Goal: Transaction & Acquisition: Purchase product/service

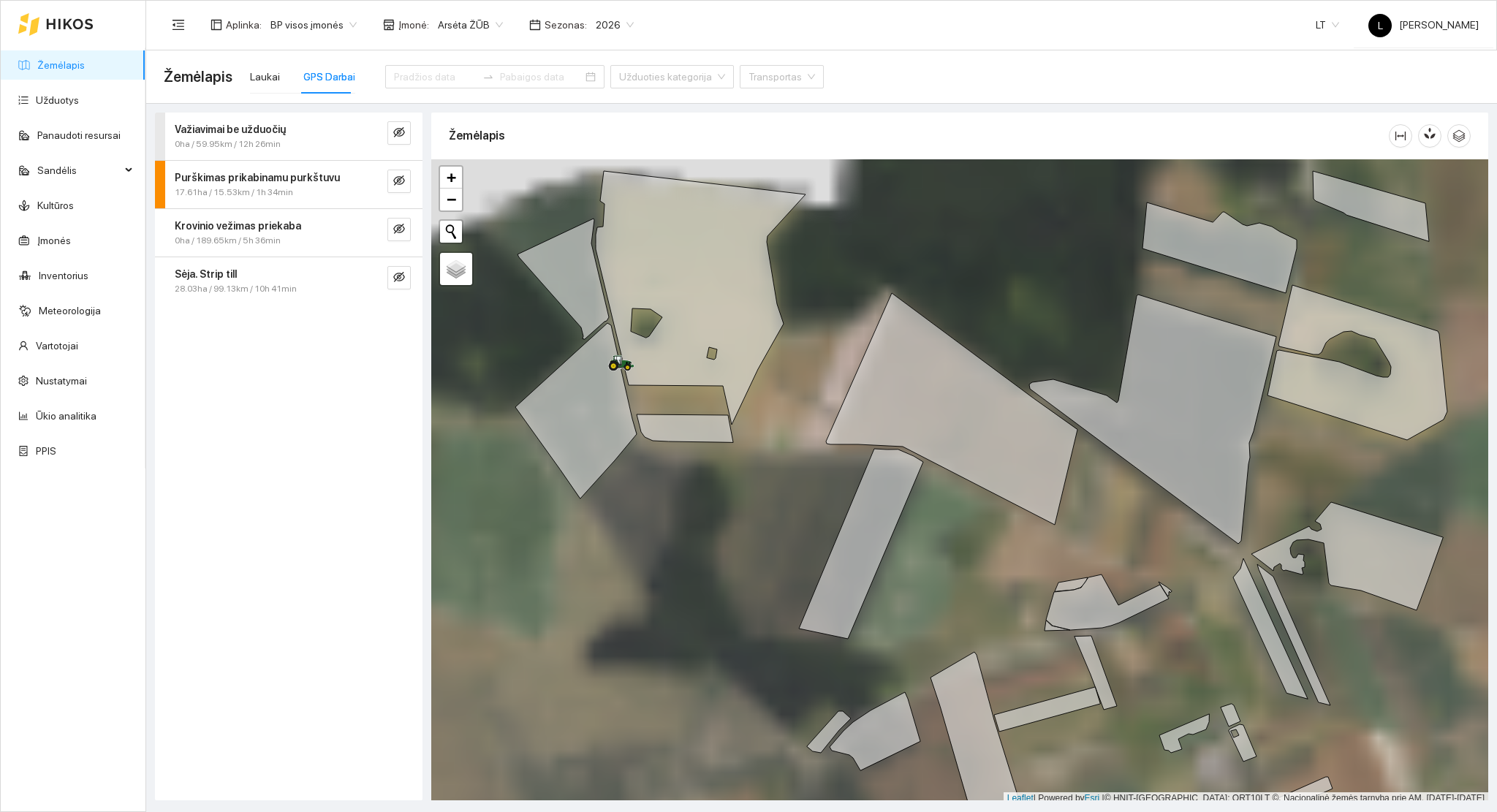
scroll to position [4, 0]
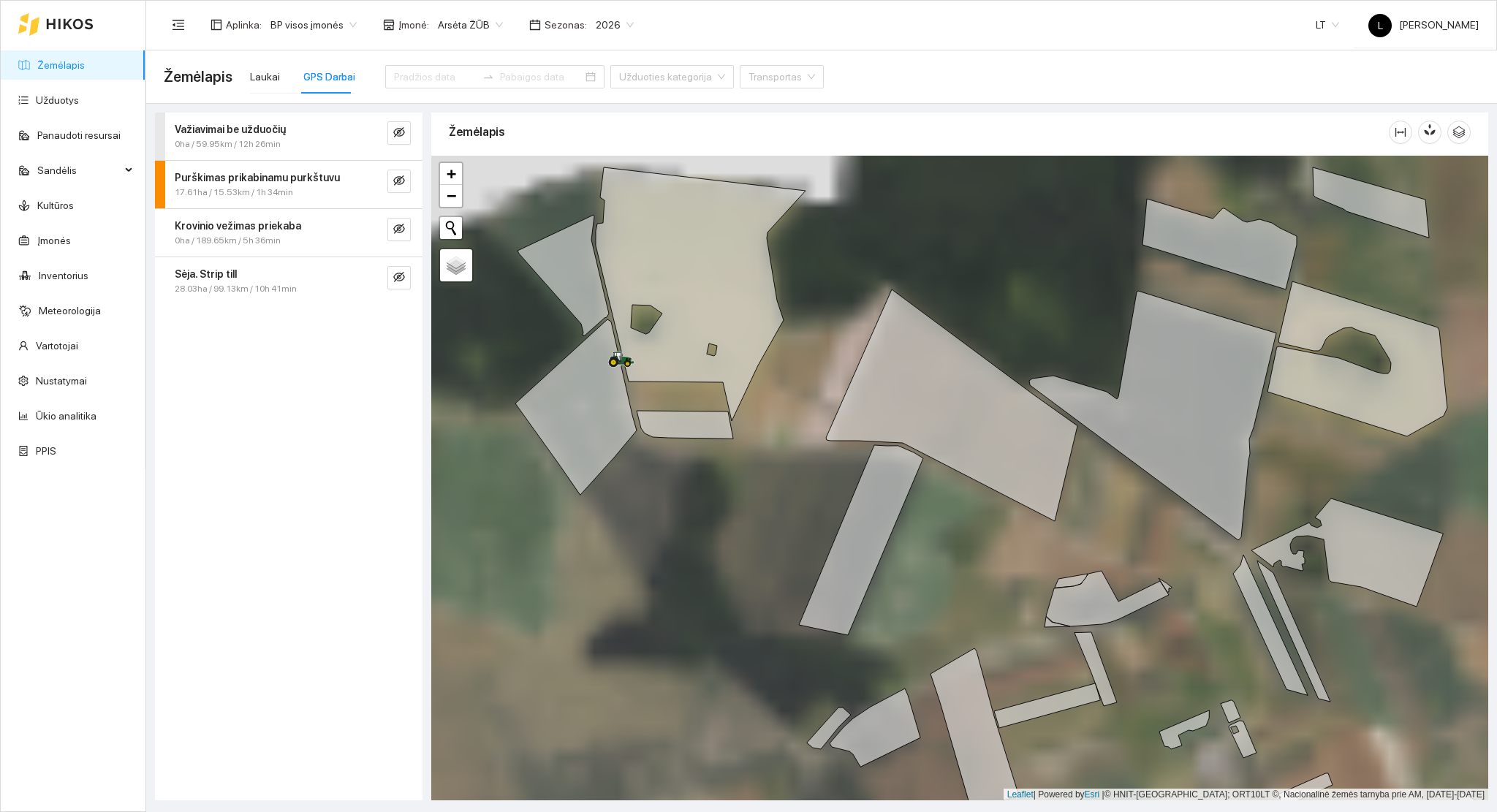
drag, startPoint x: 785, startPoint y: 482, endPoint x: 679, endPoint y: 247, distance: 257.8
click at [679, 247] on div at bounding box center [960, 479] width 1057 height 645
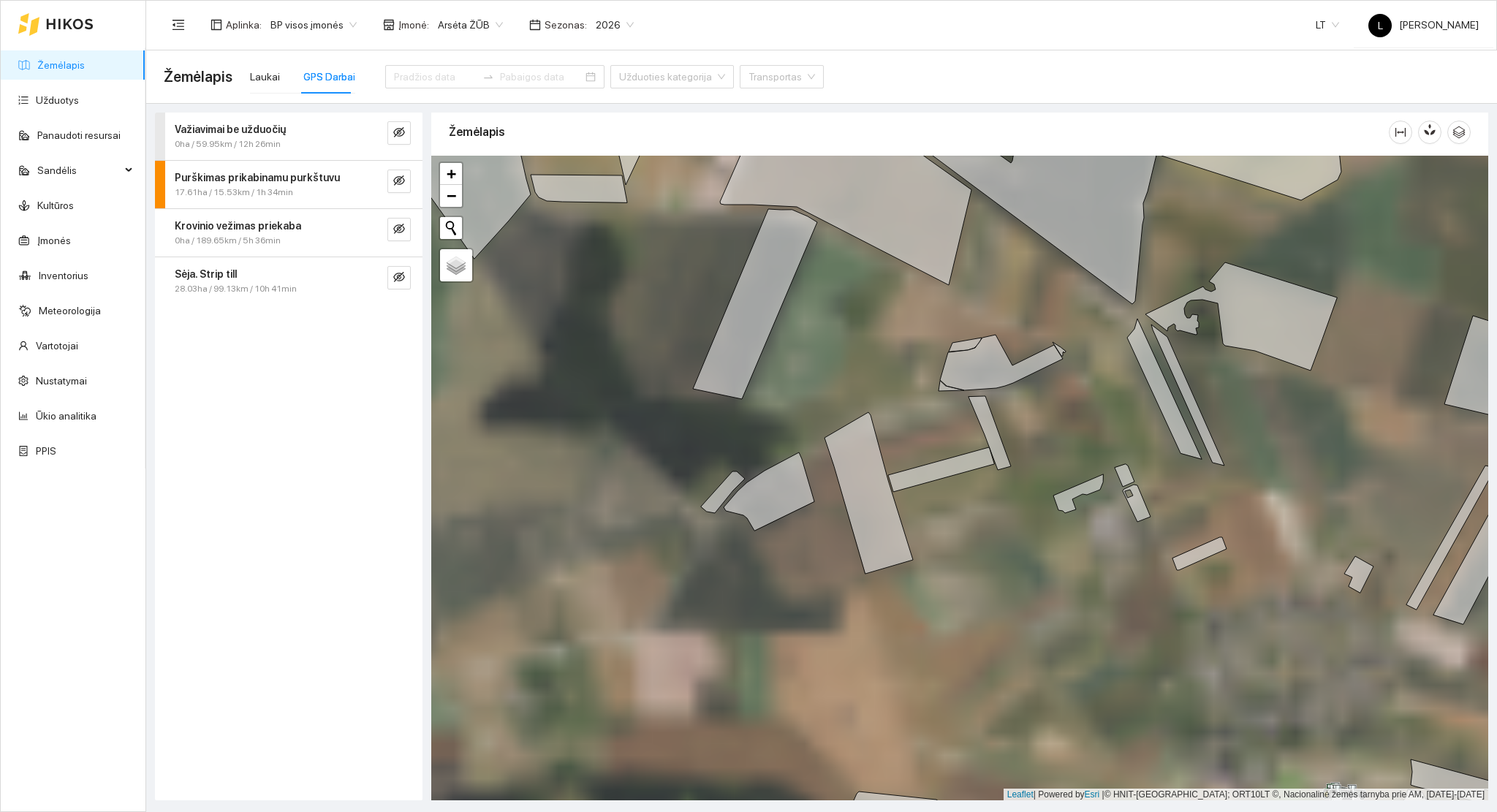
drag, startPoint x: 872, startPoint y: 430, endPoint x: 855, endPoint y: 419, distance: 20.2
click at [847, 396] on div at bounding box center [960, 479] width 1057 height 645
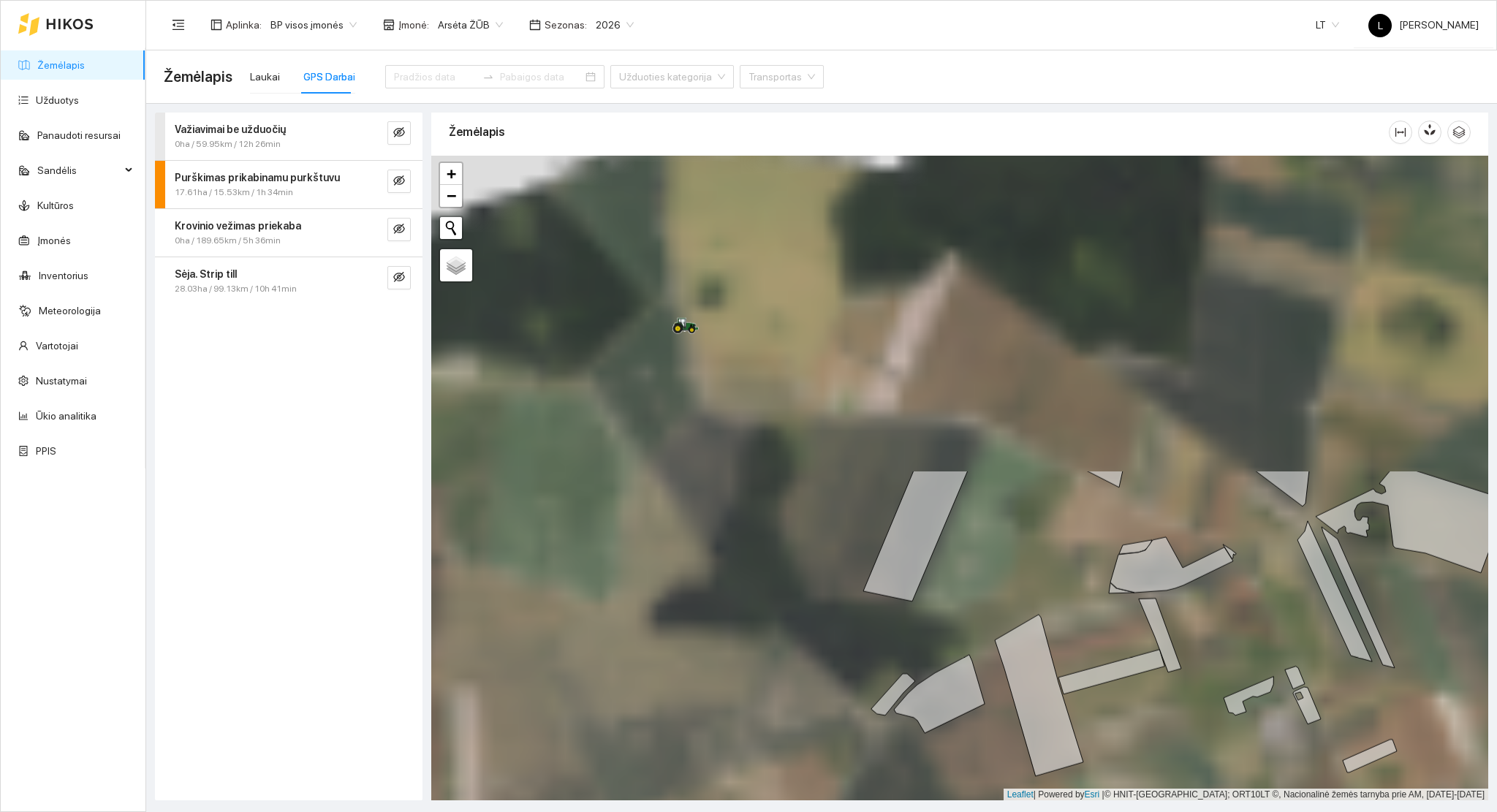
drag, startPoint x: 848, startPoint y: 409, endPoint x: 1063, endPoint y: 731, distance: 387.2
click at [1144, 802] on main "Žemėlapis Laukai GPS Darbai Užduoties kategorija Transportas Važiavimai be uždu…" at bounding box center [821, 431] width 1351 height 761
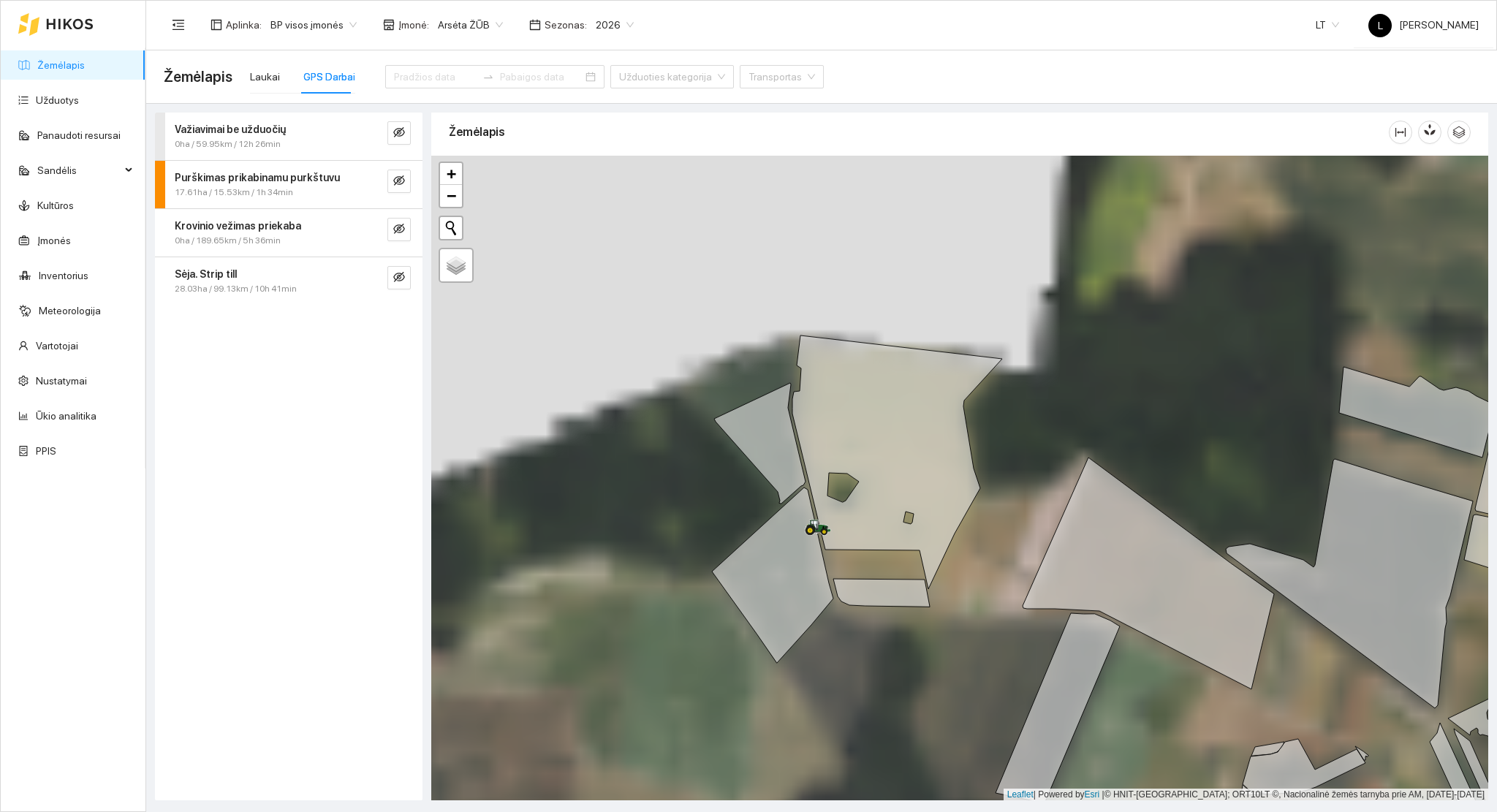
drag, startPoint x: 851, startPoint y: 611, endPoint x: 902, endPoint y: 669, distance: 77.2
click at [924, 720] on div at bounding box center [960, 479] width 1057 height 645
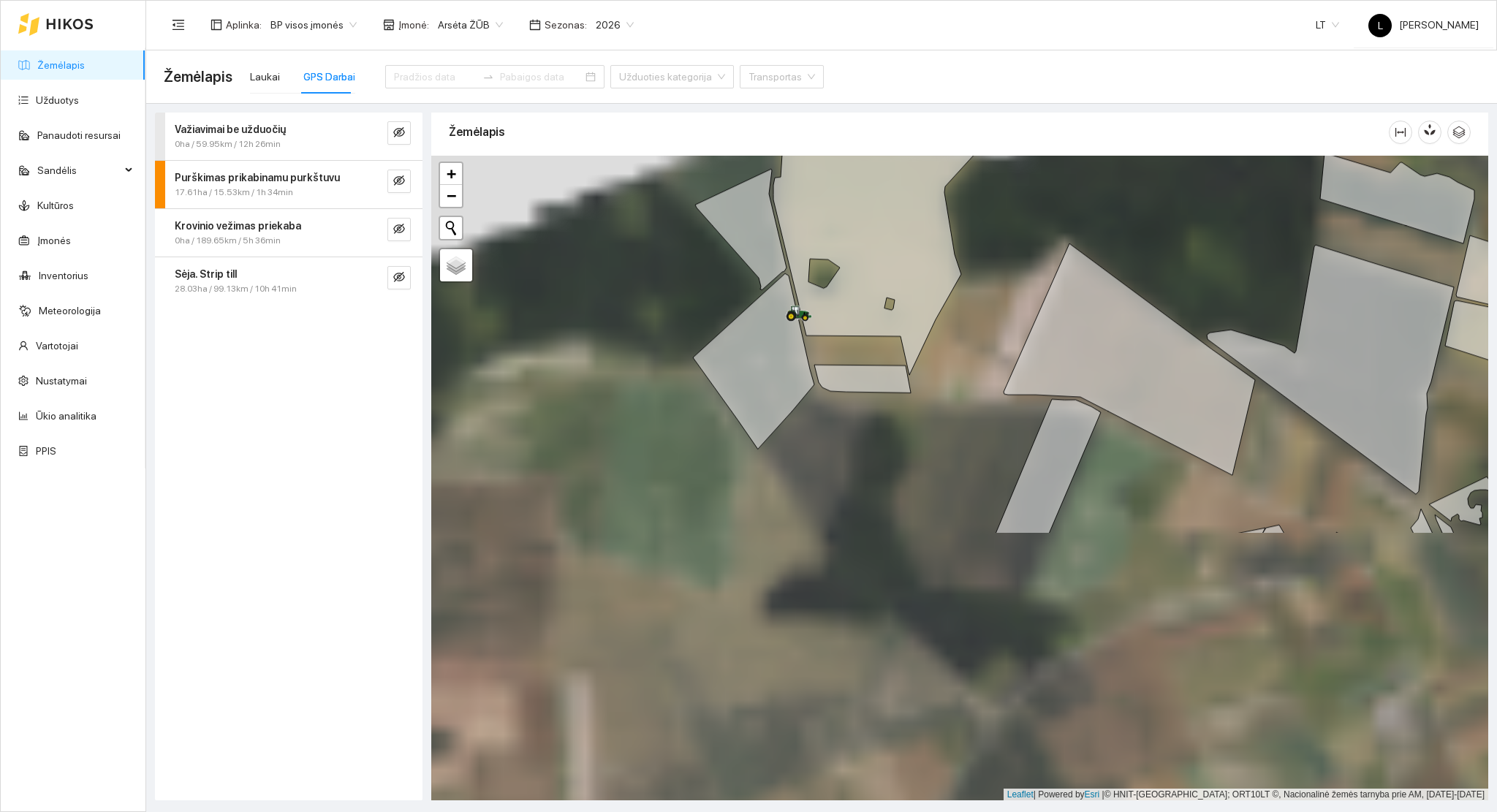
drag, startPoint x: 896, startPoint y: 395, endPoint x: 870, endPoint y: 322, distance: 77.5
click at [866, 365] on icon at bounding box center [862, 378] width 97 height 27
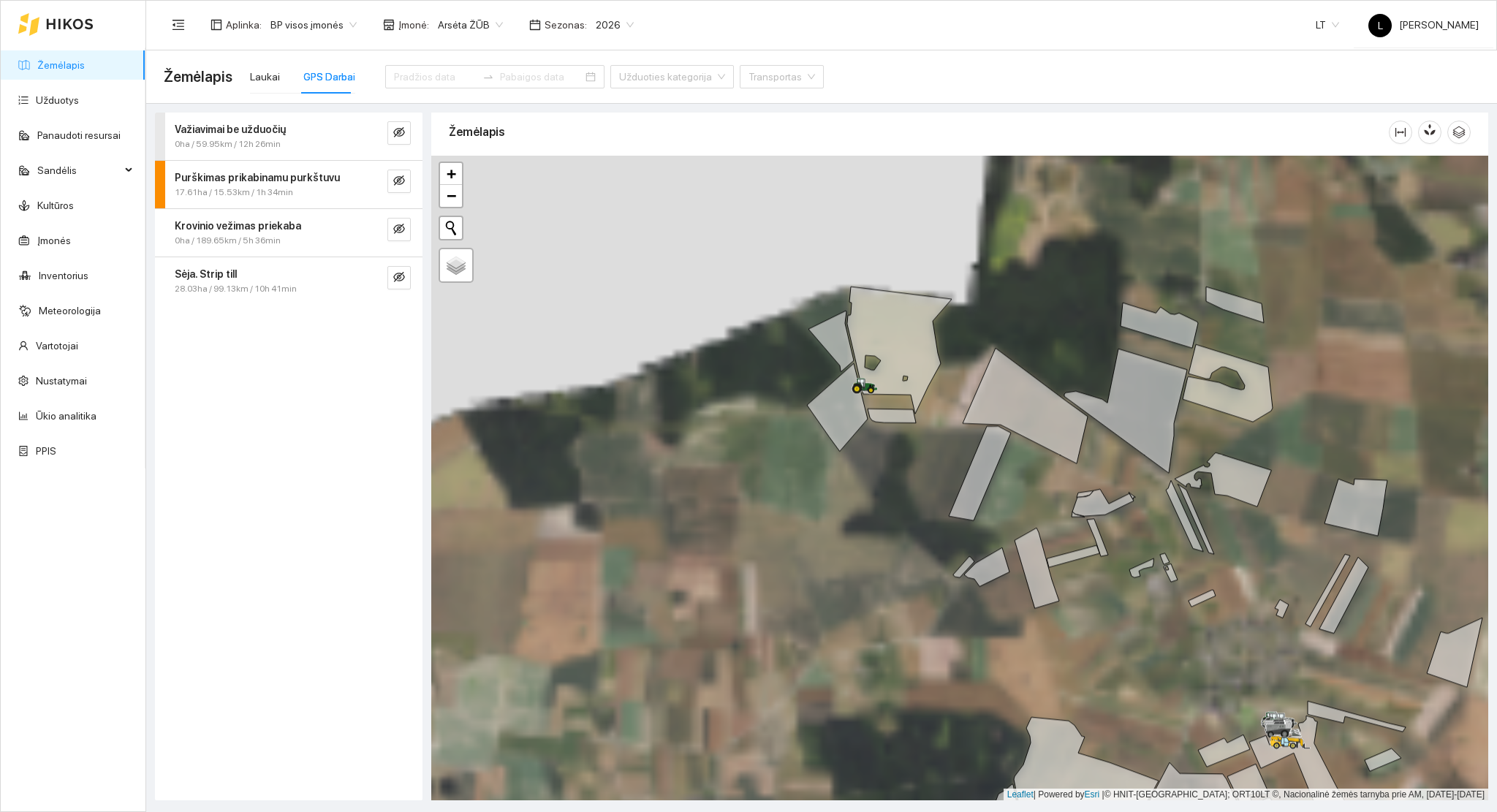
drag, startPoint x: 1124, startPoint y: 654, endPoint x: 818, endPoint y: 336, distance: 441.3
click at [819, 336] on div at bounding box center [960, 479] width 1057 height 645
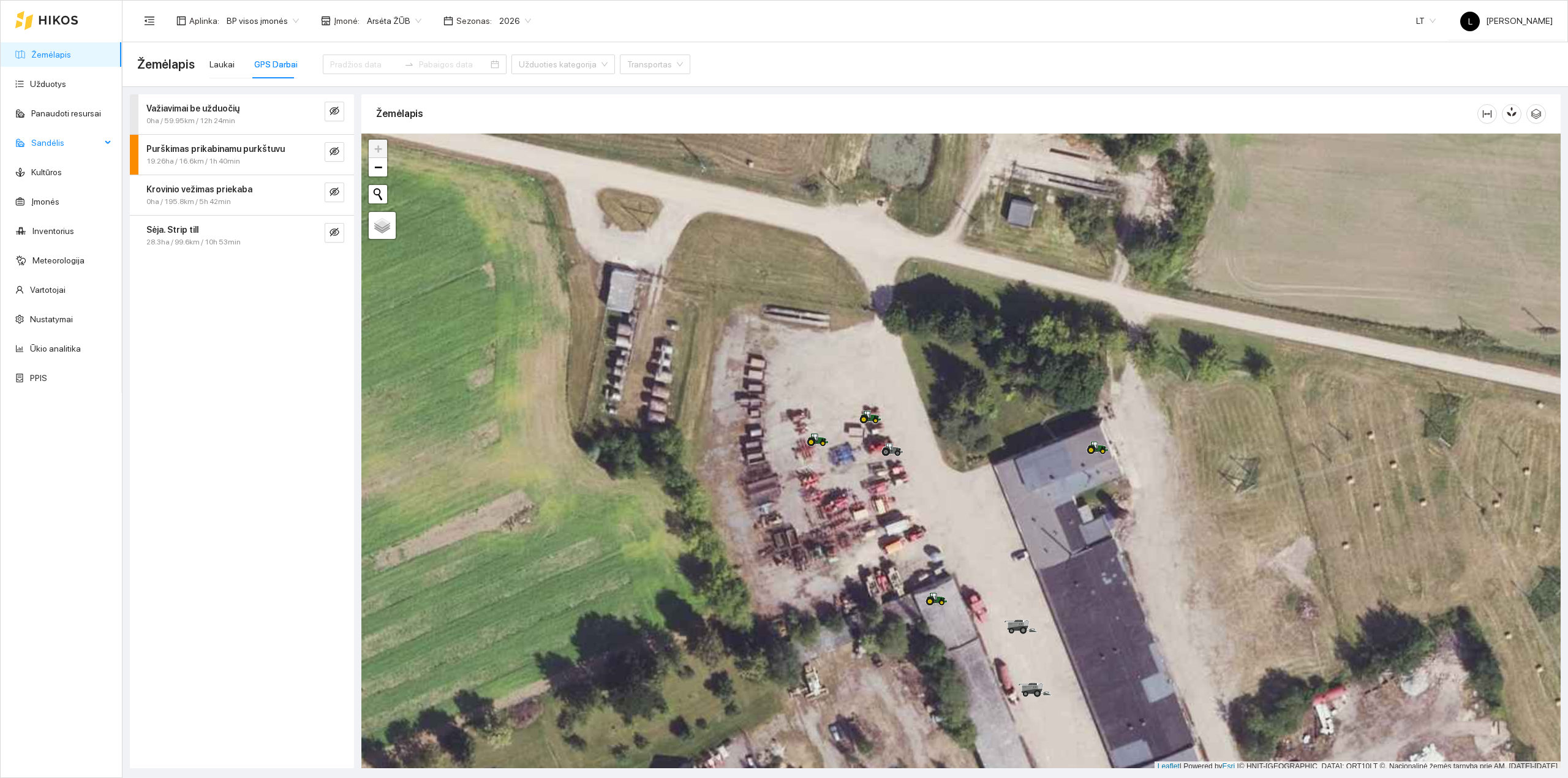
click at [56, 143] on span "Sandėlis" at bounding box center [65, 143] width 69 height 25
click at [54, 172] on link "Derlius" at bounding box center [64, 172] width 67 height 10
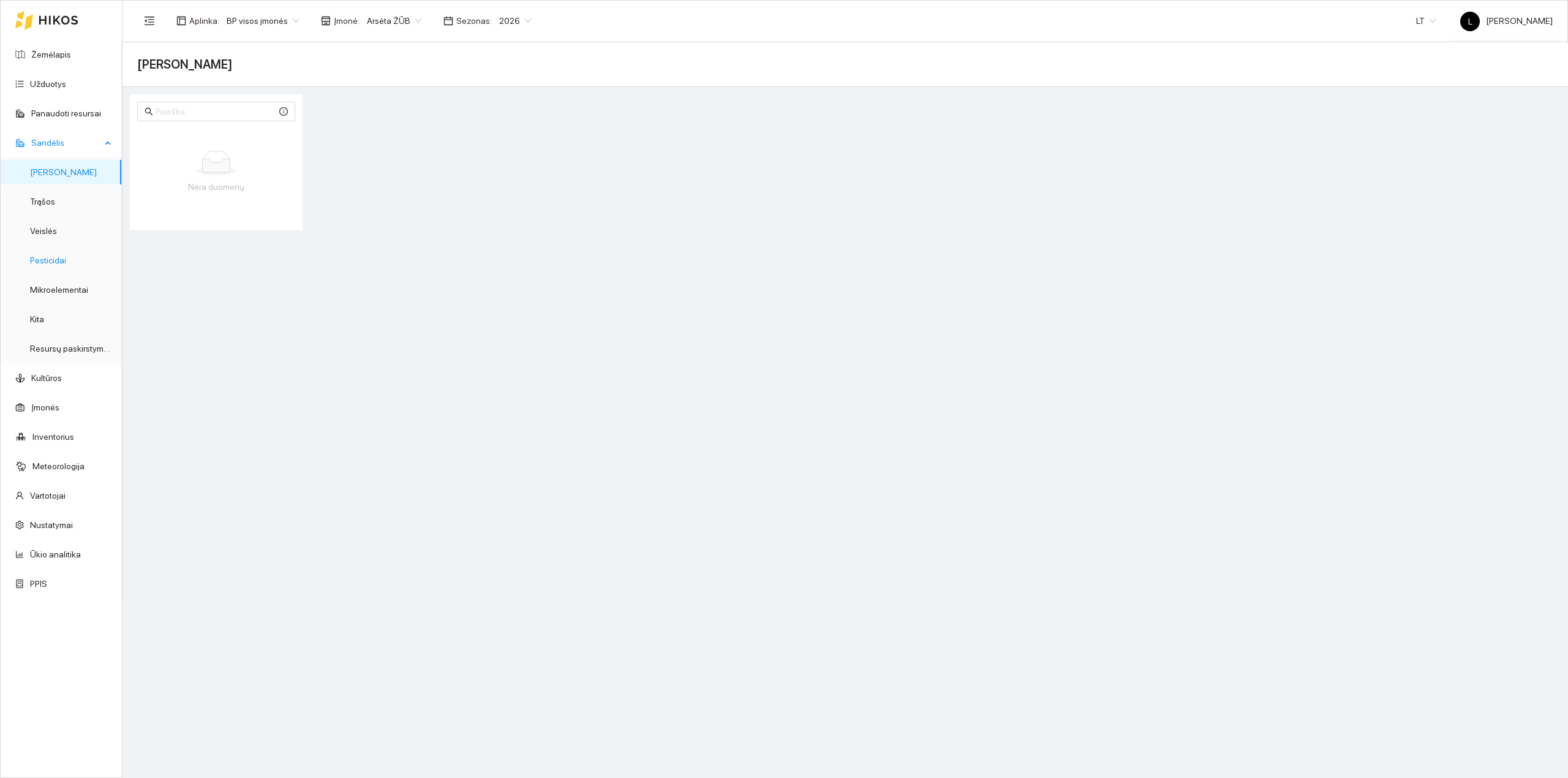
click at [62, 261] on link "Pesticidai" at bounding box center [48, 260] width 36 height 10
click at [1254, 65] on button "Pirkti" at bounding box center [1535, 65] width 38 height 20
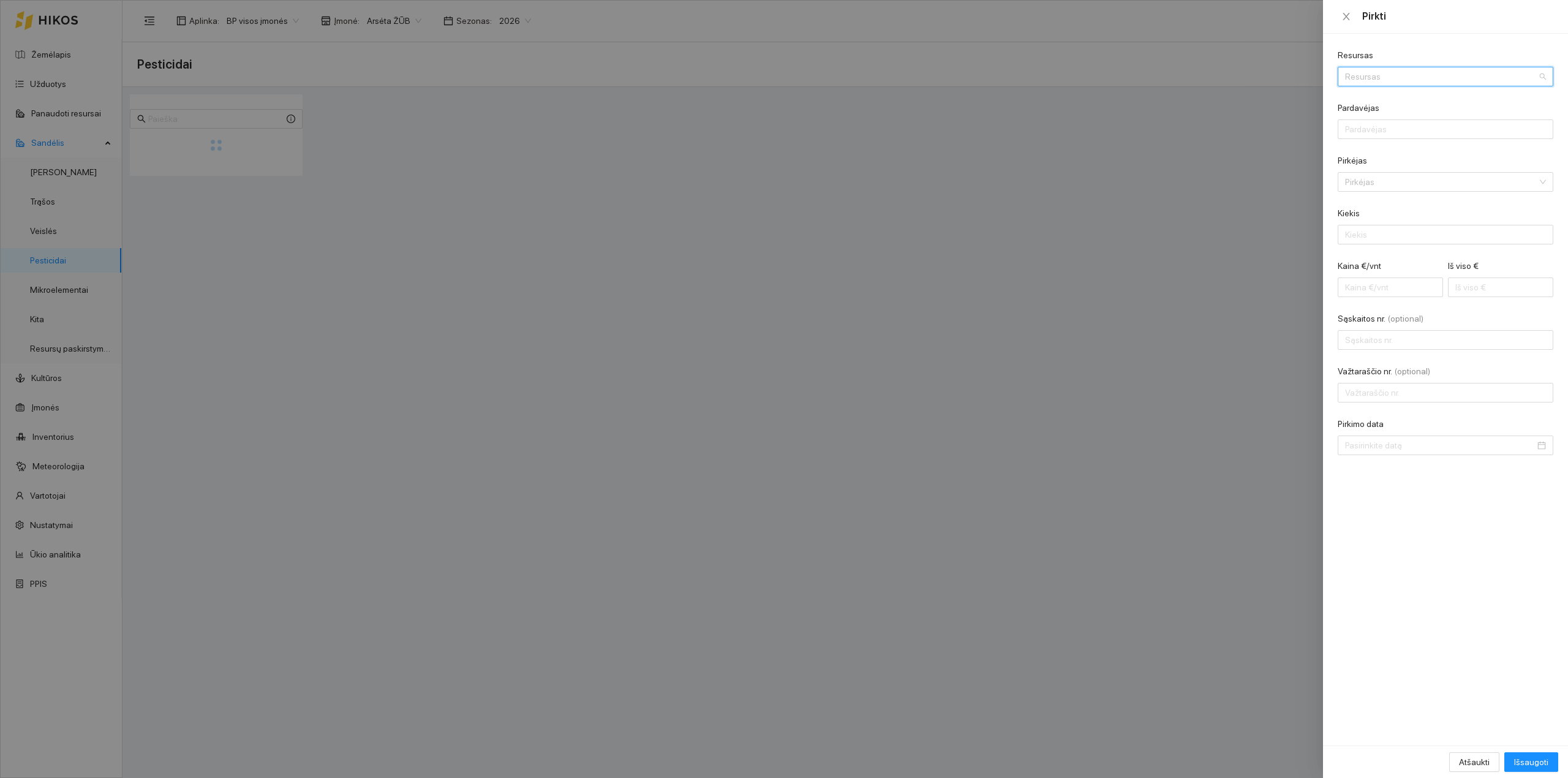
click at [1254, 81] on input "Resursas" at bounding box center [1441, 76] width 192 height 18
type input "bagira"
click at [1254, 99] on div "Herbicidai / Bagira" at bounding box center [1378, 101] width 65 height 13
click at [1254, 137] on input "Pardavėjas" at bounding box center [1446, 129] width 216 height 20
type input "UAB "Agrokoncernas""
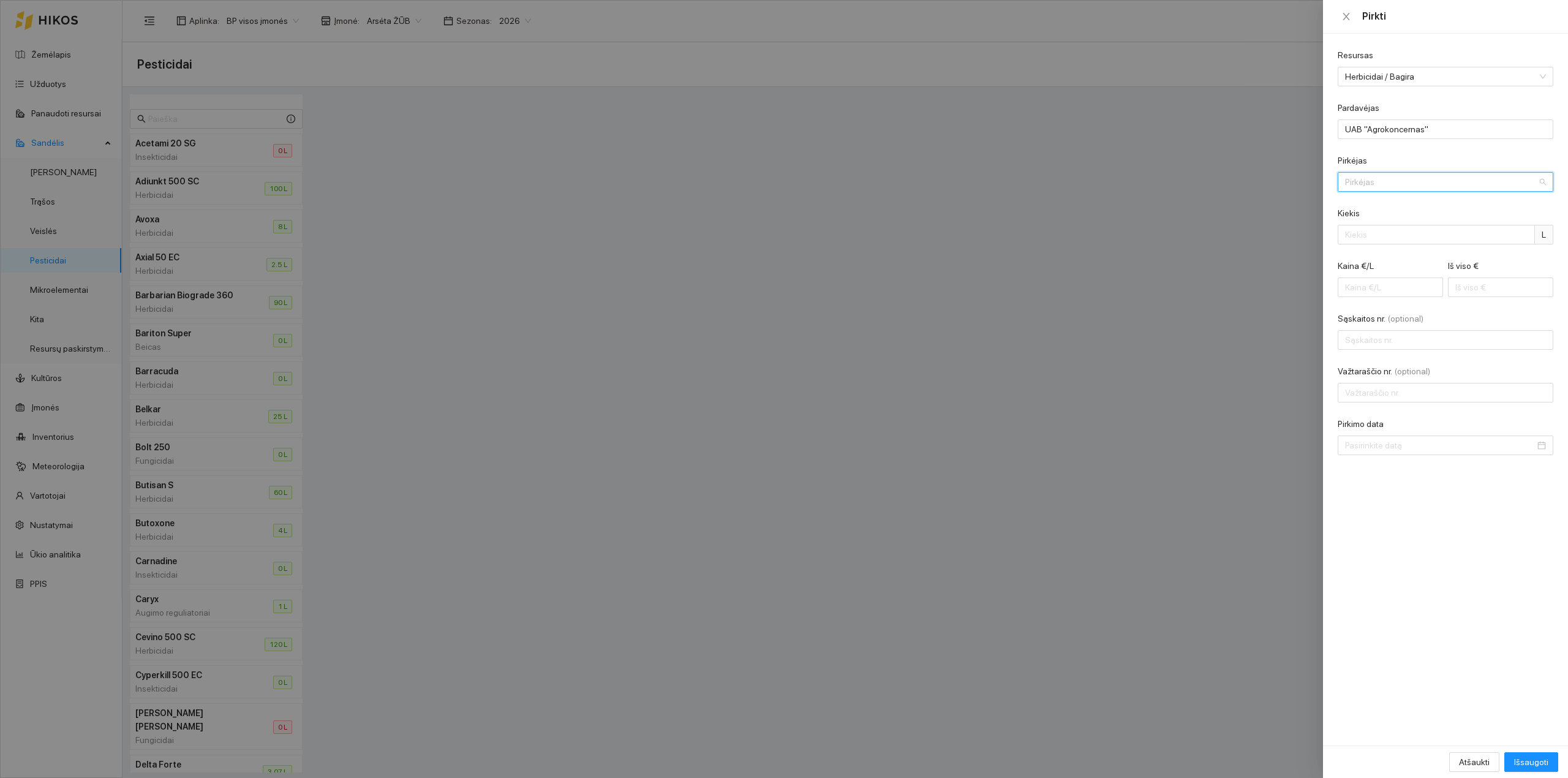
click at [1254, 181] on input "Pirkėjas" at bounding box center [1441, 181] width 192 height 18
click at [1254, 201] on div "Arsėta ŽŪB" at bounding box center [1437, 206] width 184 height 13
click at [1254, 241] on input "Kiekis" at bounding box center [1436, 235] width 197 height 20
type input "1"
type input "110"
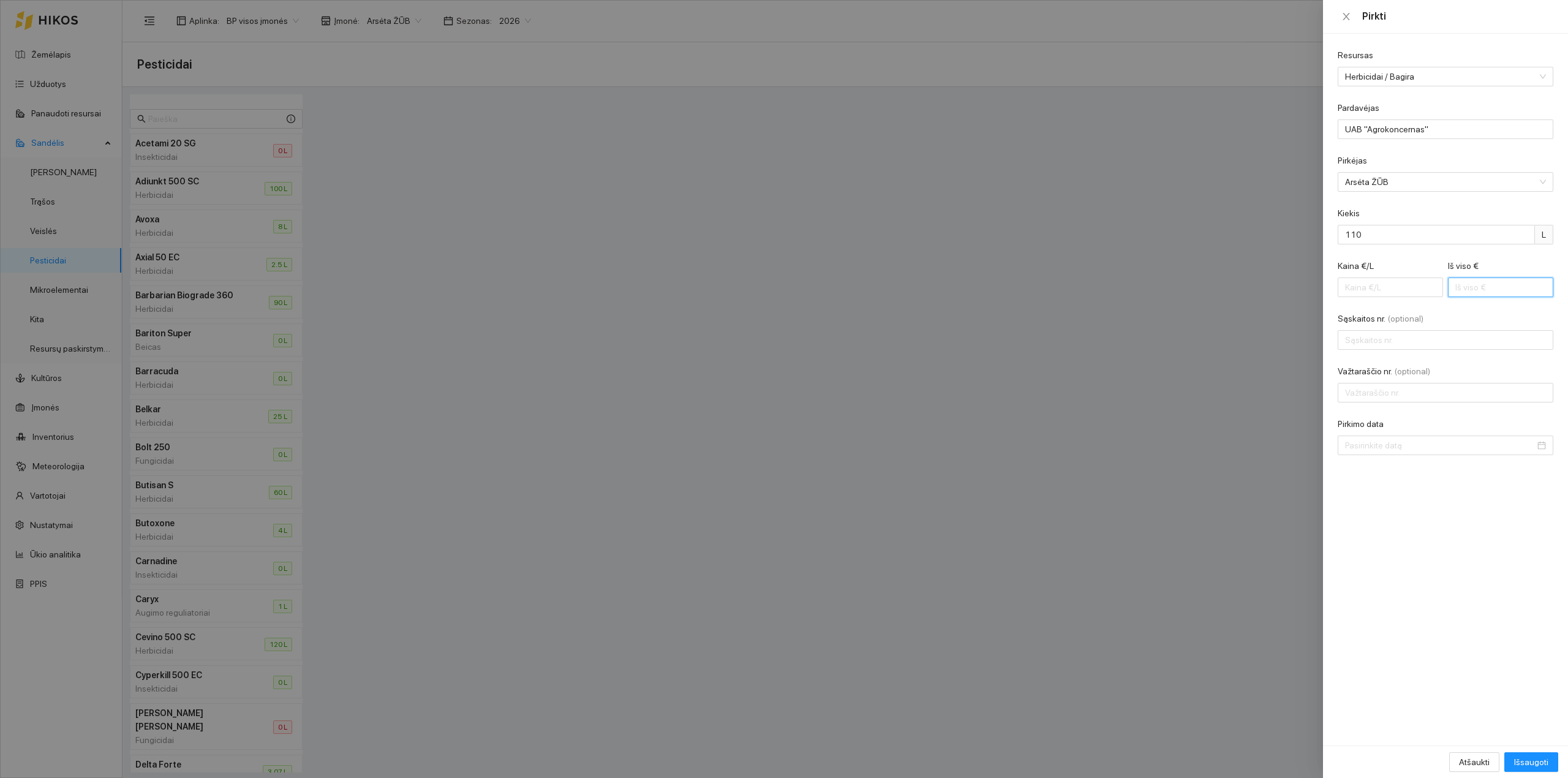
click at [1254, 290] on input "Iš viso €" at bounding box center [1500, 287] width 105 height 20
type input "0.08"
type input "9"
type input "0.90"
type input "99"
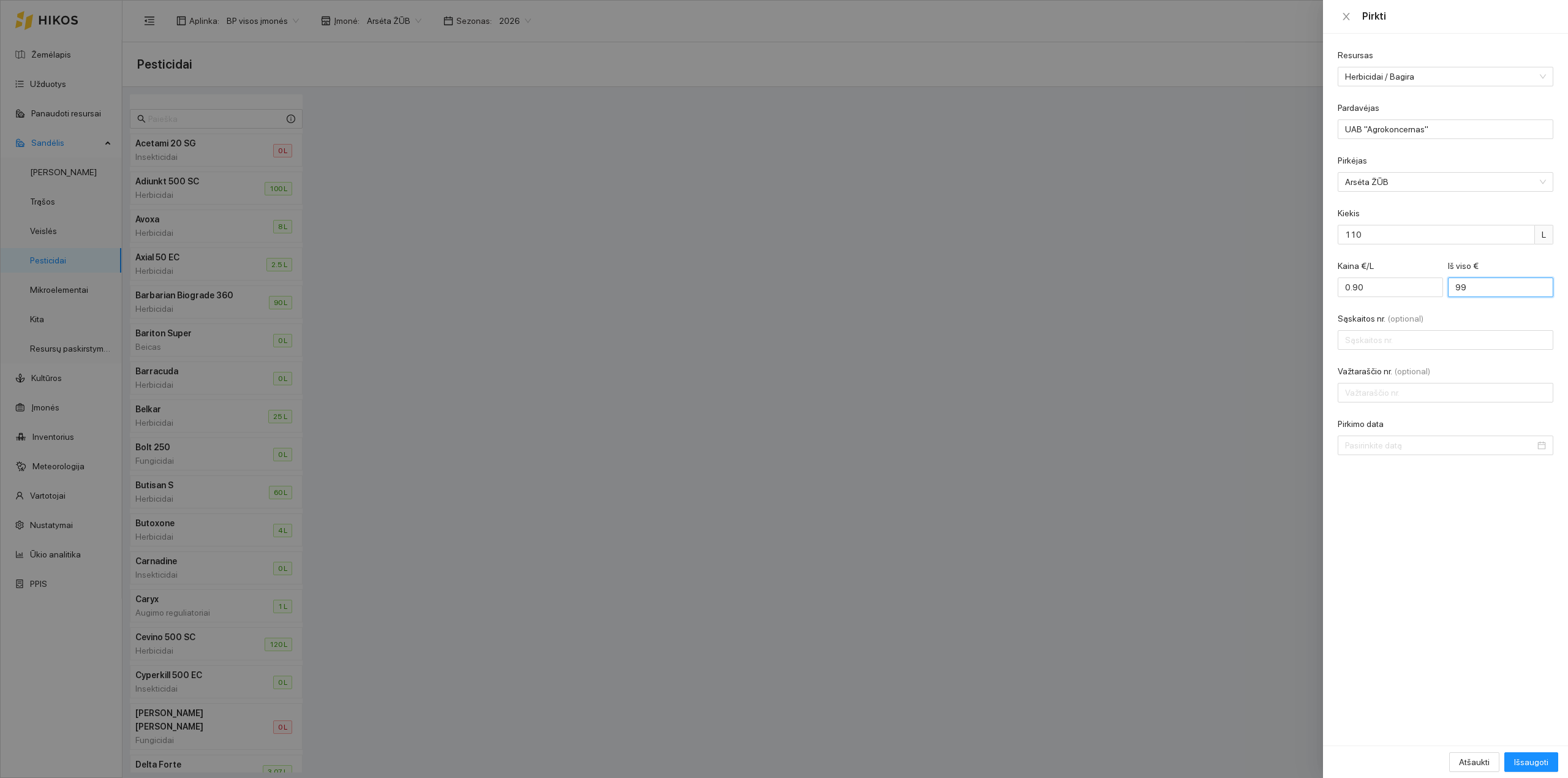
type input "9.00"
type input "990"
click at [1254, 341] on input "Sąskaitos nr. (optional)" at bounding box center [1446, 340] width 216 height 20
type input "AKMIC52347"
click at [1254, 393] on input "Važtaraščio nr. (optional)" at bounding box center [1446, 392] width 216 height 20
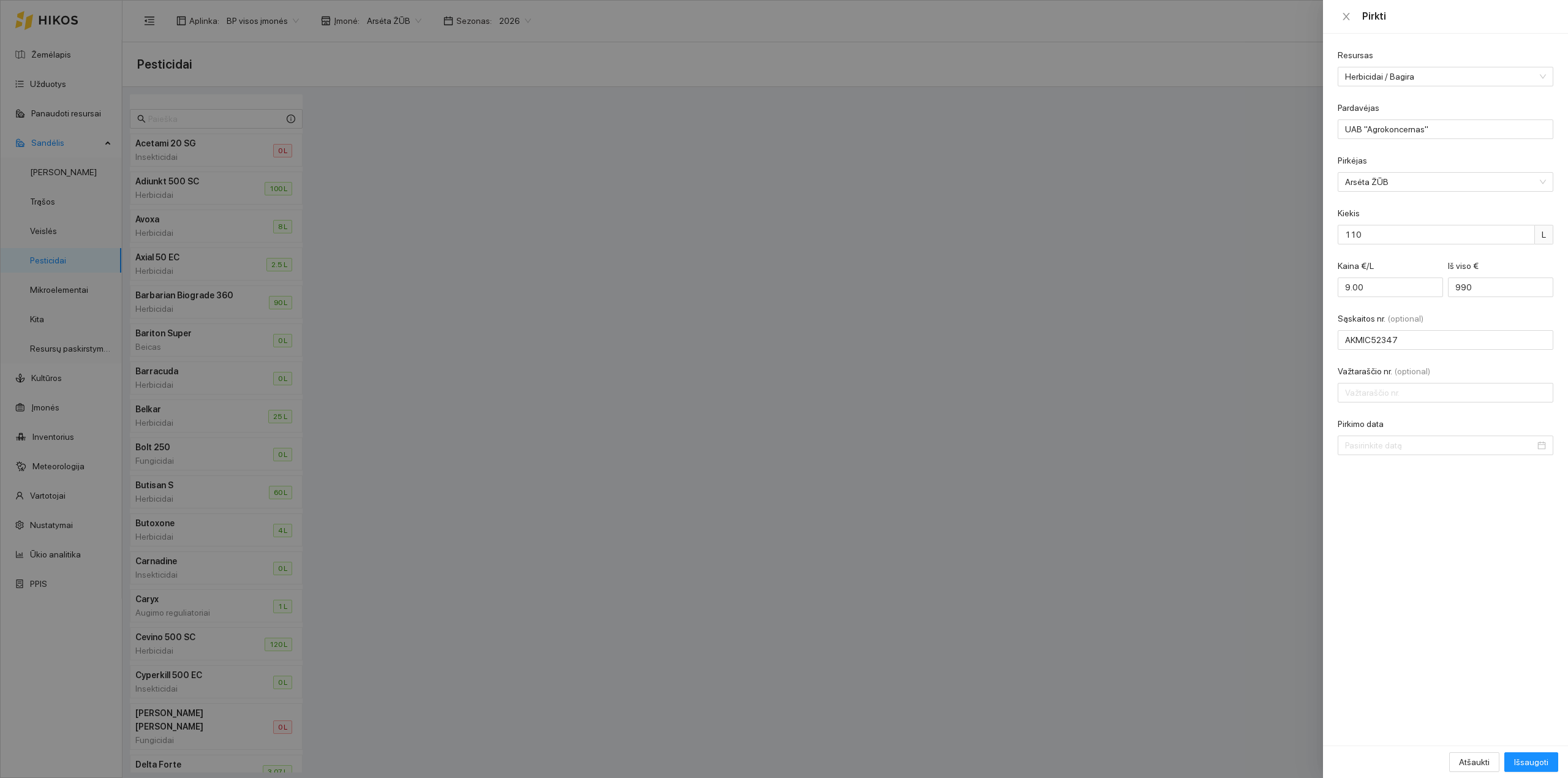
click at [1254, 469] on div "Resursas Herbicidai / Bagira Pardavėjas UAB "Agrokoncernas" Pirkėjas Arsėta ŽŪB…" at bounding box center [1446, 389] width 245 height 712
click at [1254, 447] on input "Pirkimo data" at bounding box center [1440, 445] width 190 height 13
type input "2025-09-03"
click at [1254, 518] on div "3" at bounding box center [1400, 518] width 15 height 15
click at [1254, 680] on span "Išsaugoti" at bounding box center [1531, 762] width 34 height 13
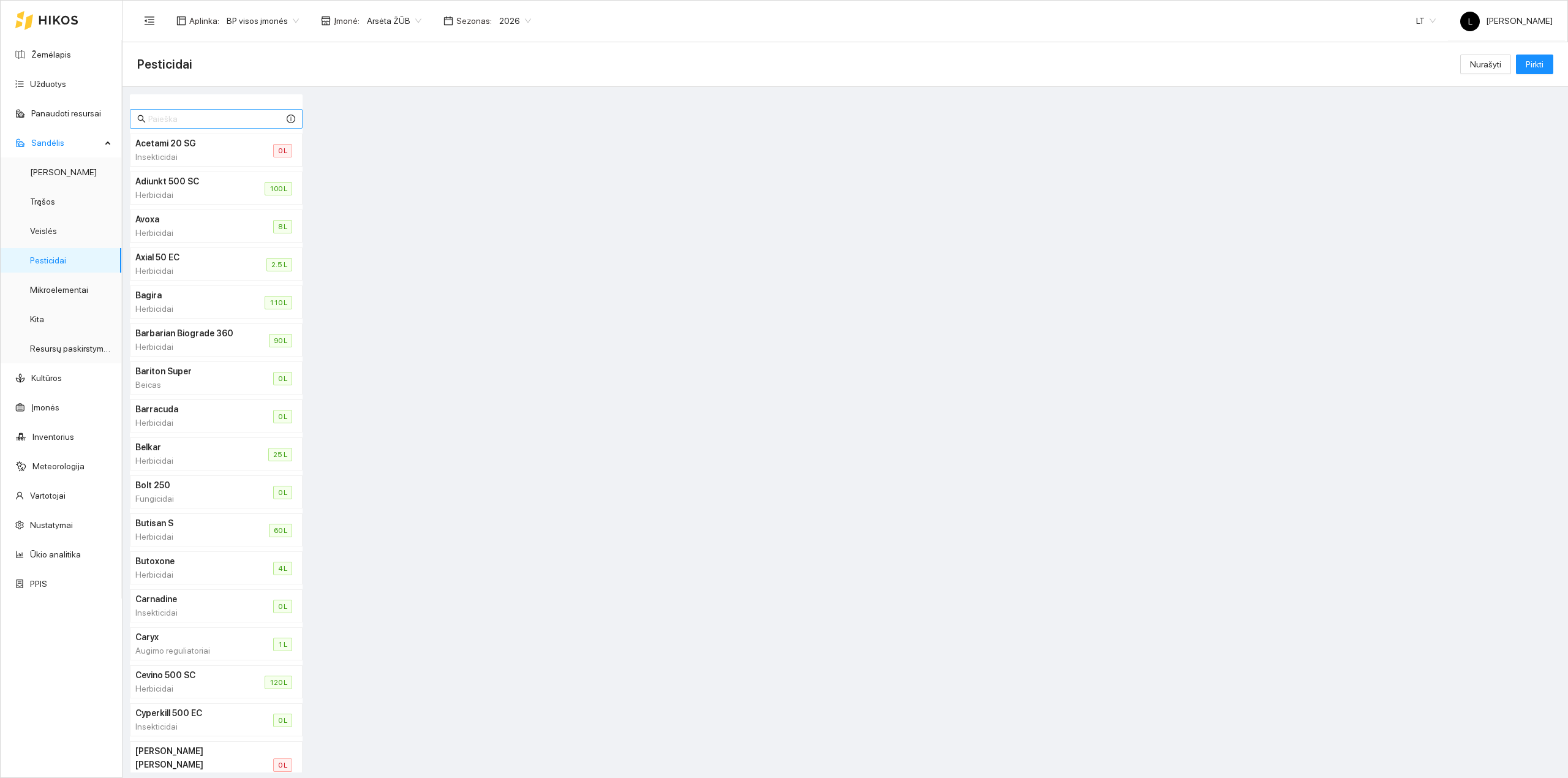
click at [163, 116] on input "text" at bounding box center [216, 118] width 136 height 13
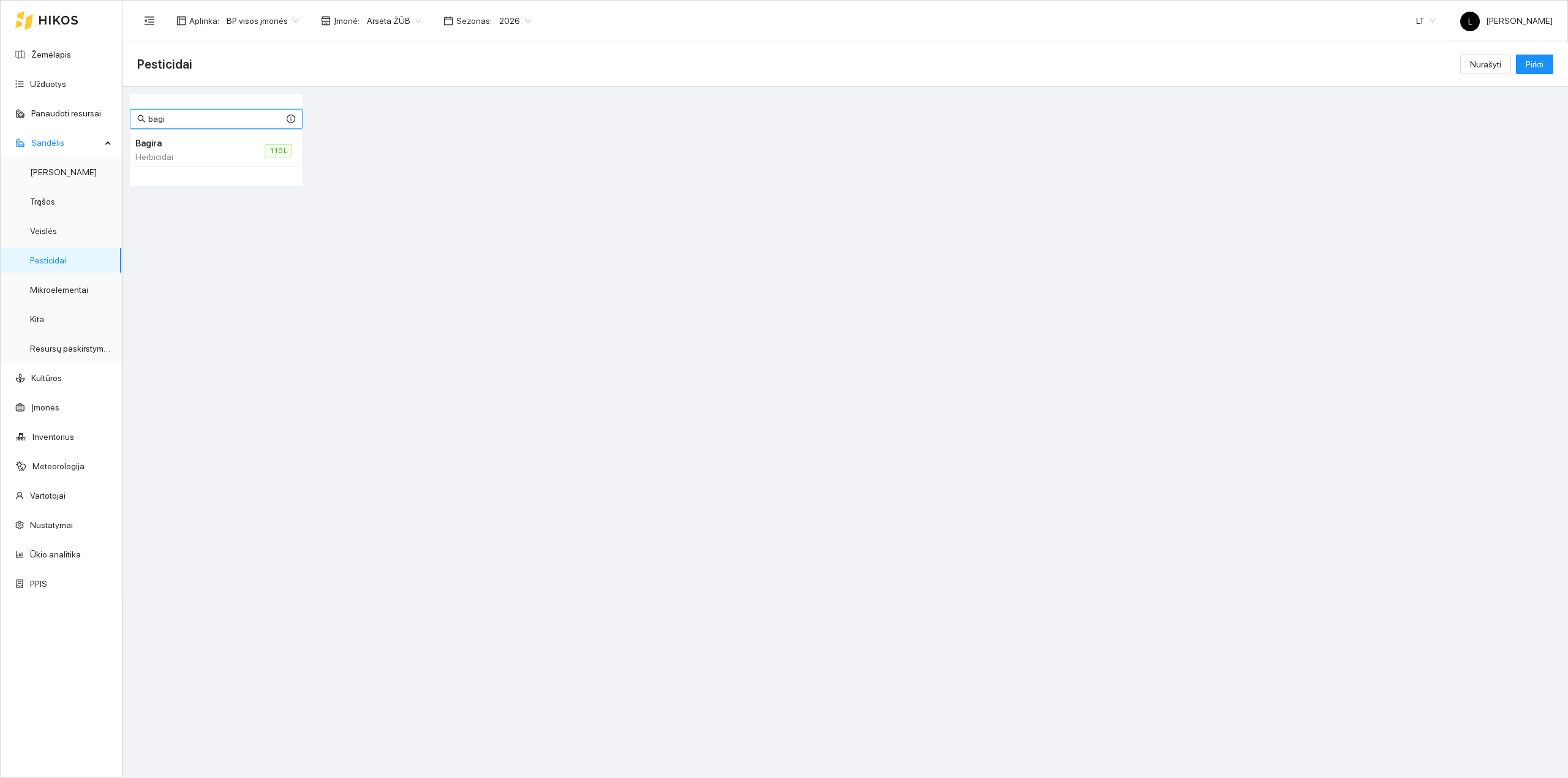
type input "bagi"
click at [245, 147] on li "Bagira Herbicidai 110 L" at bounding box center [216, 150] width 172 height 33
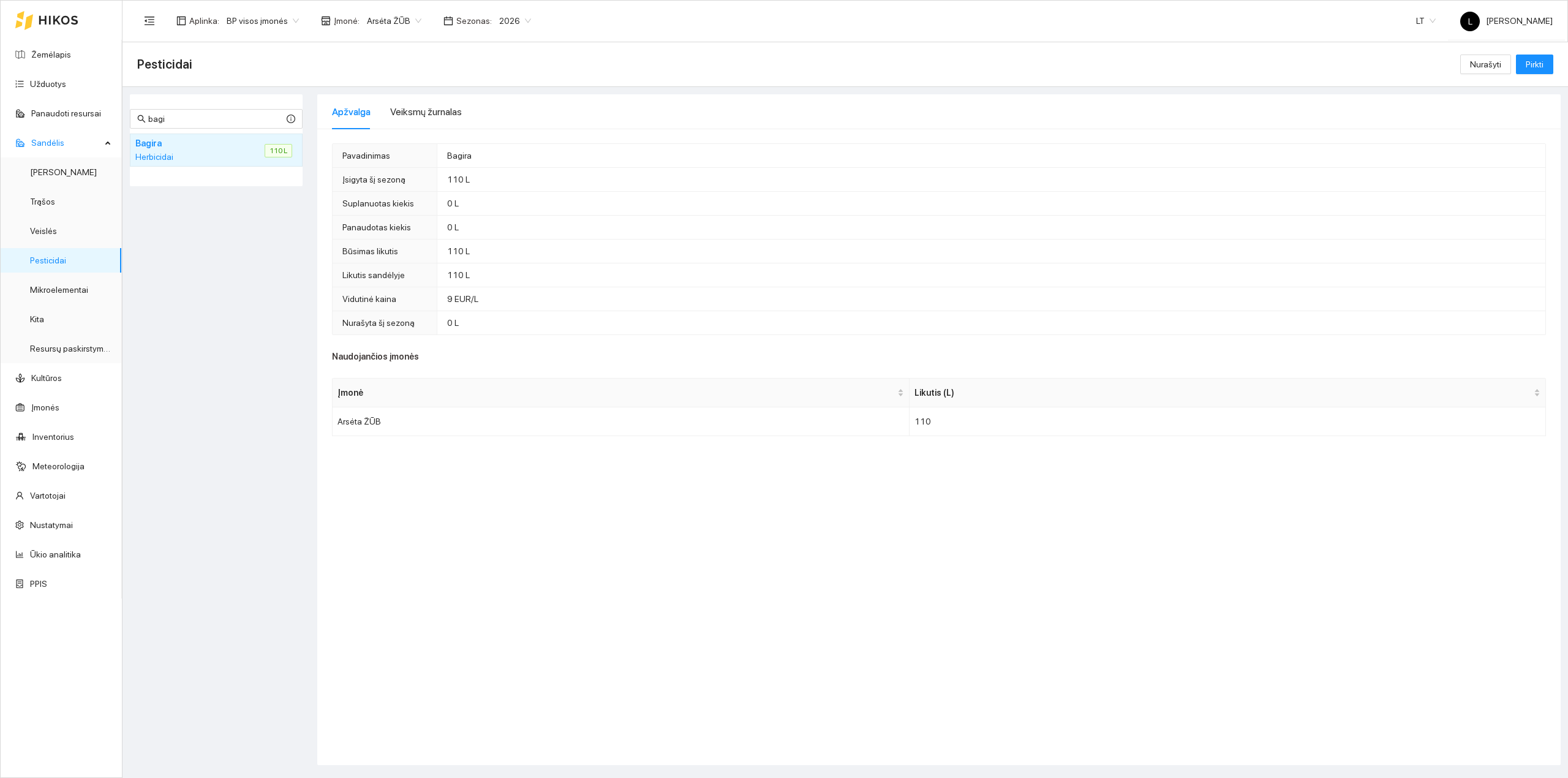
click at [40, 23] on icon at bounding box center [58, 20] width 38 height 8
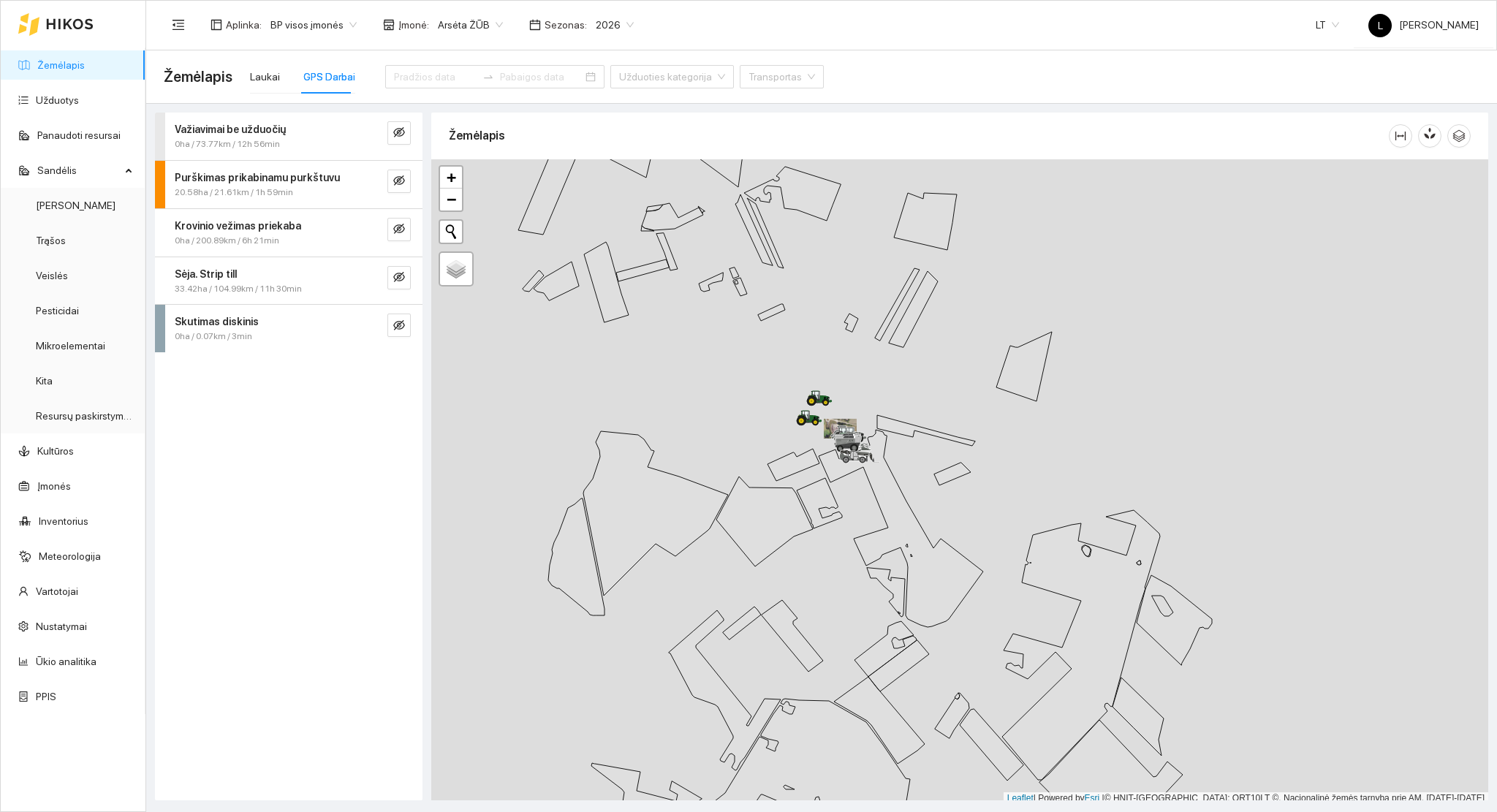
scroll to position [4, 0]
drag, startPoint x: 919, startPoint y: 470, endPoint x: 881, endPoint y: 648, distance: 182.0
click at [882, 648] on div at bounding box center [960, 479] width 1057 height 645
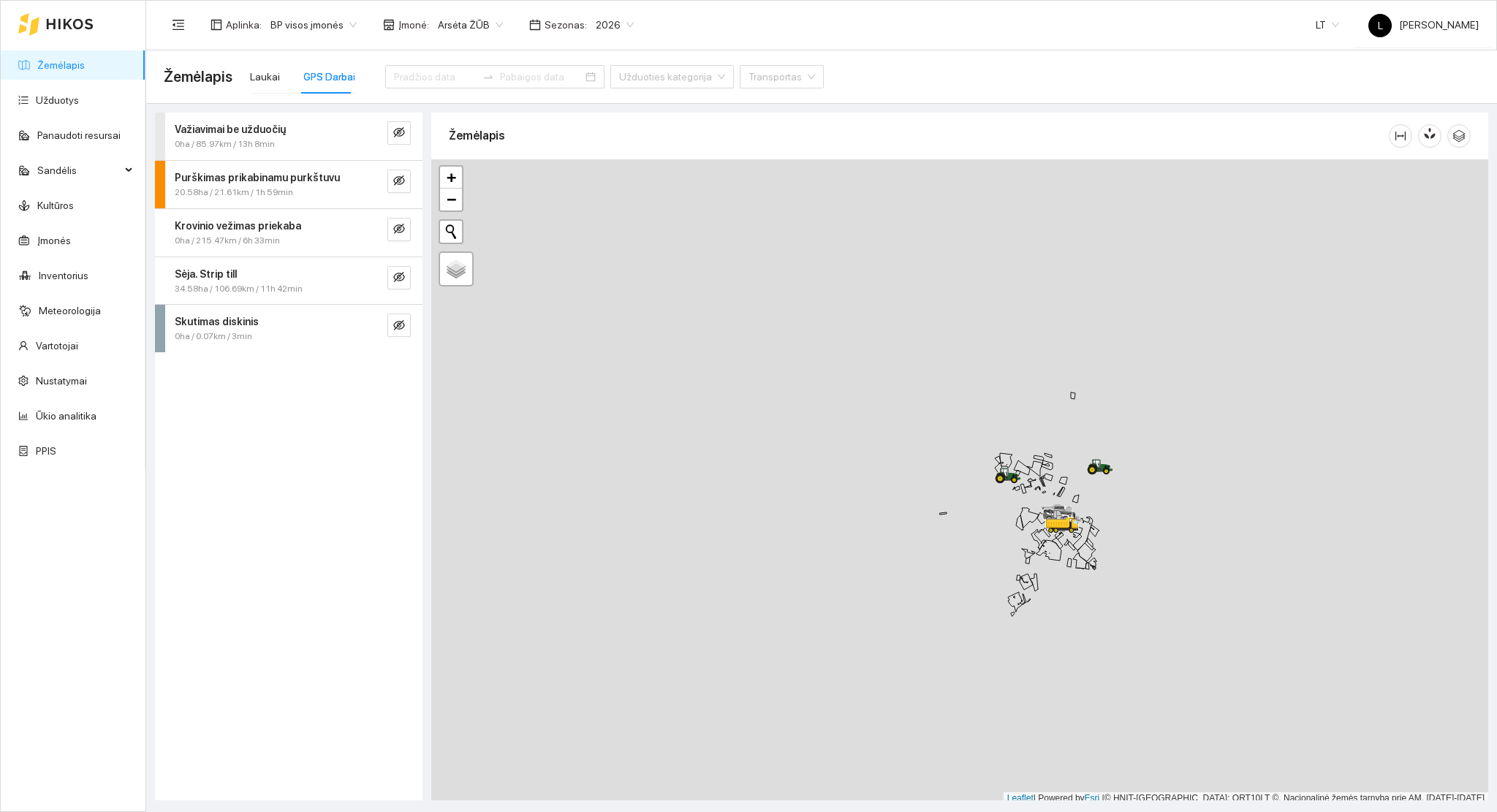
scroll to position [4, 0]
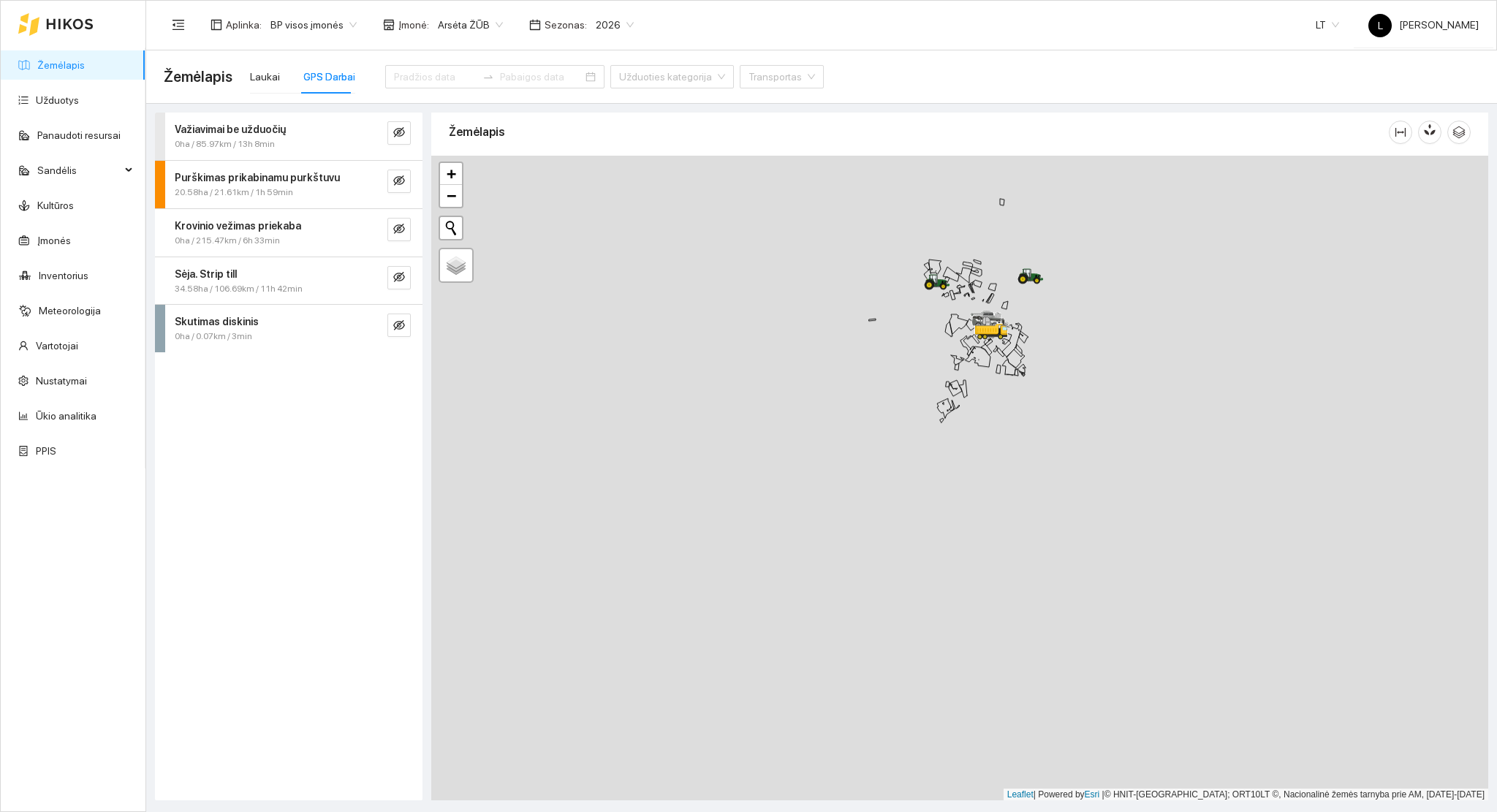
drag, startPoint x: 1029, startPoint y: 483, endPoint x: 921, endPoint y: 354, distance: 168.2
click at [965, 368] on div at bounding box center [960, 479] width 1057 height 645
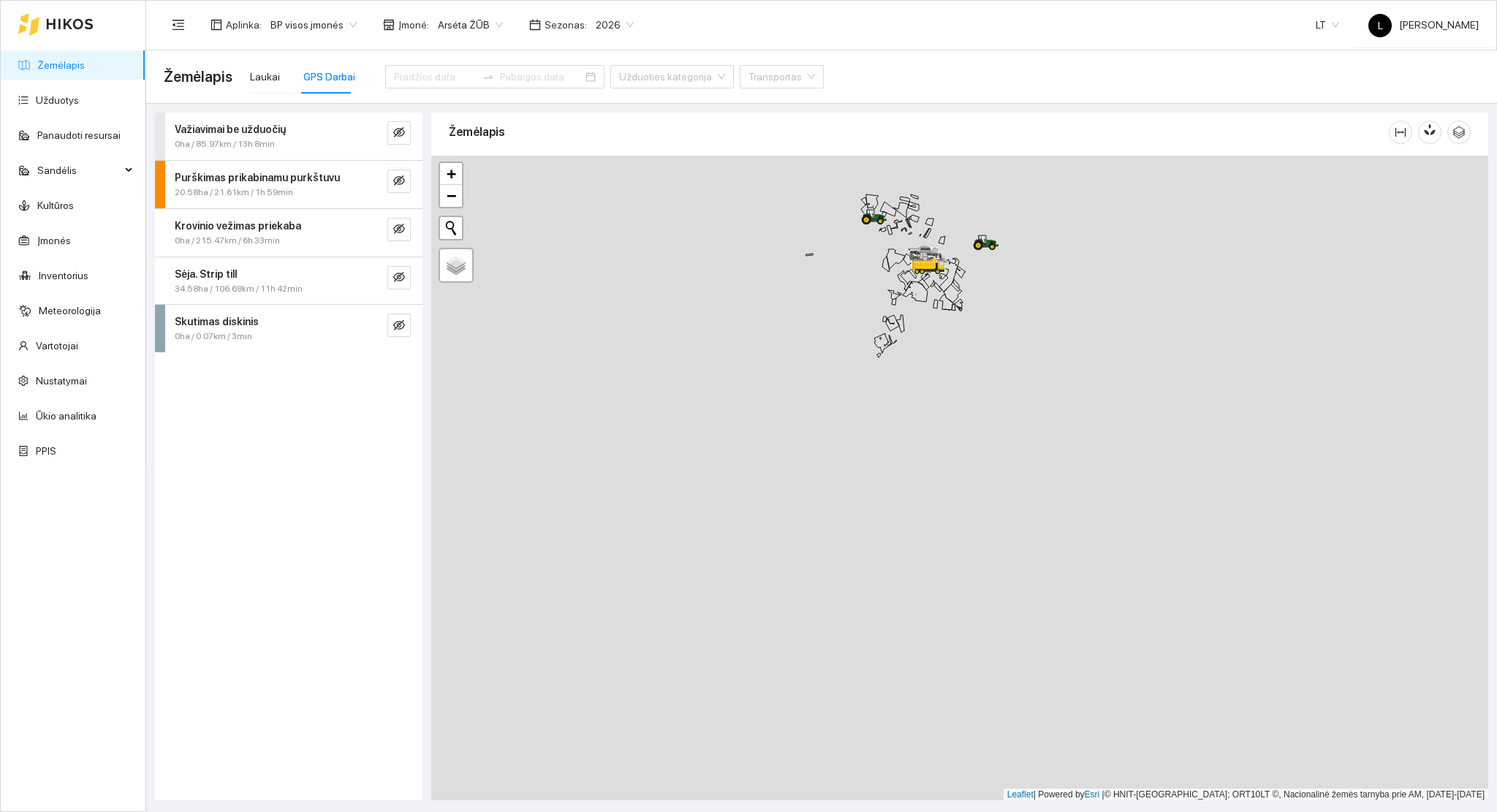
click at [62, 71] on link "Žemėlapis" at bounding box center [60, 65] width 48 height 12
click at [261, 68] on div "Laukai" at bounding box center [264, 76] width 30 height 16
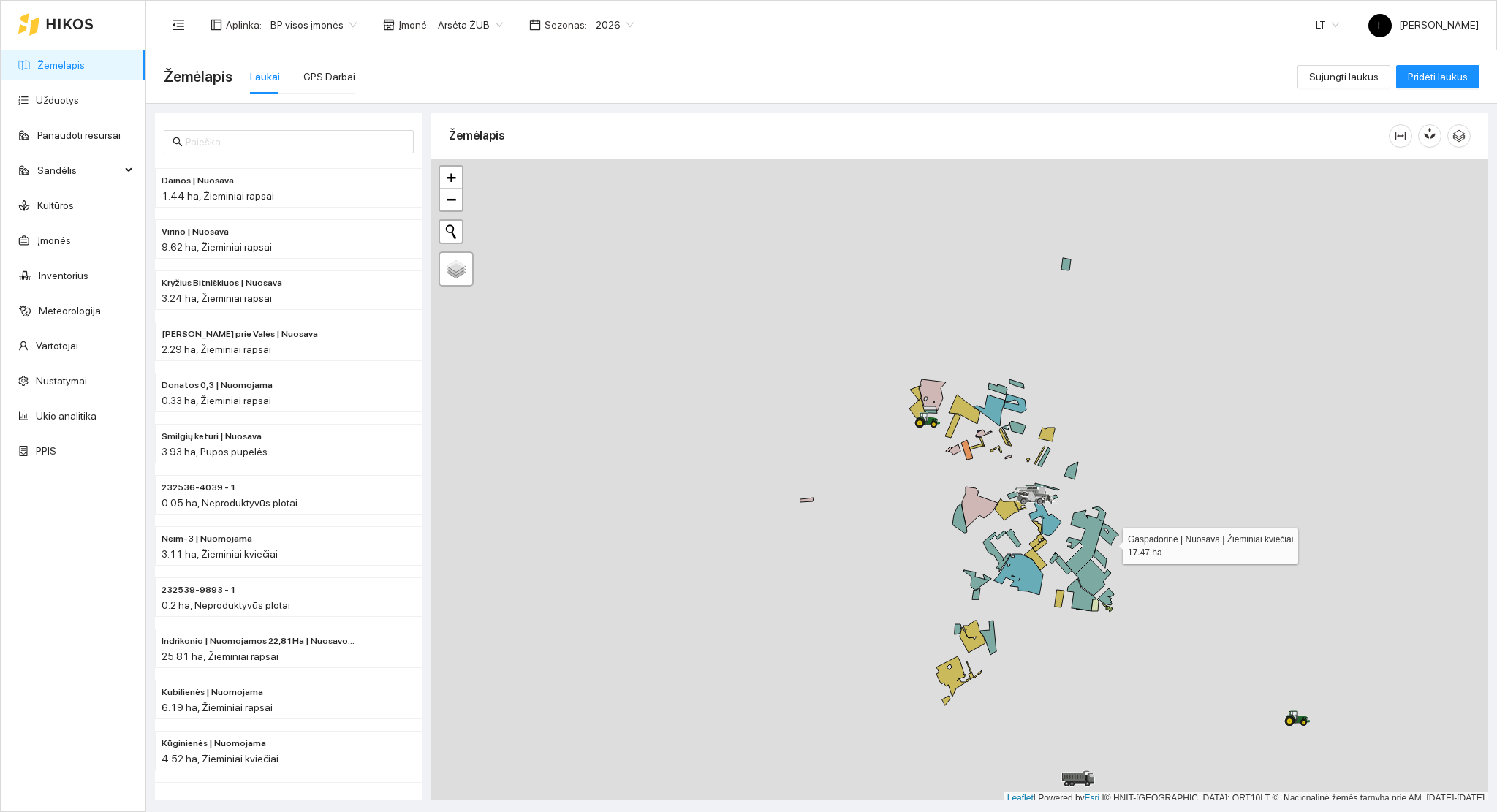
scroll to position [4, 0]
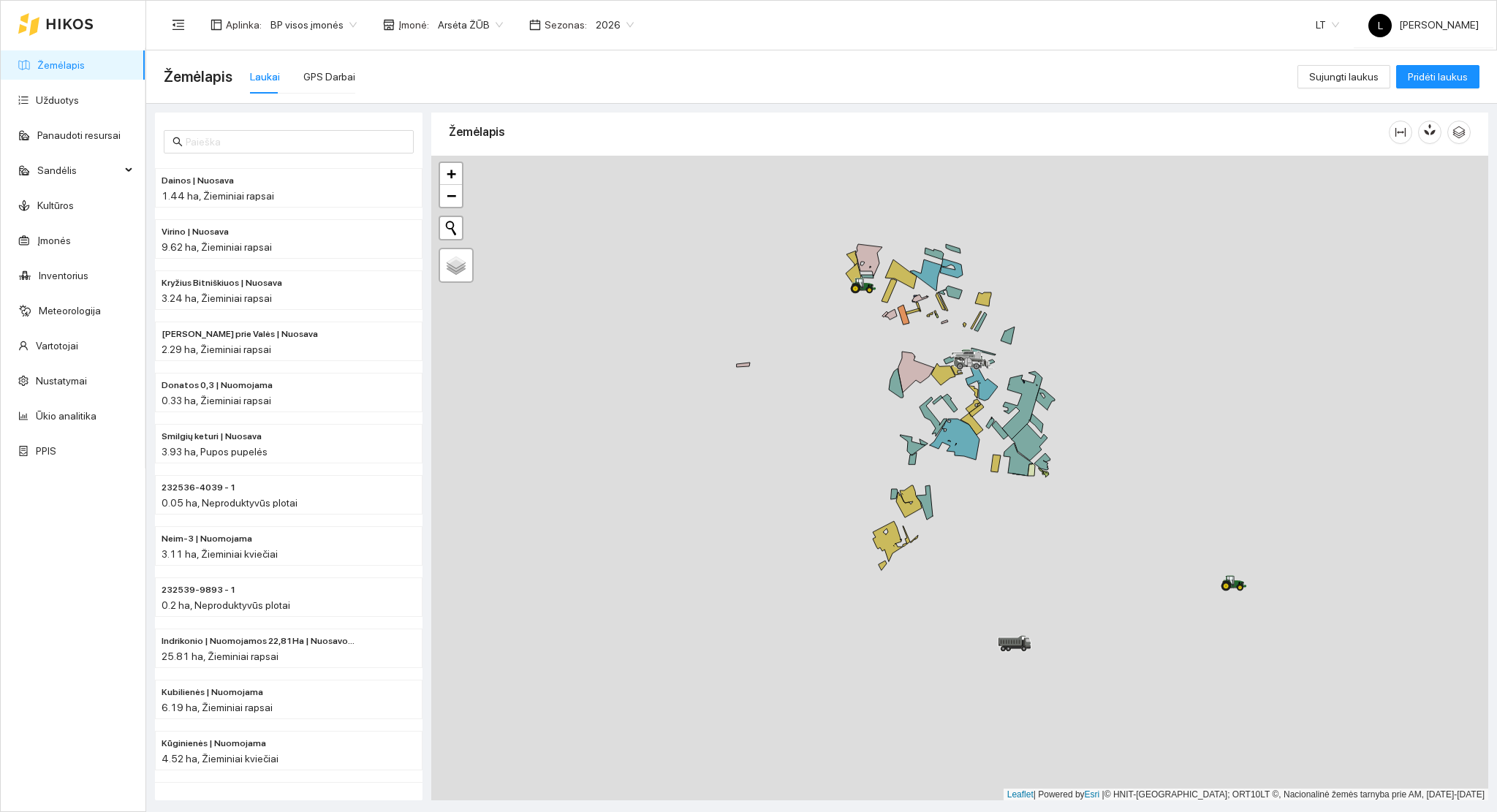
drag, startPoint x: 1109, startPoint y: 544, endPoint x: 1072, endPoint y: 447, distance: 103.8
click at [1045, 411] on div at bounding box center [960, 479] width 1057 height 645
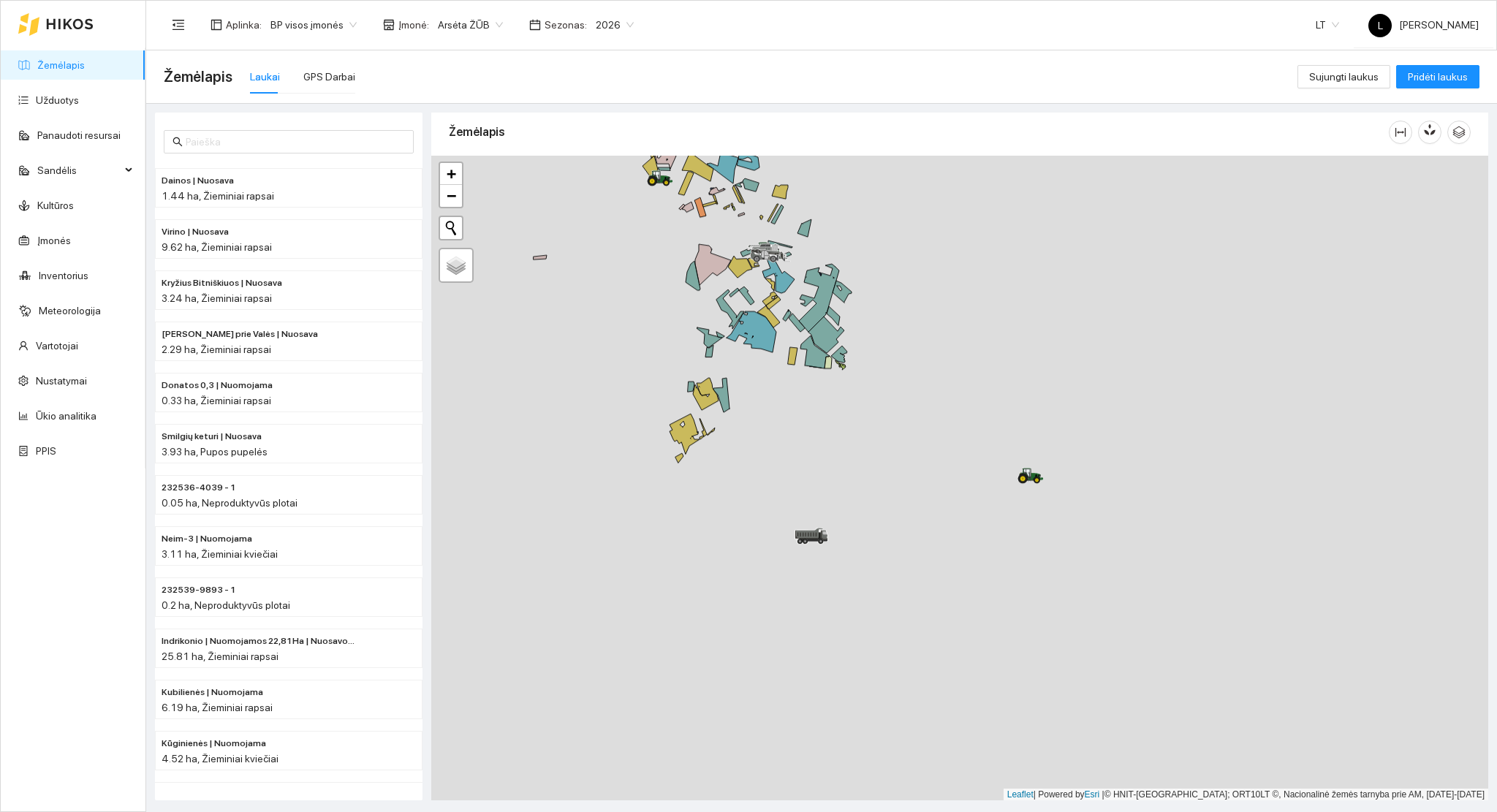
drag, startPoint x: 1223, startPoint y: 588, endPoint x: 938, endPoint y: 424, distance: 328.8
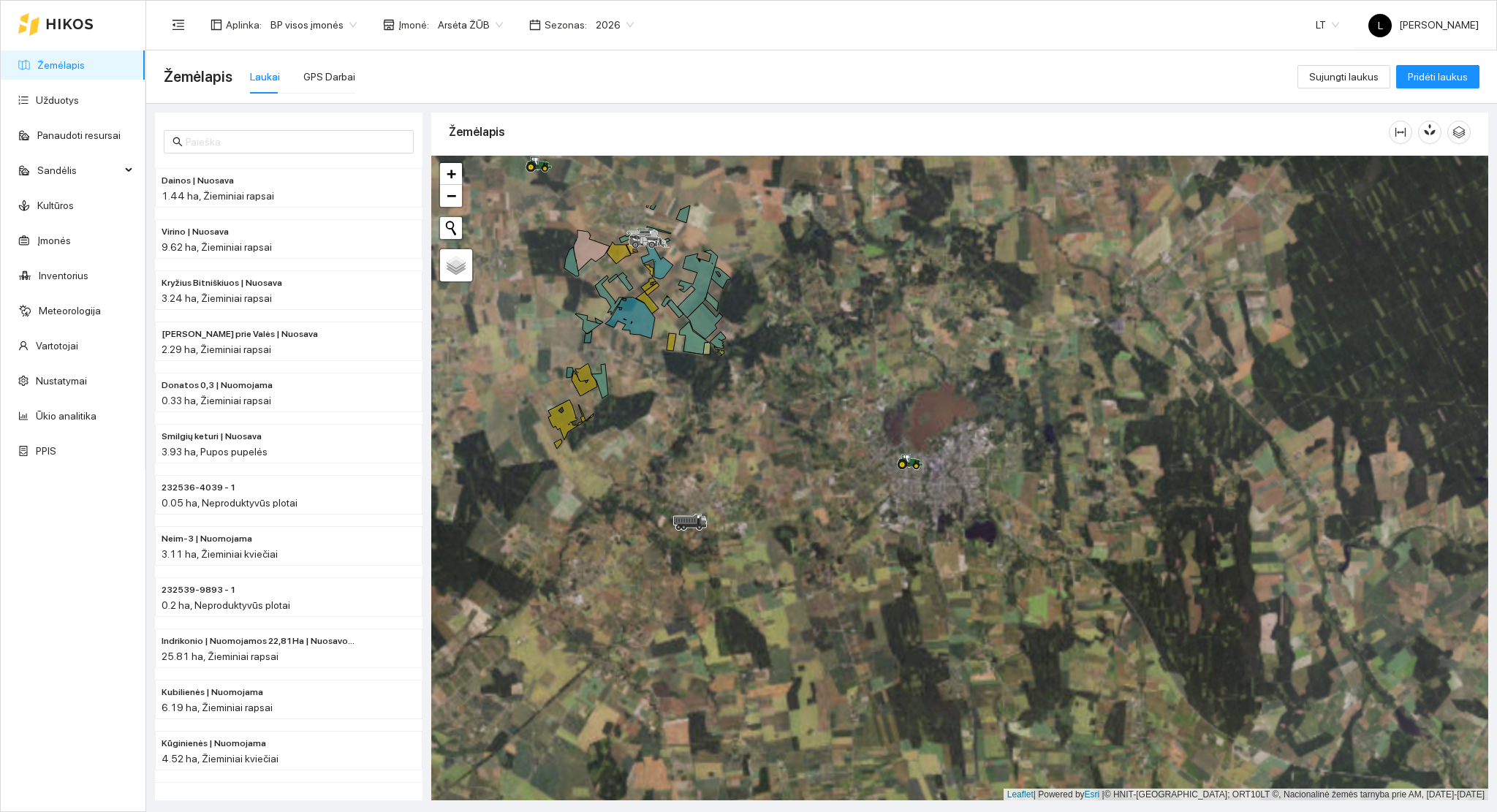
drag, startPoint x: 978, startPoint y: 482, endPoint x: 996, endPoint y: 595, distance: 114.4
click at [996, 595] on div at bounding box center [960, 479] width 1057 height 645
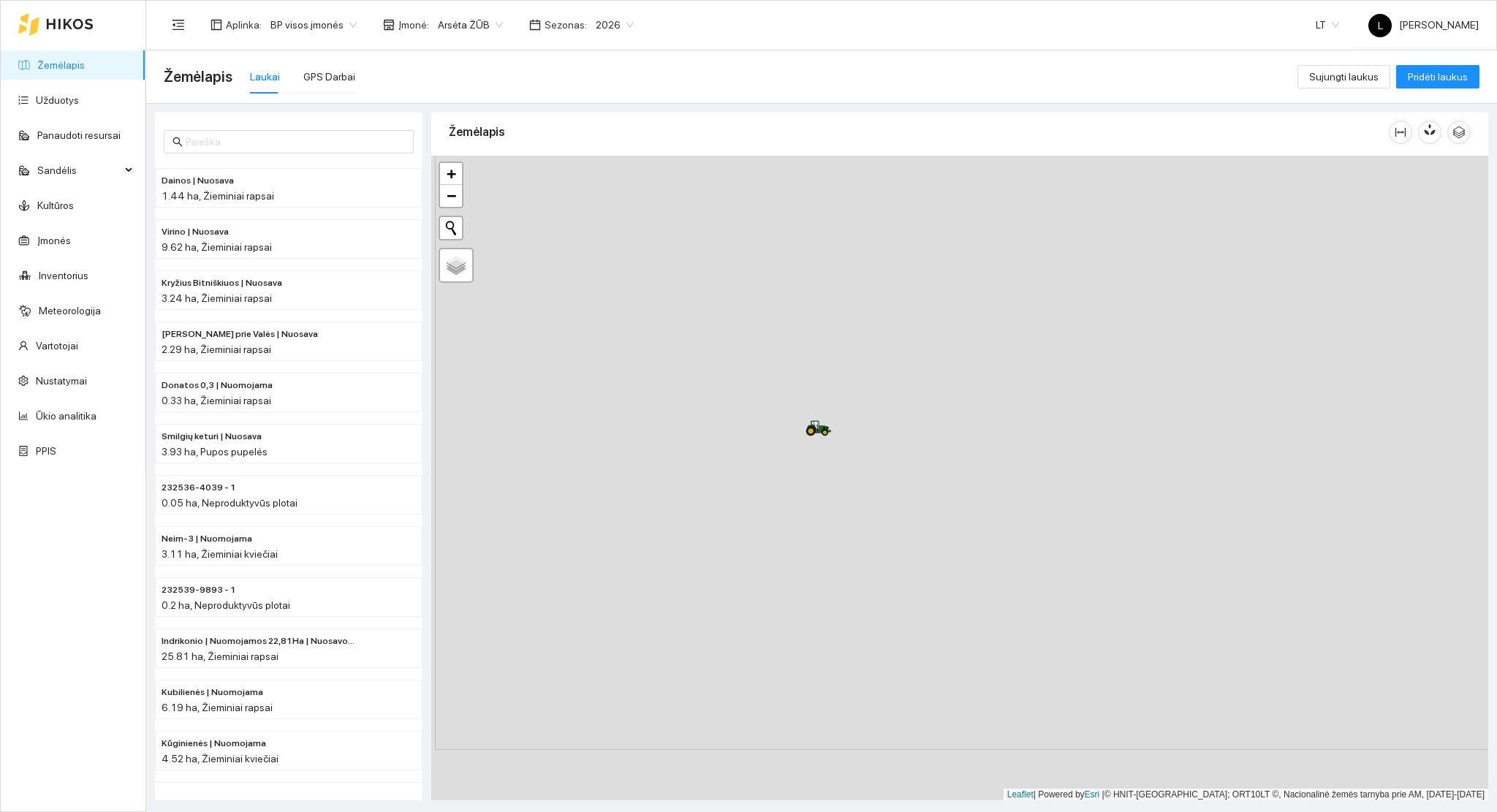
drag, startPoint x: 712, startPoint y: 526, endPoint x: 715, endPoint y: 471, distance: 55.1
click at [715, 471] on div at bounding box center [960, 479] width 1057 height 645
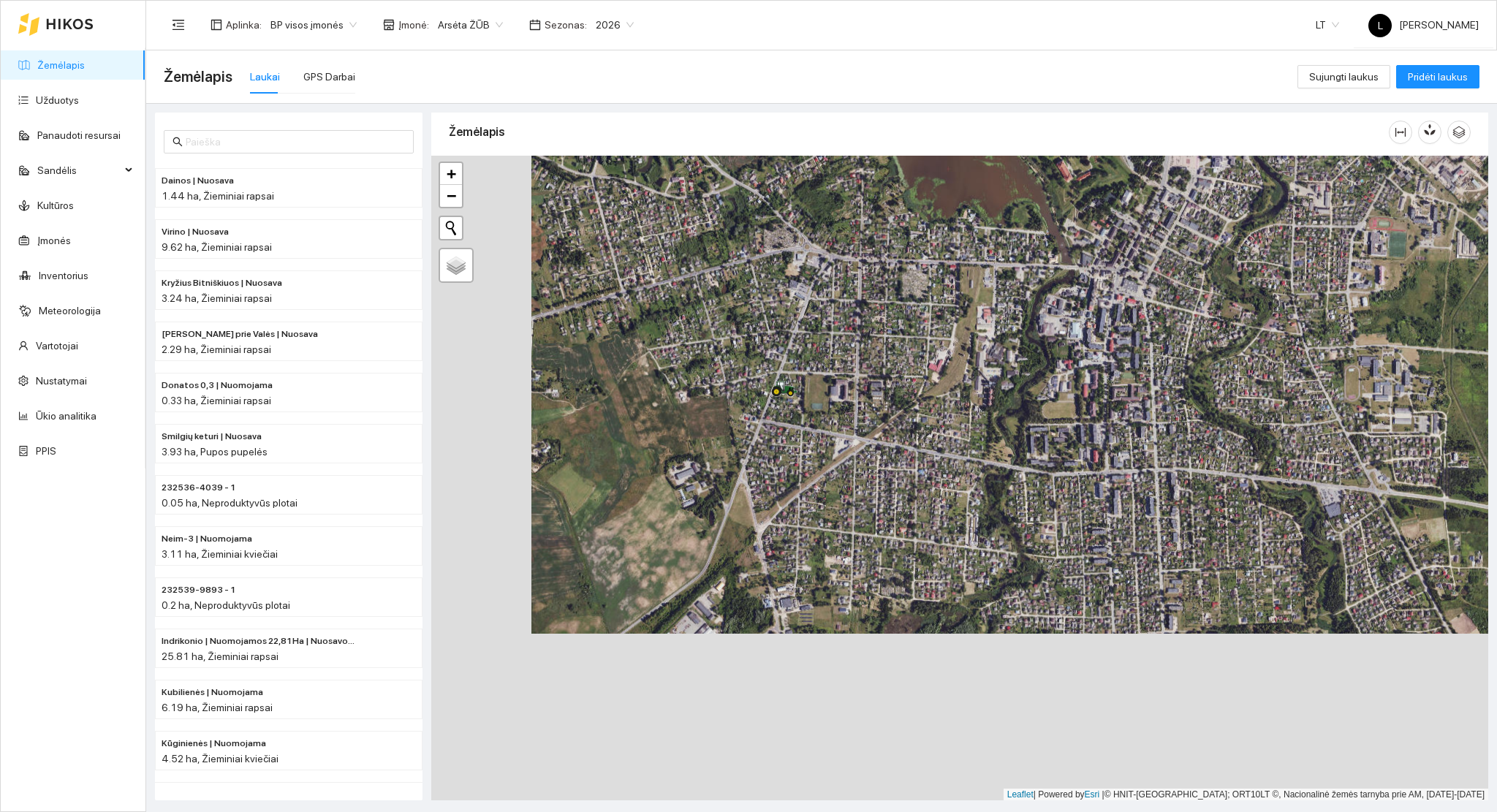
drag, startPoint x: 685, startPoint y: 658, endPoint x: 826, endPoint y: 422, distance: 274.9
click at [826, 424] on div at bounding box center [960, 479] width 1057 height 645
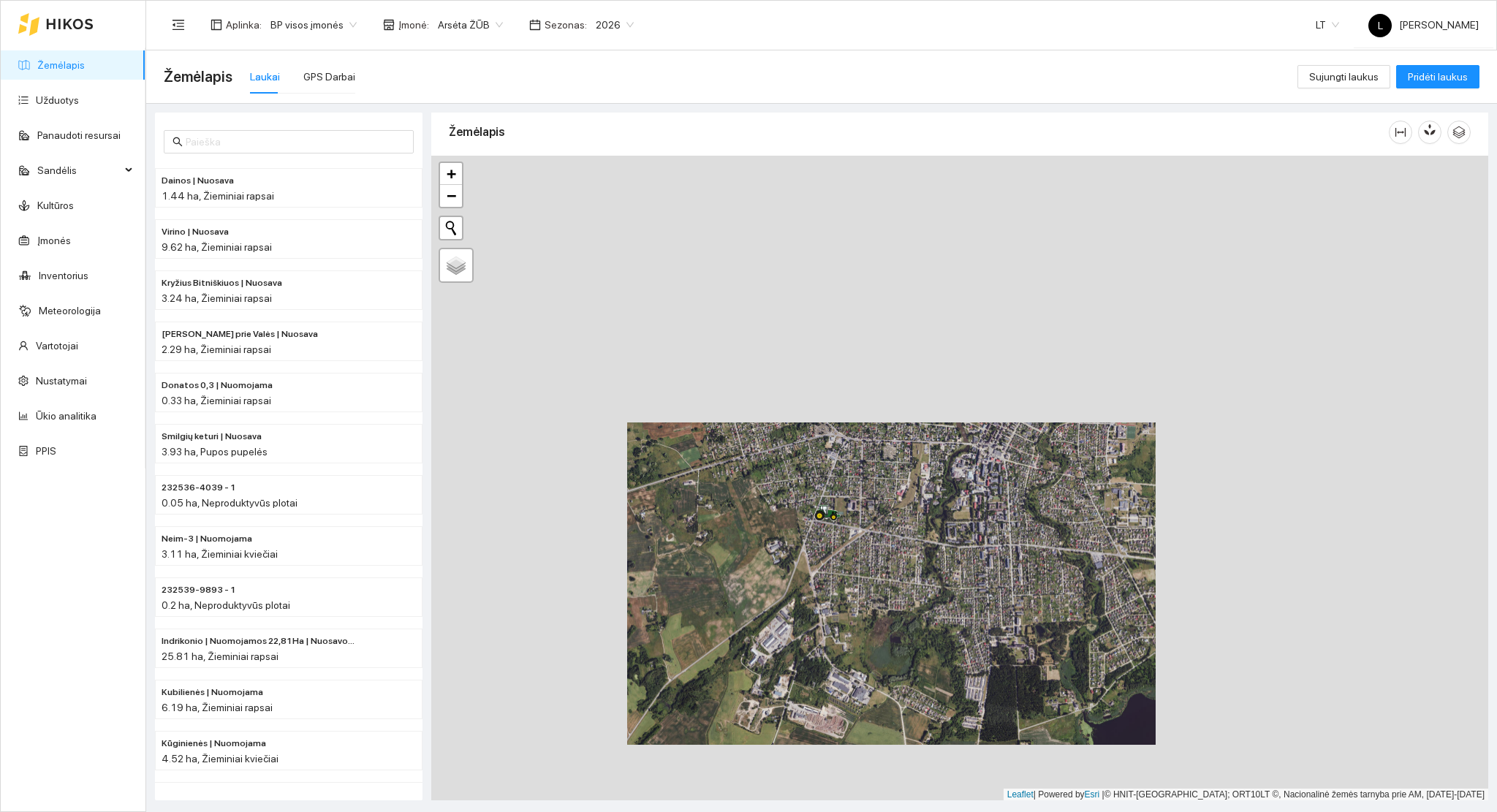
drag, startPoint x: 845, startPoint y: 527, endPoint x: 813, endPoint y: 567, distance: 51.2
click at [860, 594] on div at bounding box center [960, 479] width 1057 height 645
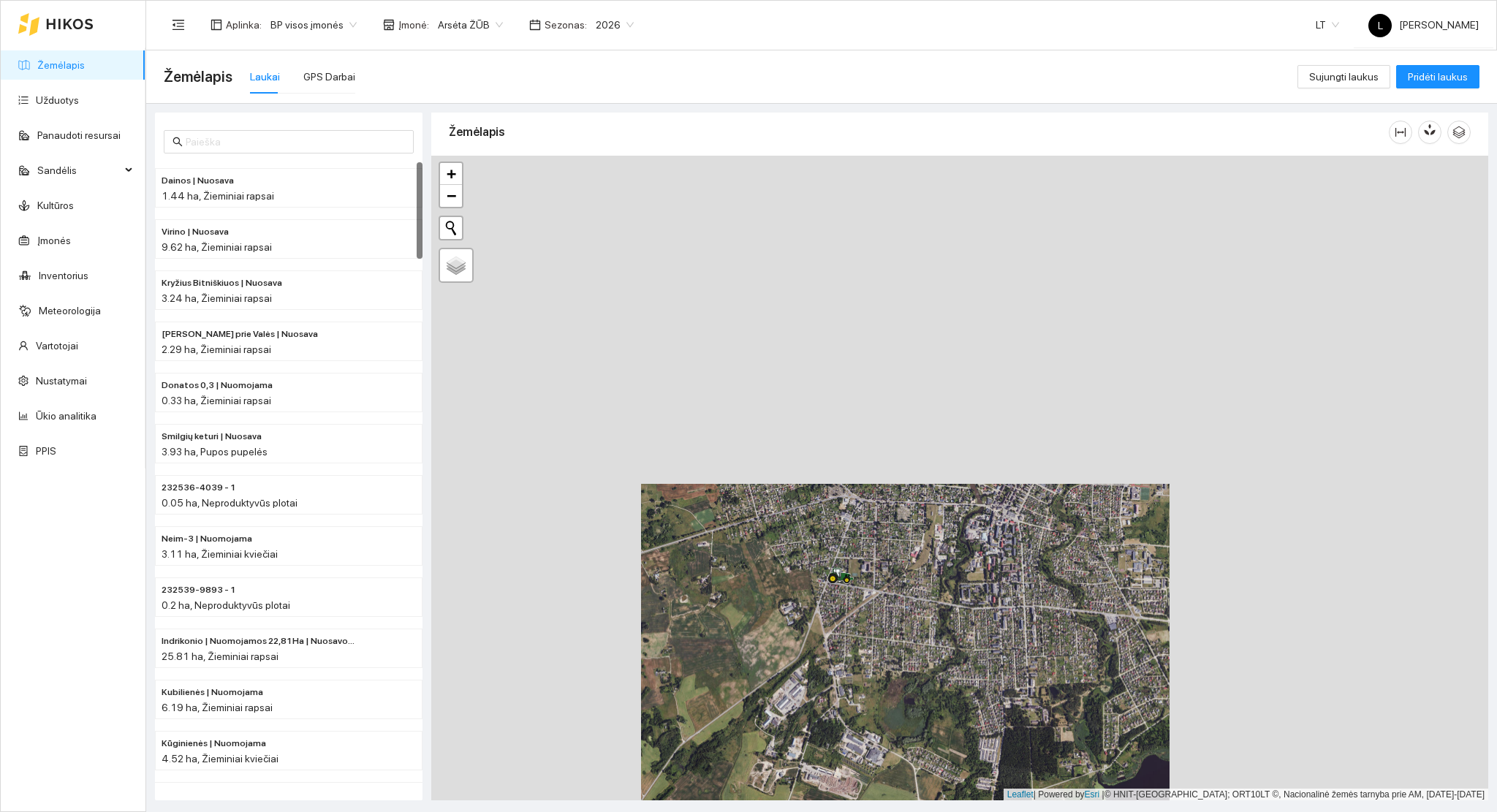
click at [85, 59] on link "Žemėlapis" at bounding box center [60, 65] width 48 height 12
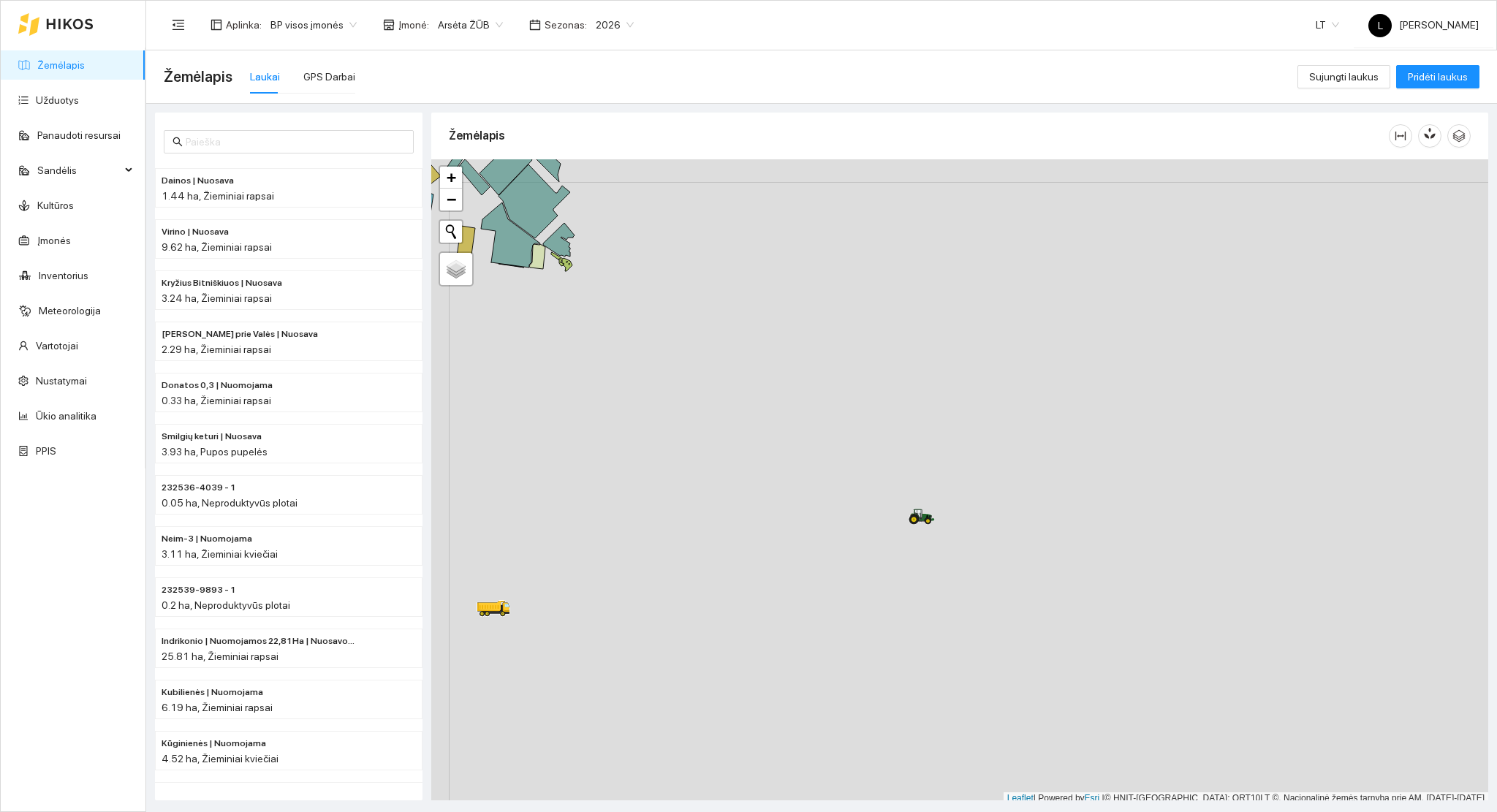
scroll to position [4, 0]
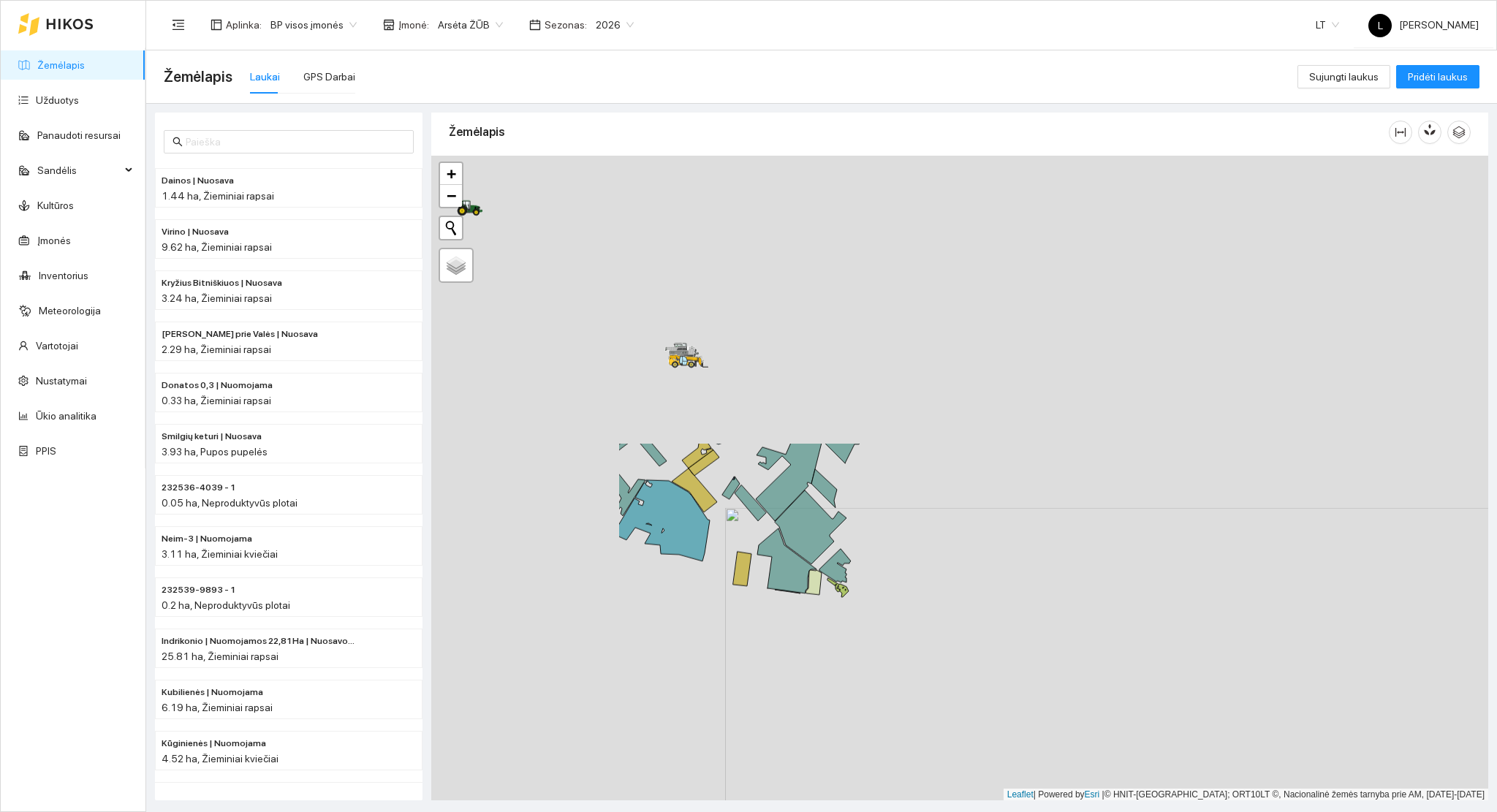
drag, startPoint x: 601, startPoint y: 425, endPoint x: 894, endPoint y: 780, distance: 460.3
click at [893, 780] on div at bounding box center [960, 479] width 1057 height 645
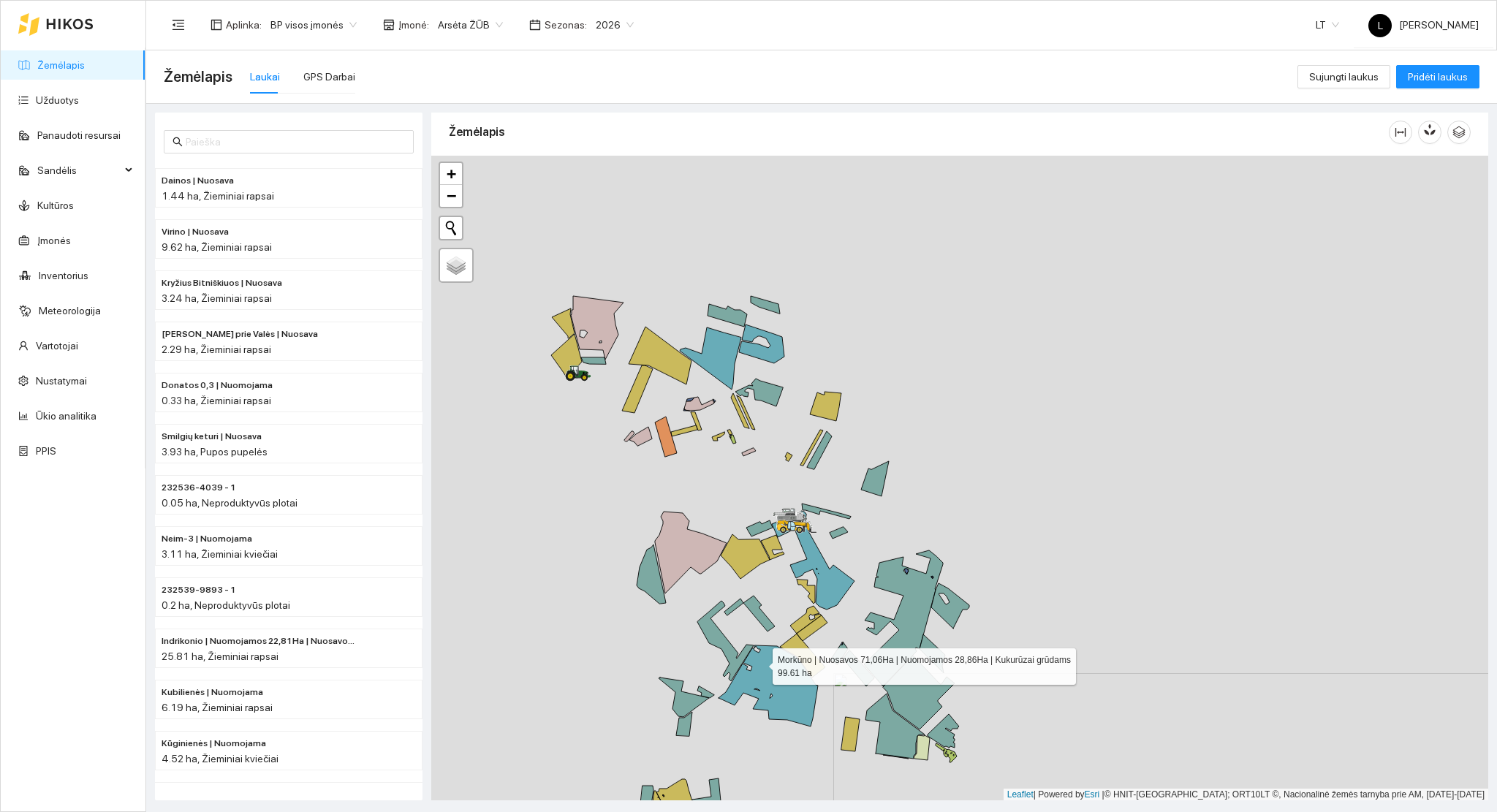
drag, startPoint x: 700, startPoint y: 576, endPoint x: 778, endPoint y: 673, distance: 124.5
click at [781, 689] on icon at bounding box center [768, 685] width 99 height 81
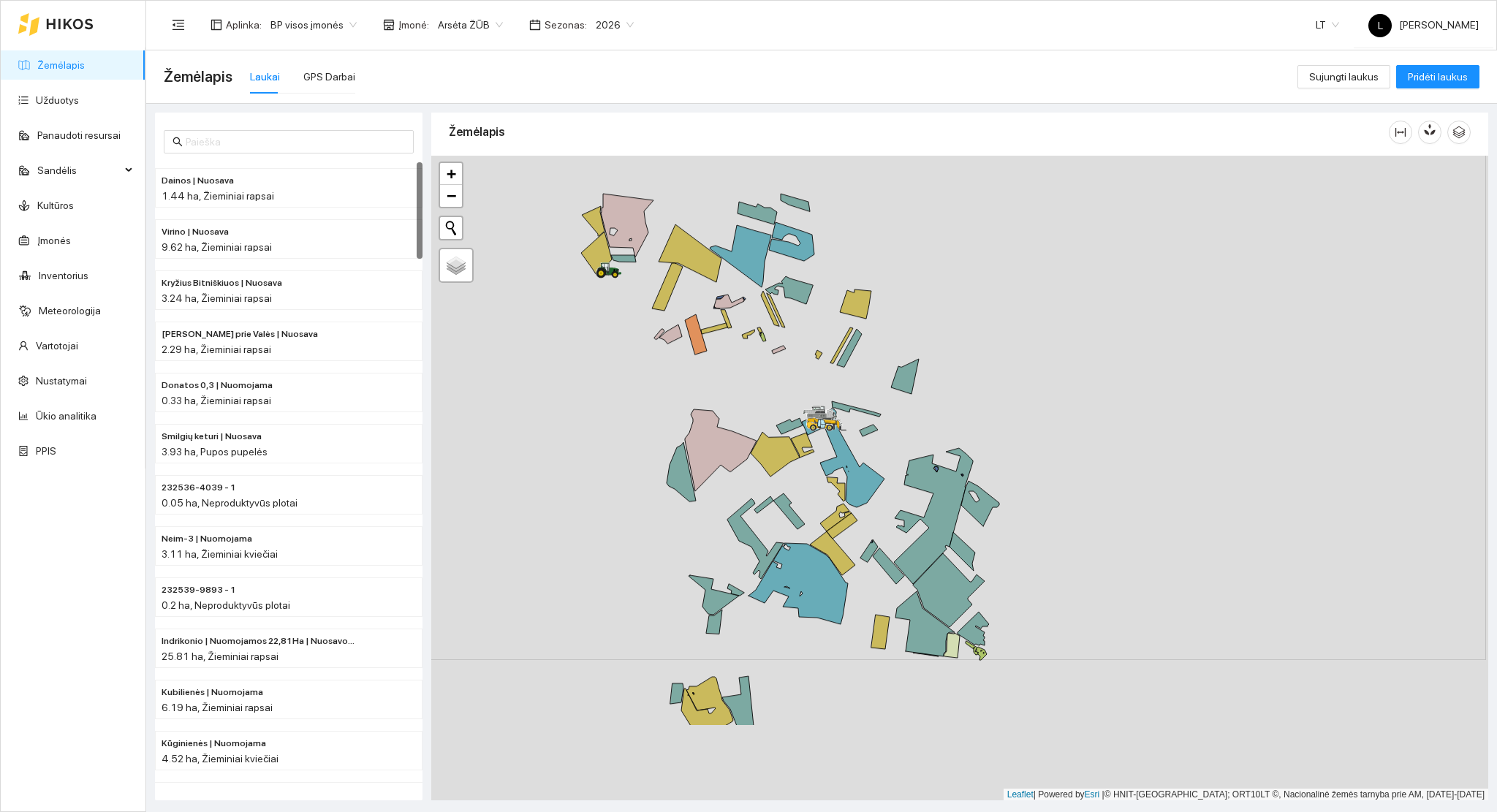
drag, startPoint x: 845, startPoint y: 578, endPoint x: 836, endPoint y: 288, distance: 290.1
click at [845, 408] on icon at bounding box center [843, 457] width 83 height 98
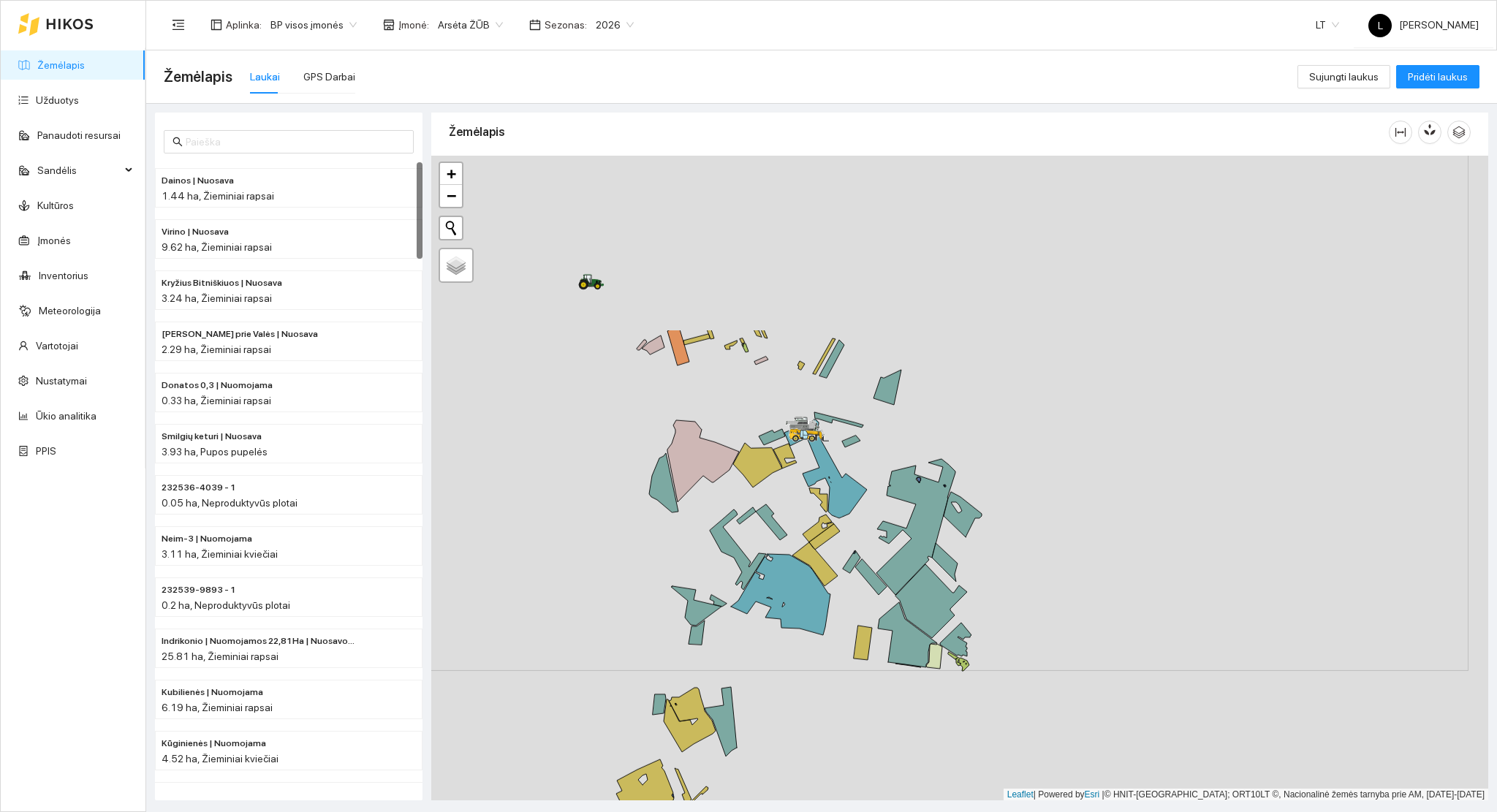
drag, startPoint x: 858, startPoint y: 290, endPoint x: 838, endPoint y: 528, distance: 238.8
click at [838, 528] on div at bounding box center [960, 479] width 1057 height 645
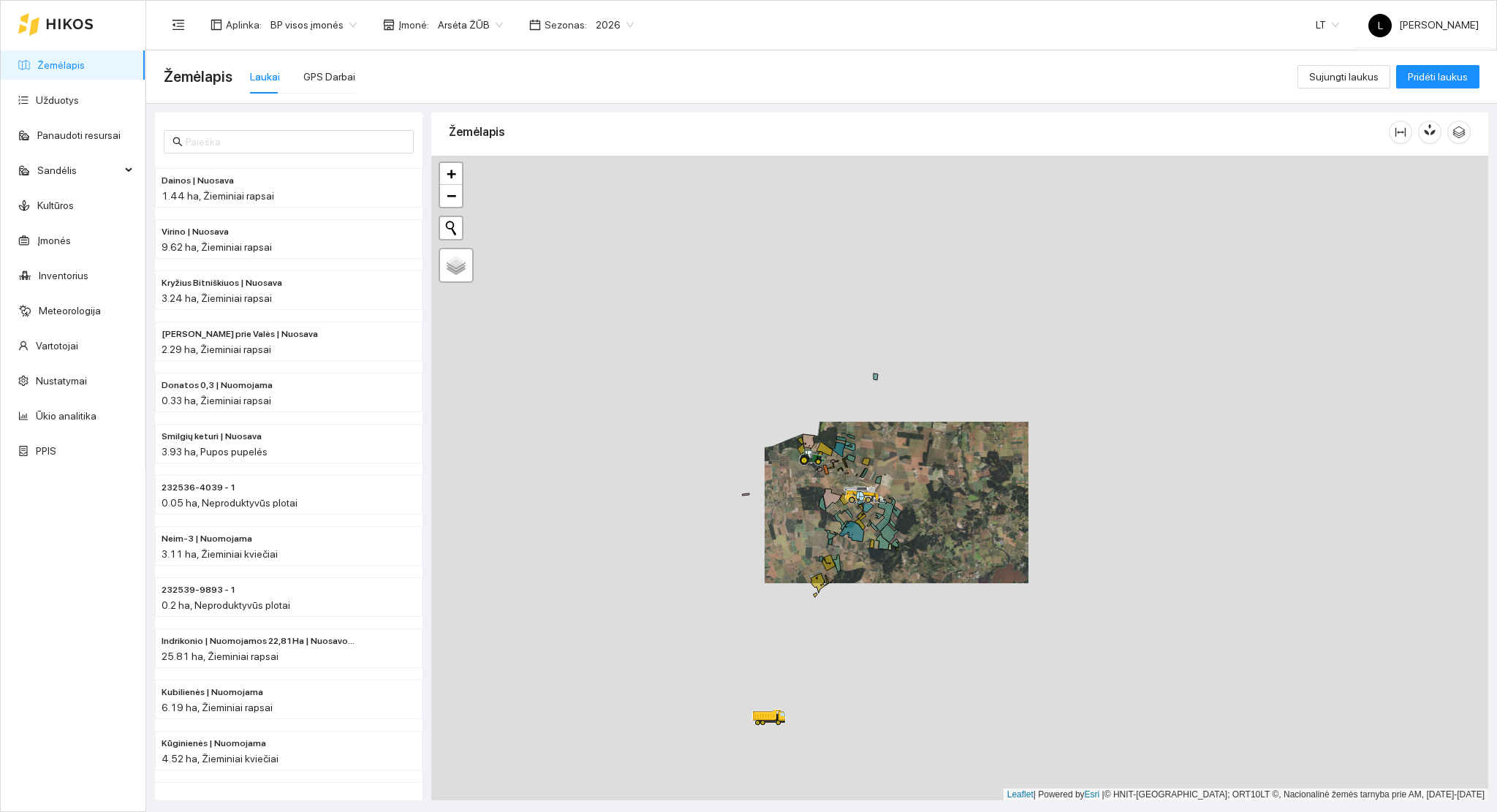
drag, startPoint x: 925, startPoint y: 672, endPoint x: 807, endPoint y: 494, distance: 213.6
click at [790, 450] on div at bounding box center [960, 479] width 1057 height 645
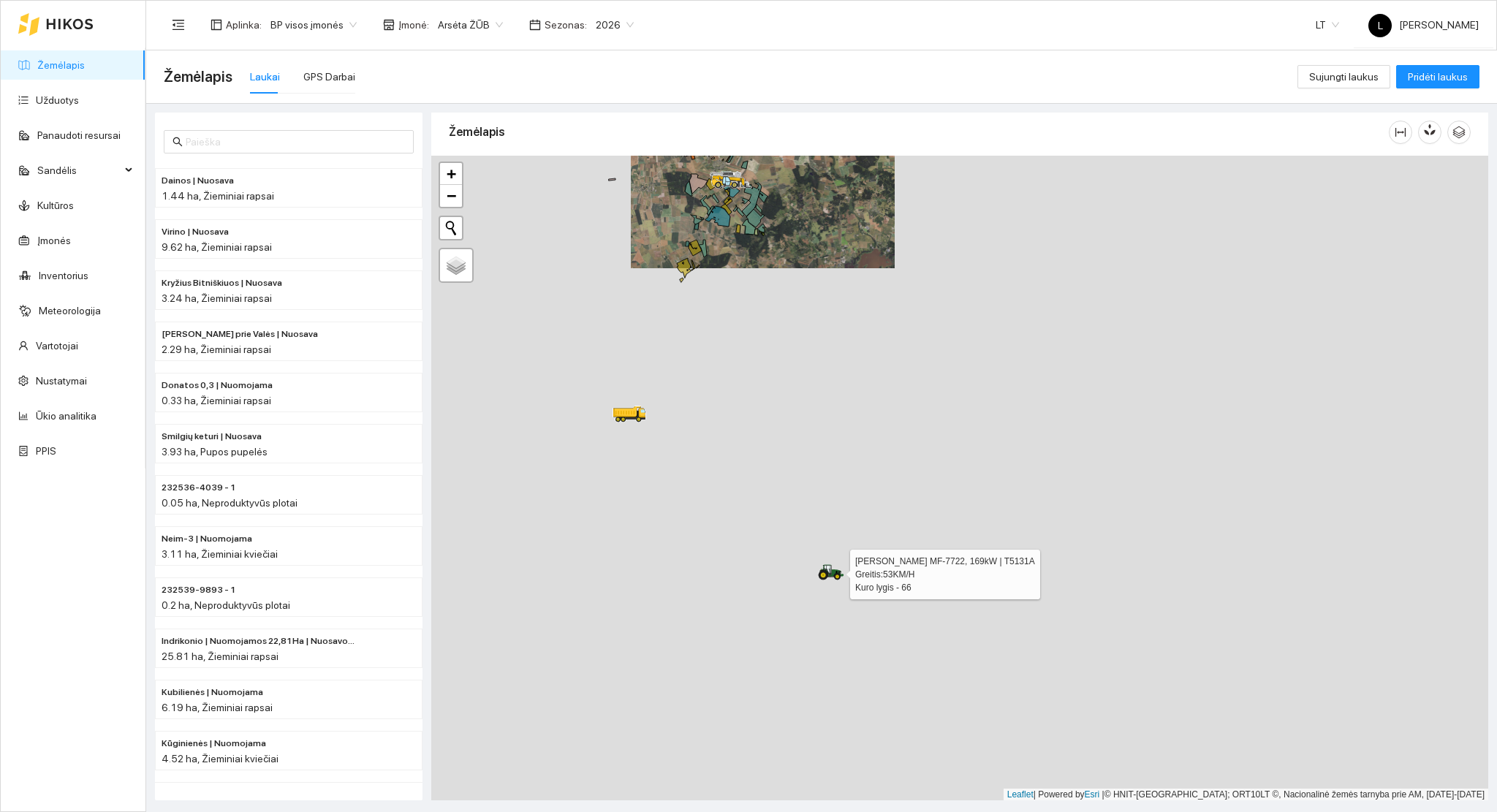
drag, startPoint x: 867, startPoint y: 652, endPoint x: 858, endPoint y: 576, distance: 76.5
click at [858, 584] on div at bounding box center [960, 479] width 1057 height 645
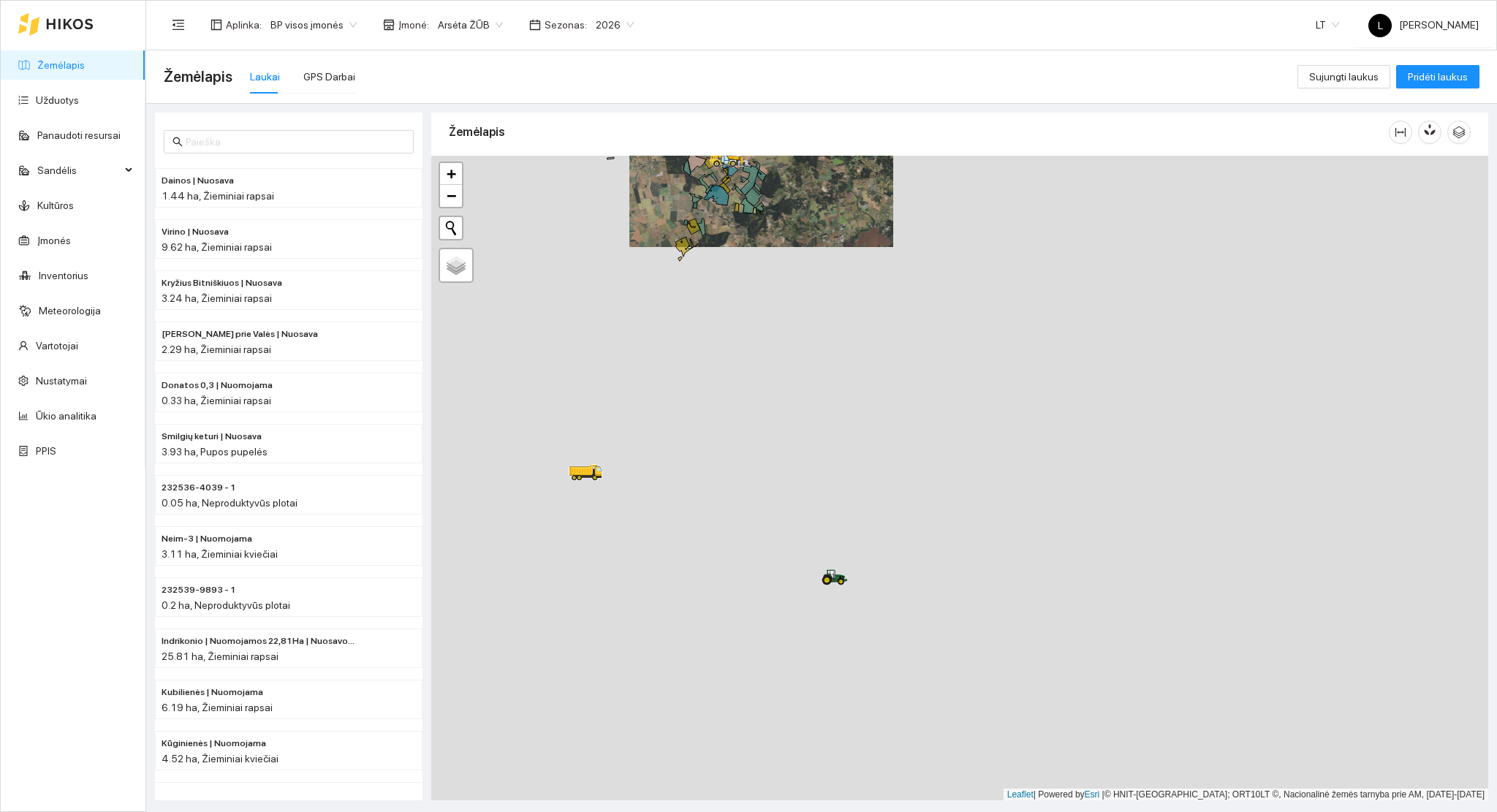
drag, startPoint x: 841, startPoint y: 547, endPoint x: 843, endPoint y: 482, distance: 65.0
click at [843, 483] on div at bounding box center [960, 479] width 1057 height 645
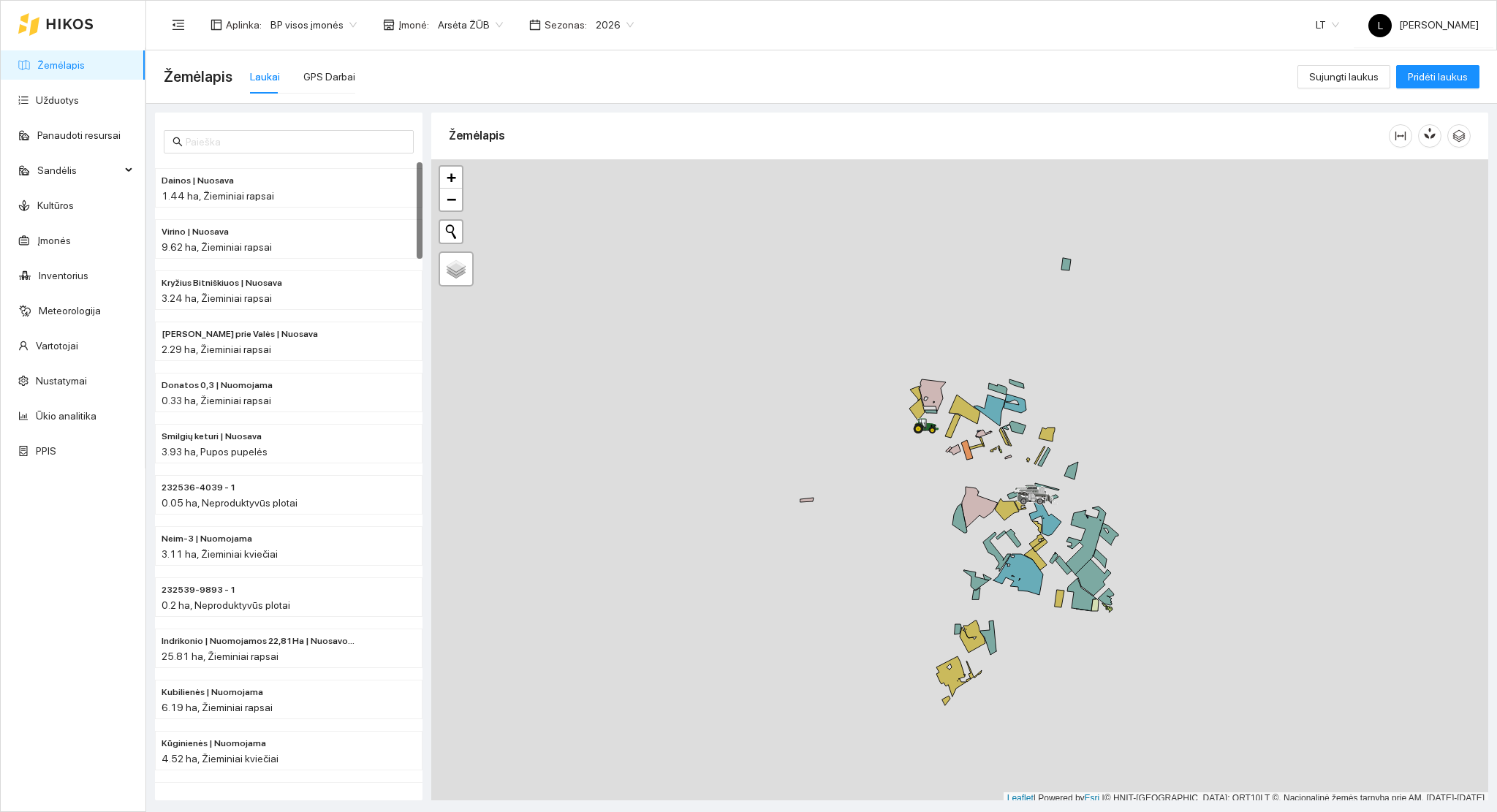
scroll to position [4, 0]
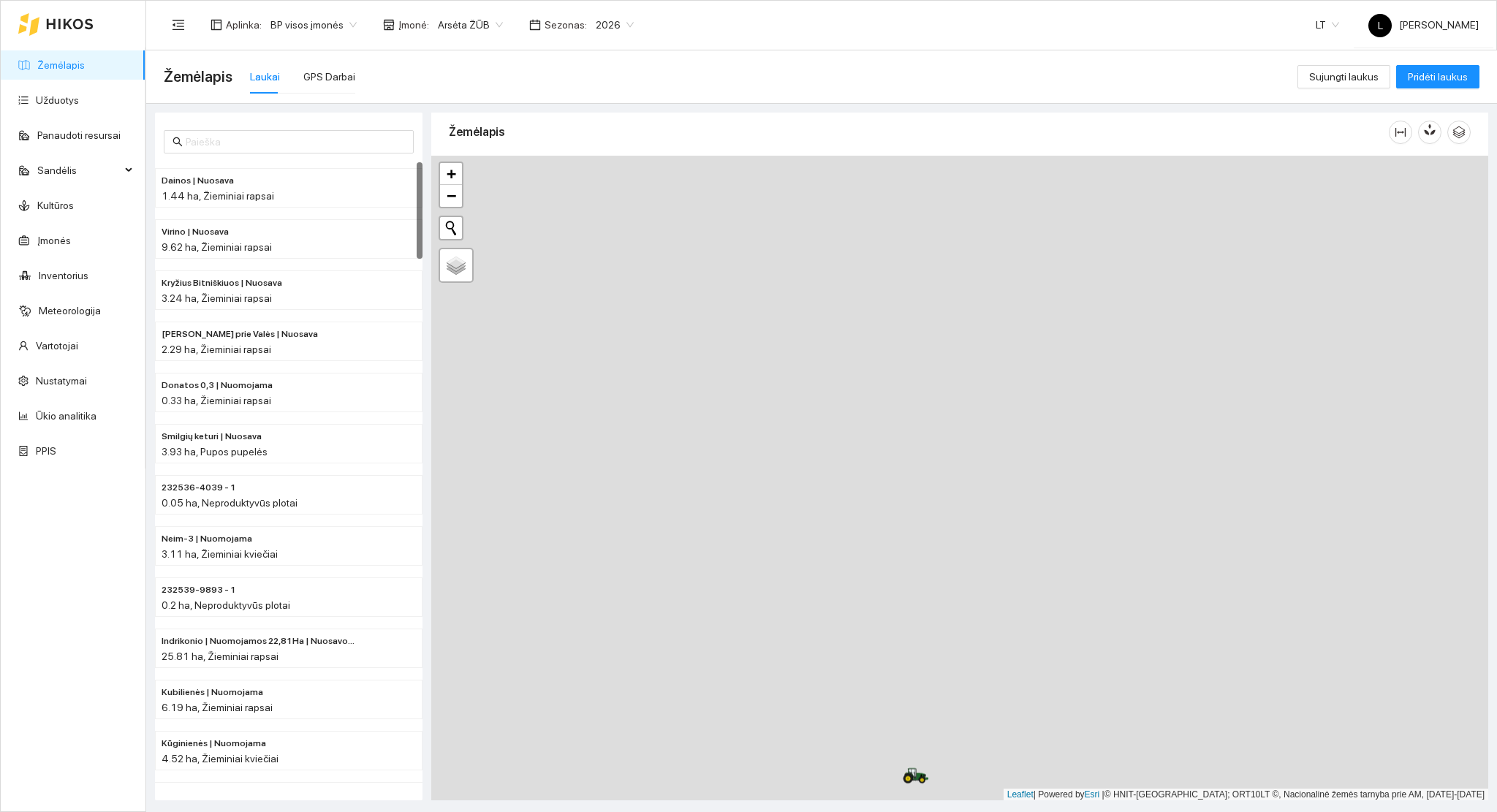
drag, startPoint x: 1085, startPoint y: 696, endPoint x: 797, endPoint y: 200, distance: 573.6
click at [739, 80] on main "Žemėlapis Laukai GPS Darbai Sujungti laukus Pridėti laukus Dainos | Nuosava 1.4…" at bounding box center [821, 431] width 1351 height 761
drag, startPoint x: 936, startPoint y: 593, endPoint x: 929, endPoint y: 439, distance: 154.2
click at [937, 438] on div at bounding box center [960, 479] width 1057 height 645
drag, startPoint x: 786, startPoint y: 409, endPoint x: 963, endPoint y: 533, distance: 216.1
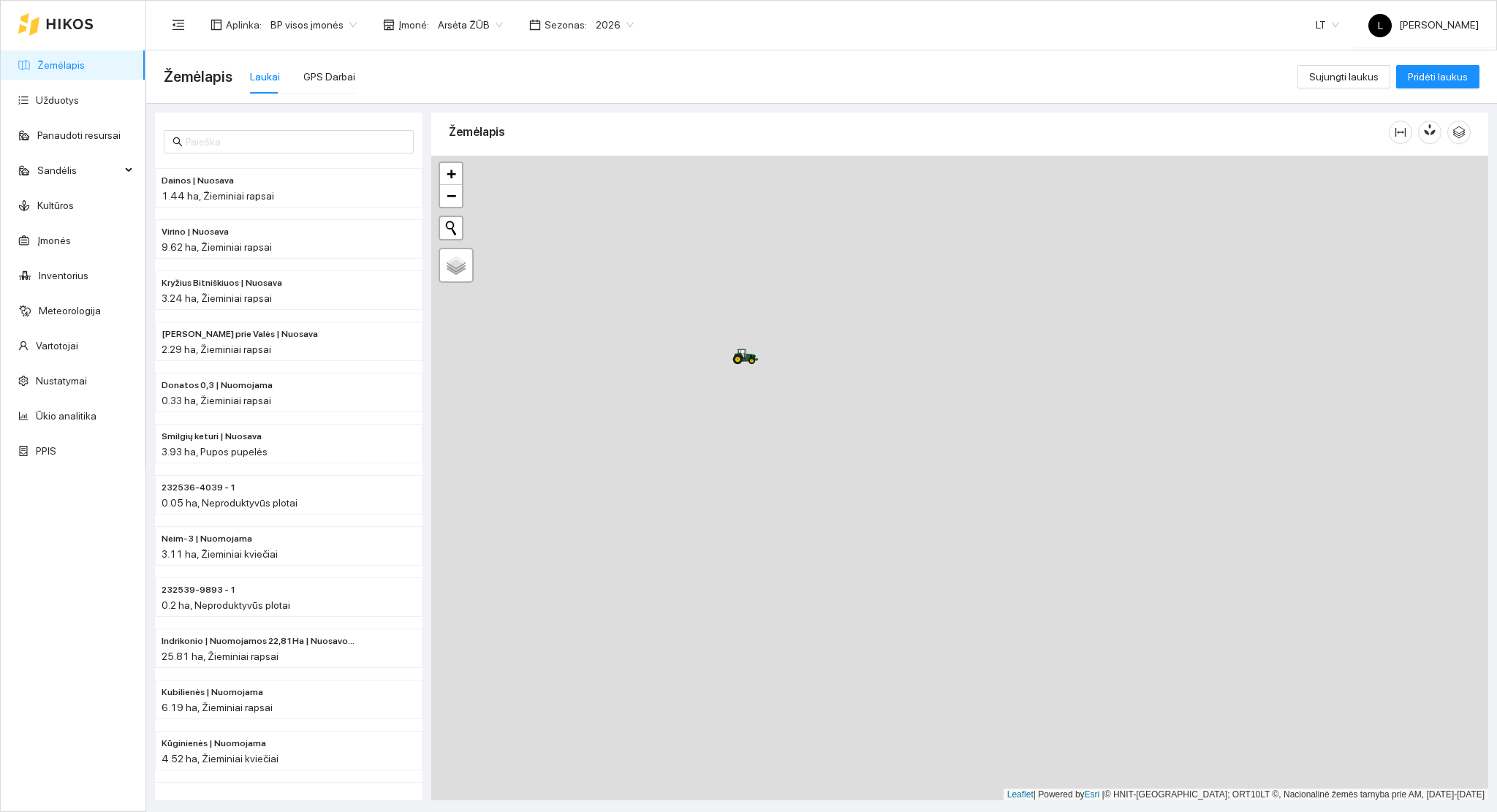
click at [964, 536] on div at bounding box center [960, 479] width 1057 height 645
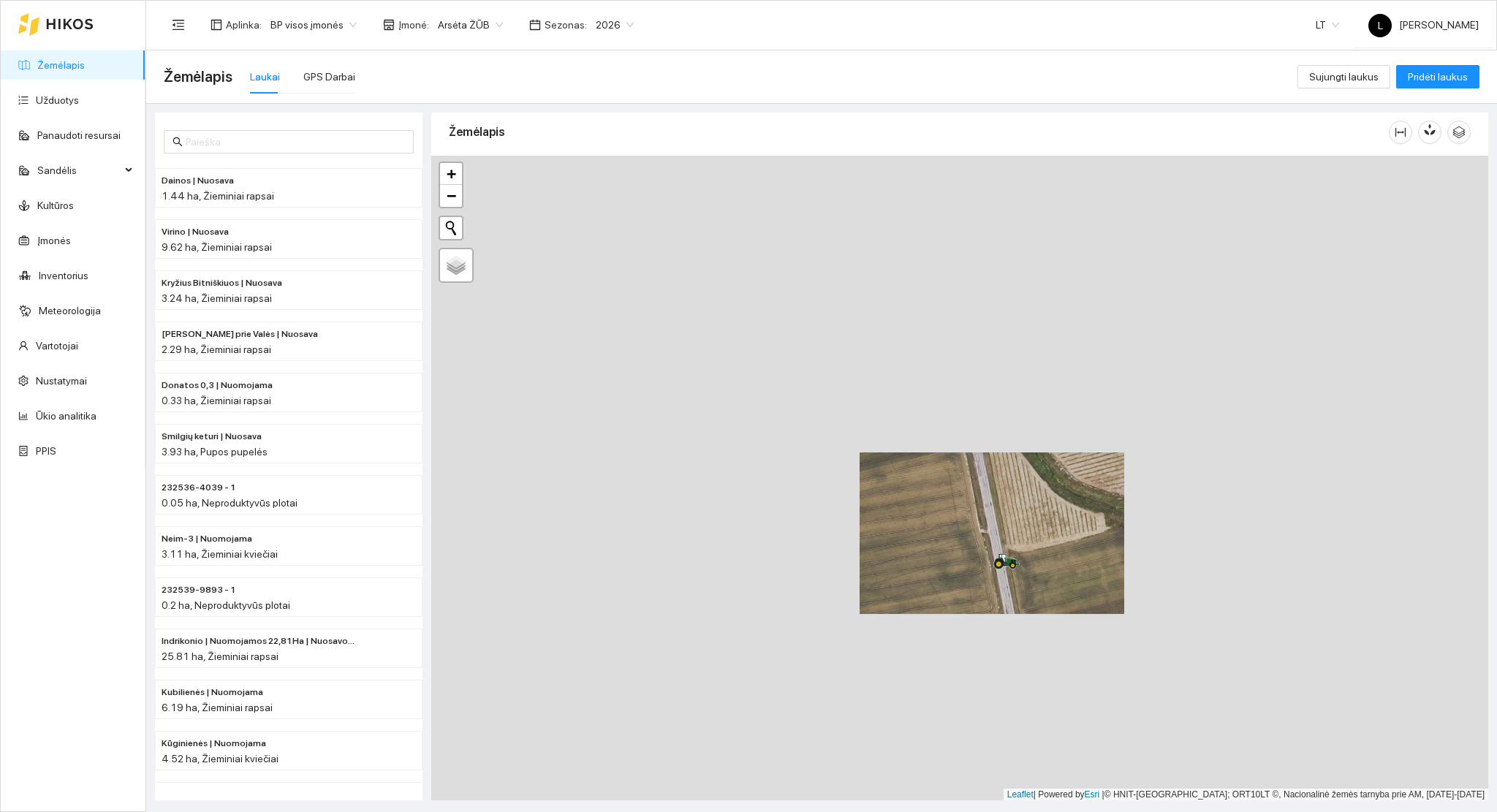
drag, startPoint x: 1056, startPoint y: 637, endPoint x: 812, endPoint y: 360, distance: 369.1
click at [812, 346] on div at bounding box center [960, 479] width 1057 height 645
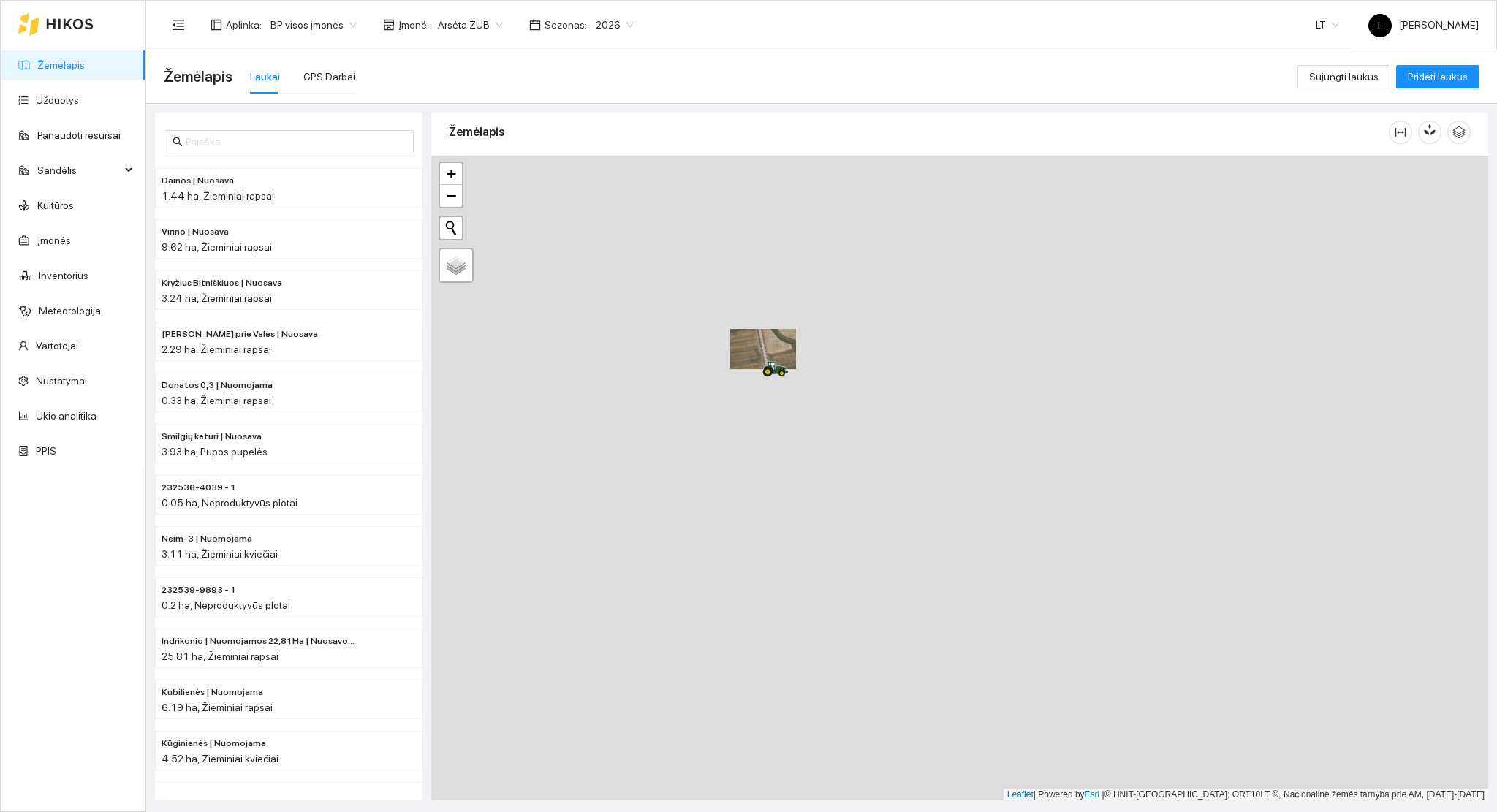
drag, startPoint x: 858, startPoint y: 479, endPoint x: 764, endPoint y: 418, distance: 112.1
click at [768, 420] on div at bounding box center [960, 479] width 1057 height 645
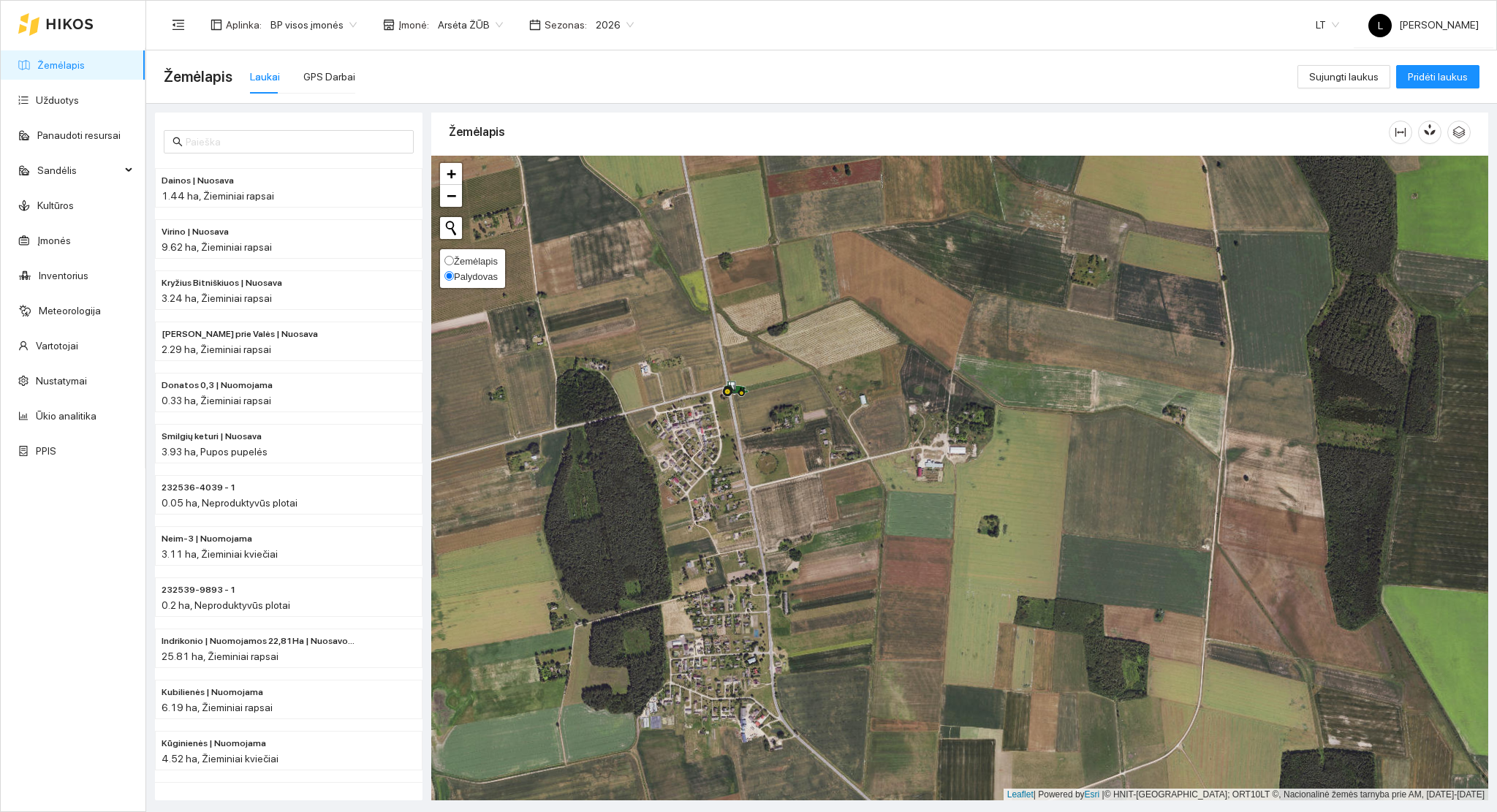
click at [472, 258] on span "Žemėlapis" at bounding box center [475, 260] width 44 height 11
click at [453, 258] on input "Žemėlapis" at bounding box center [450, 260] width 10 height 10
radio input "true"
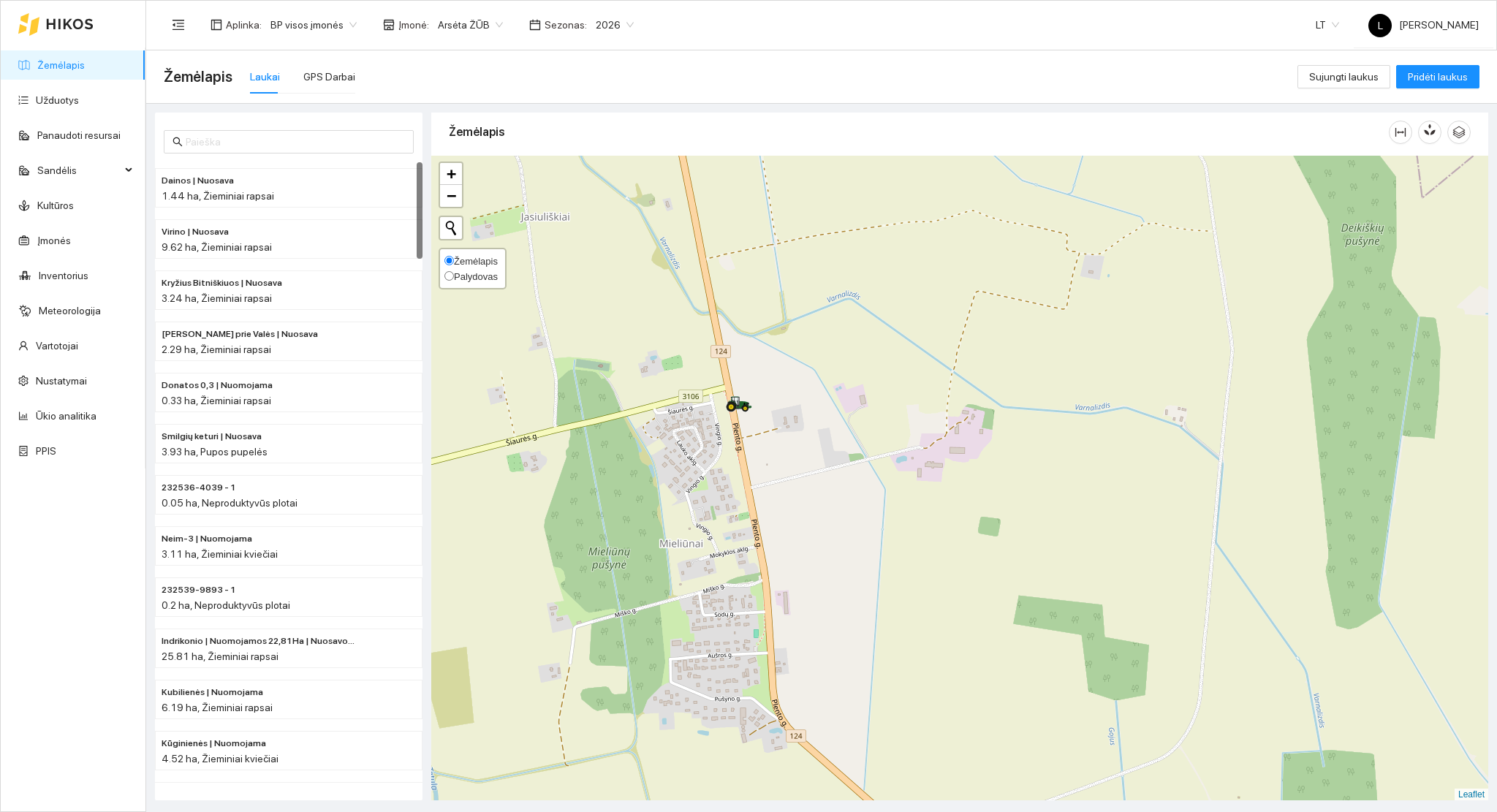
click at [459, 271] on span "Palydovas" at bounding box center [475, 276] width 44 height 11
click at [453, 271] on input "Palydovas" at bounding box center [450, 276] width 10 height 10
radio input "true"
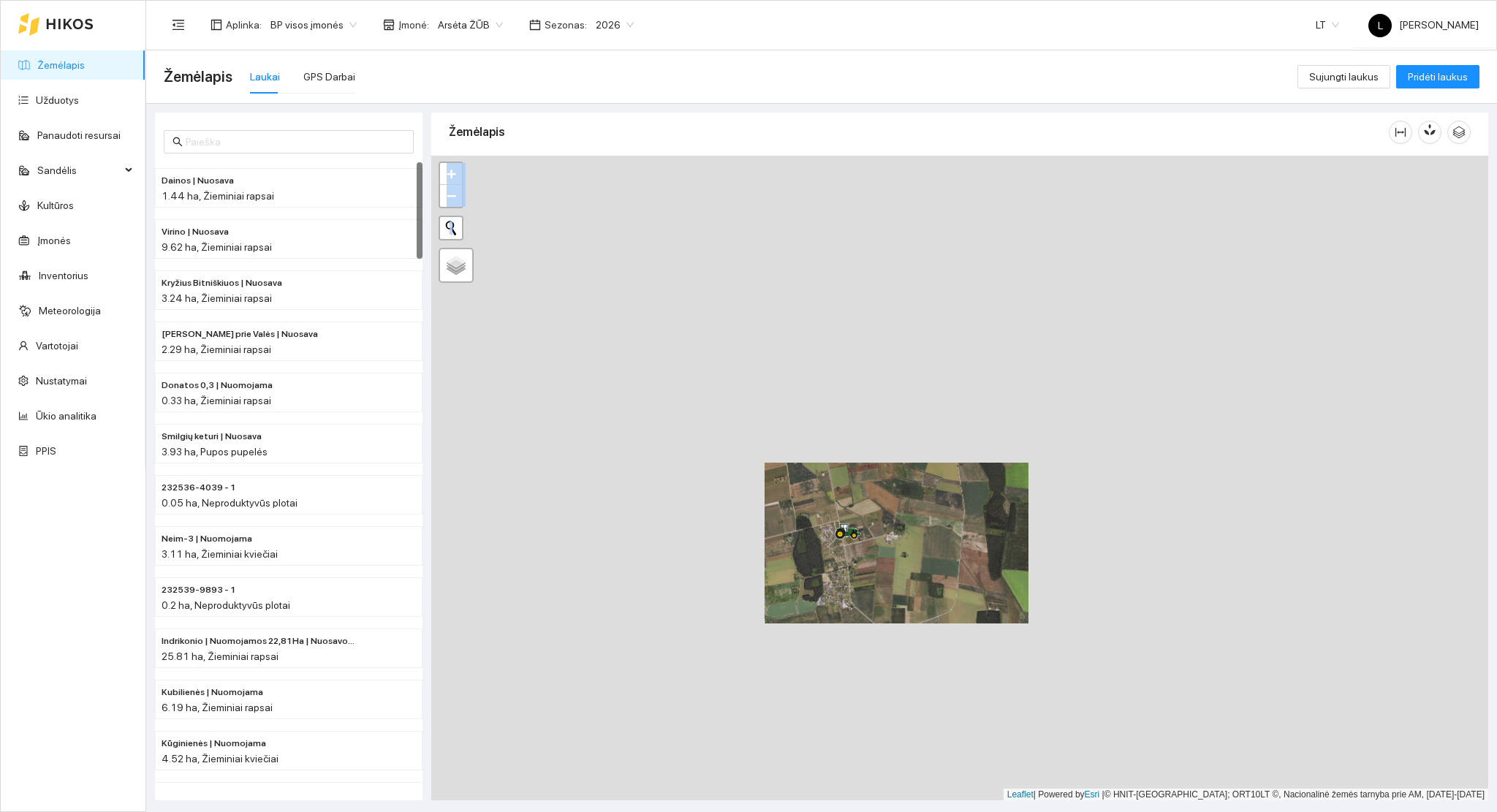
drag, startPoint x: 885, startPoint y: 564, endPoint x: 765, endPoint y: 301, distance: 289.1
click at [768, 311] on div at bounding box center [960, 479] width 1057 height 645
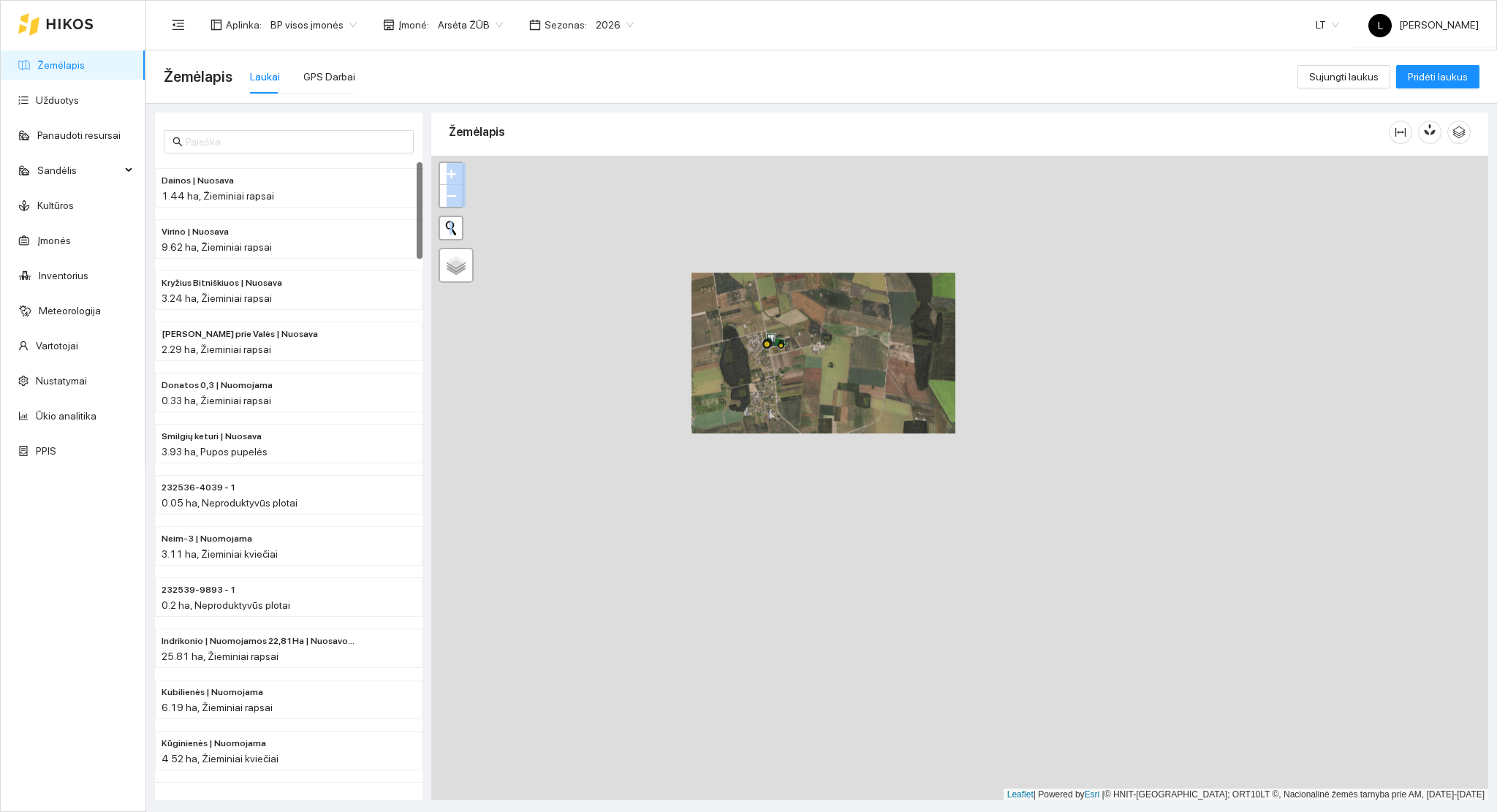
drag, startPoint x: 876, startPoint y: 523, endPoint x: 792, endPoint y: 297, distance: 241.1
click at [792, 297] on div at bounding box center [960, 479] width 1057 height 645
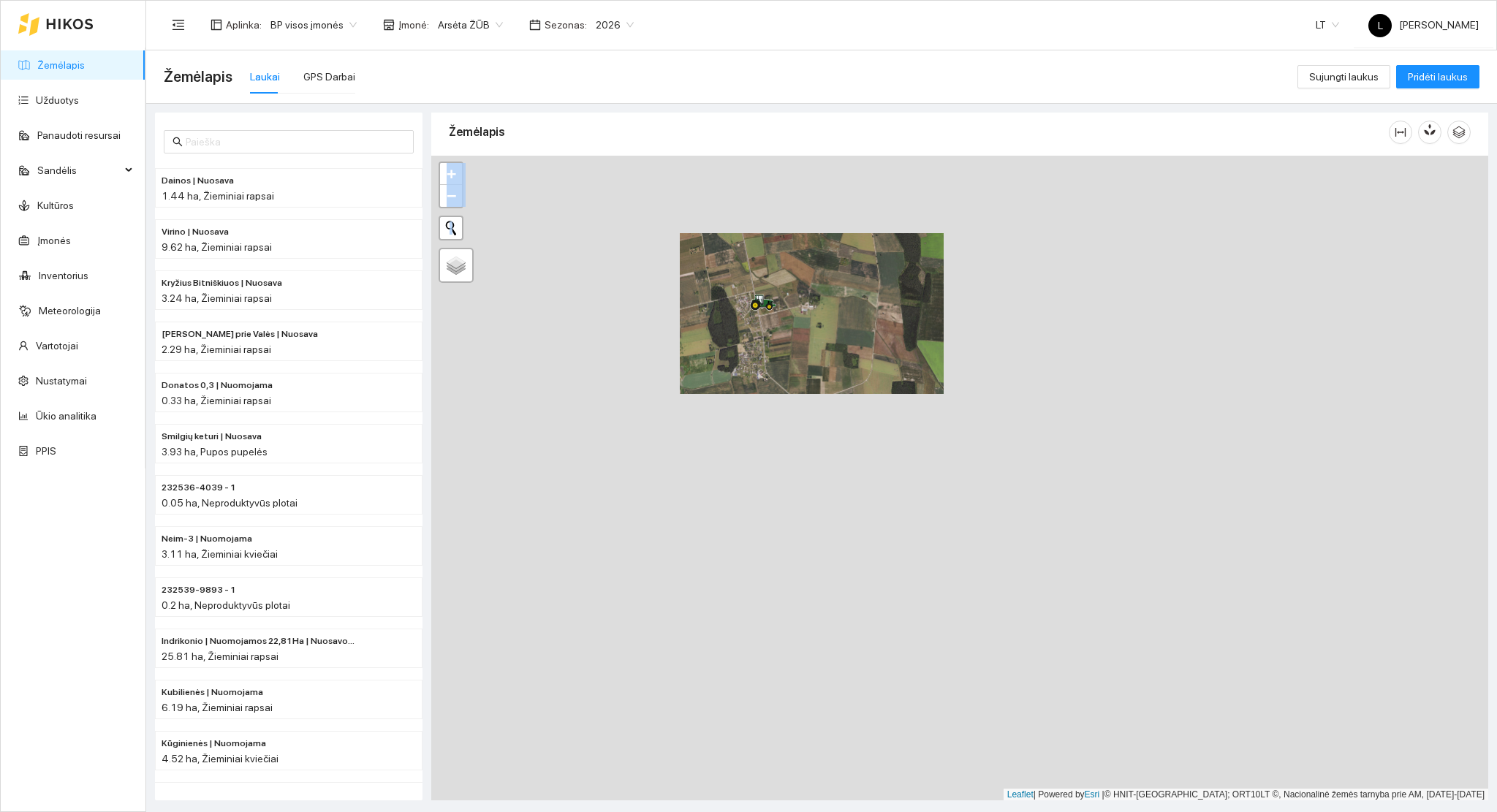
click at [892, 508] on div at bounding box center [960, 479] width 1057 height 645
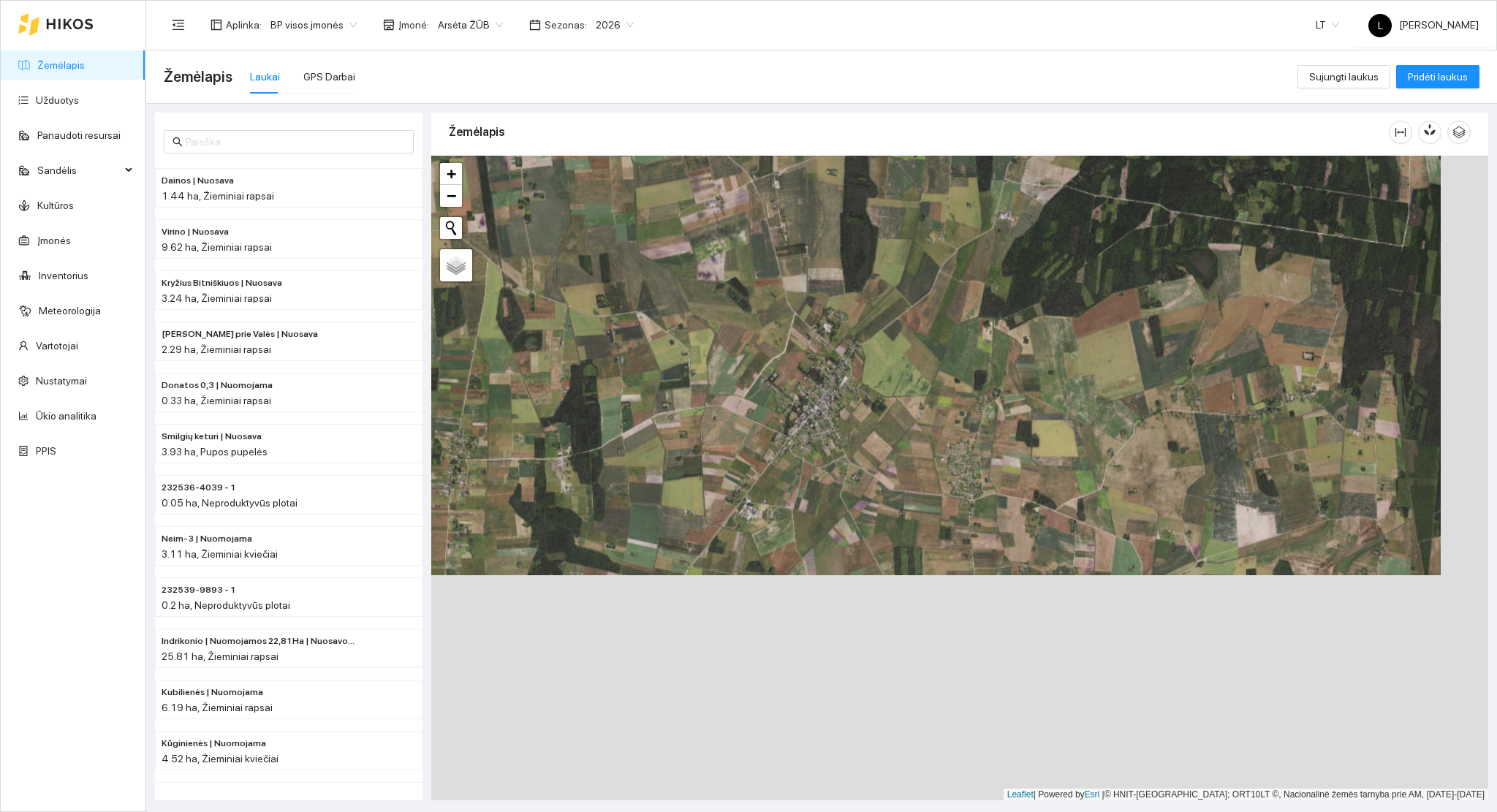
drag, startPoint x: 849, startPoint y: 408, endPoint x: 834, endPoint y: 313, distance: 96.2
click at [832, 315] on div at bounding box center [960, 479] width 1057 height 645
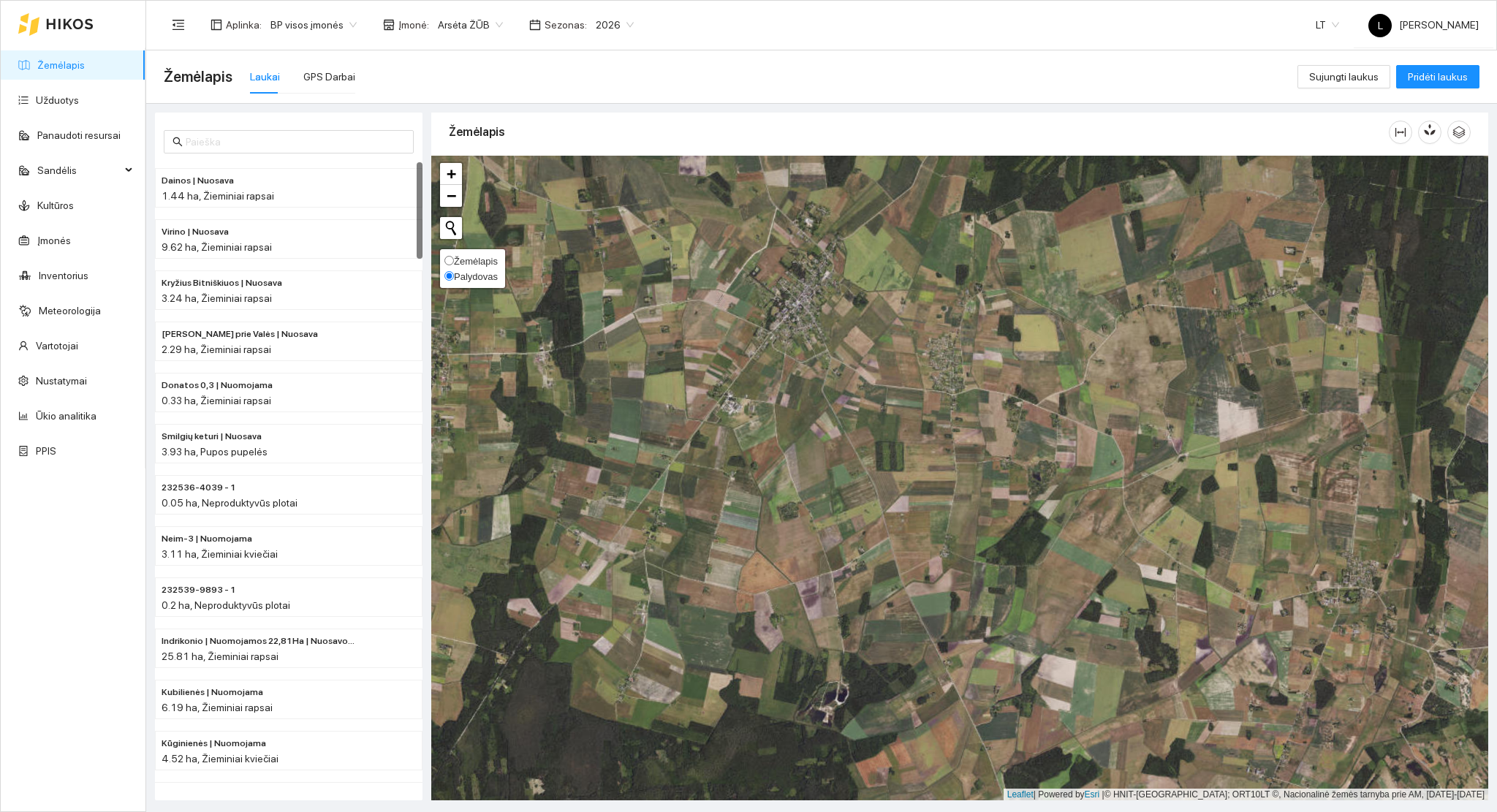
click at [454, 261] on span "Žemėlapis" at bounding box center [475, 260] width 44 height 11
click at [453, 261] on input "Žemėlapis" at bounding box center [450, 260] width 10 height 10
radio input "true"
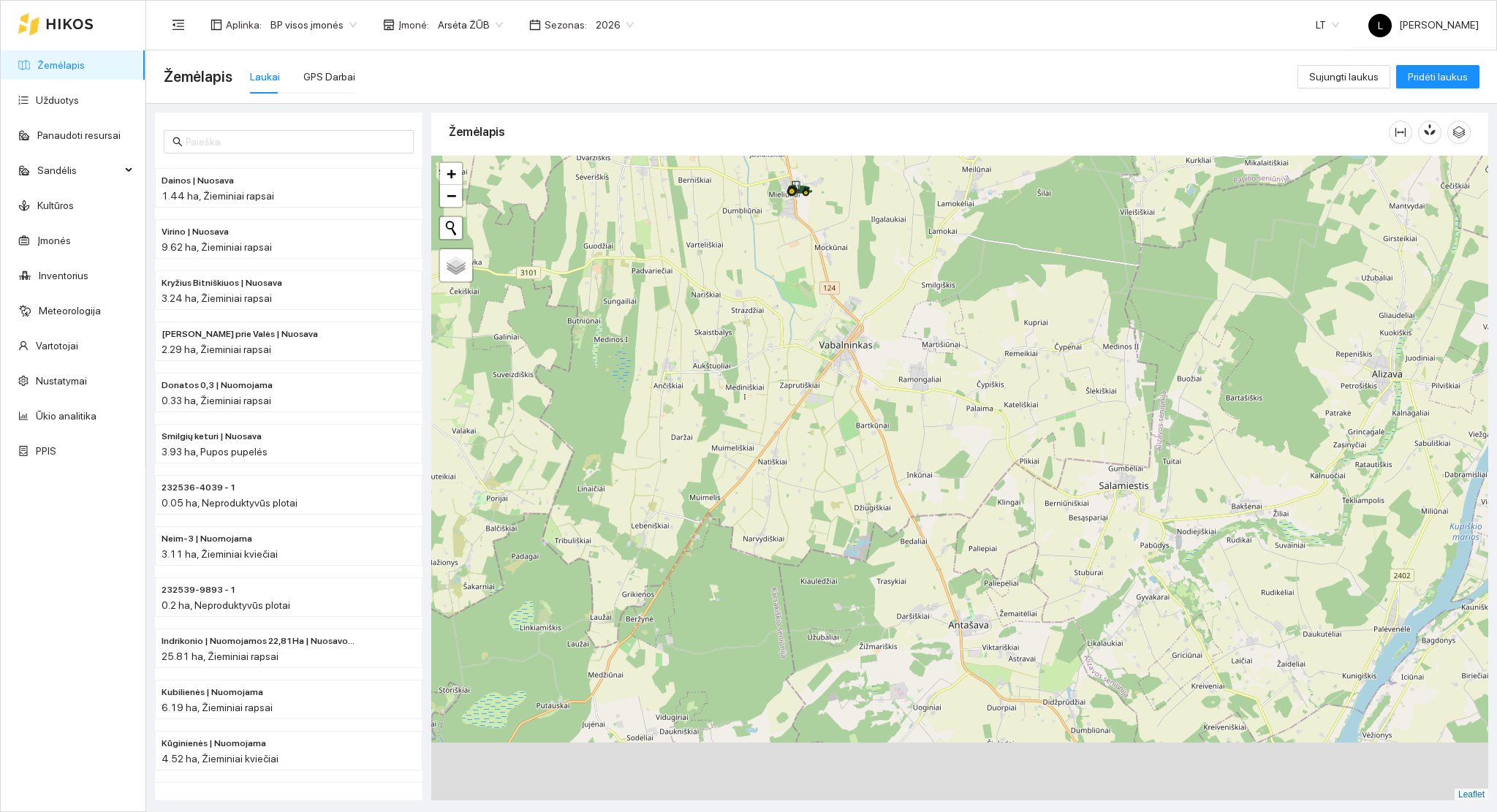
drag, startPoint x: 1029, startPoint y: 725, endPoint x: 999, endPoint y: 567, distance: 160.8
click at [999, 569] on div at bounding box center [960, 479] width 1057 height 645
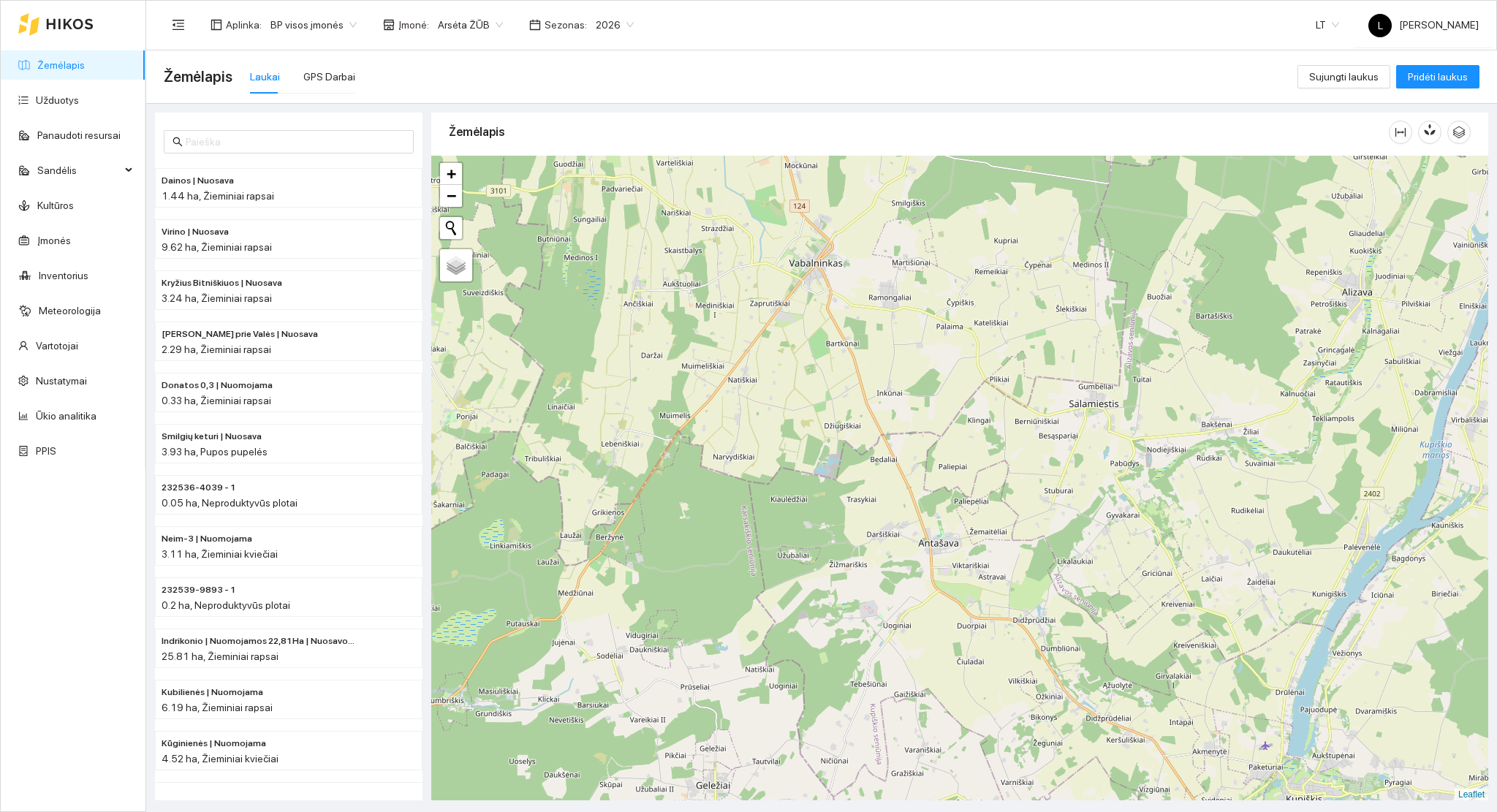
drag, startPoint x: 1009, startPoint y: 519, endPoint x: 973, endPoint y: 689, distance: 173.8
click at [973, 689] on div at bounding box center [960, 479] width 1057 height 645
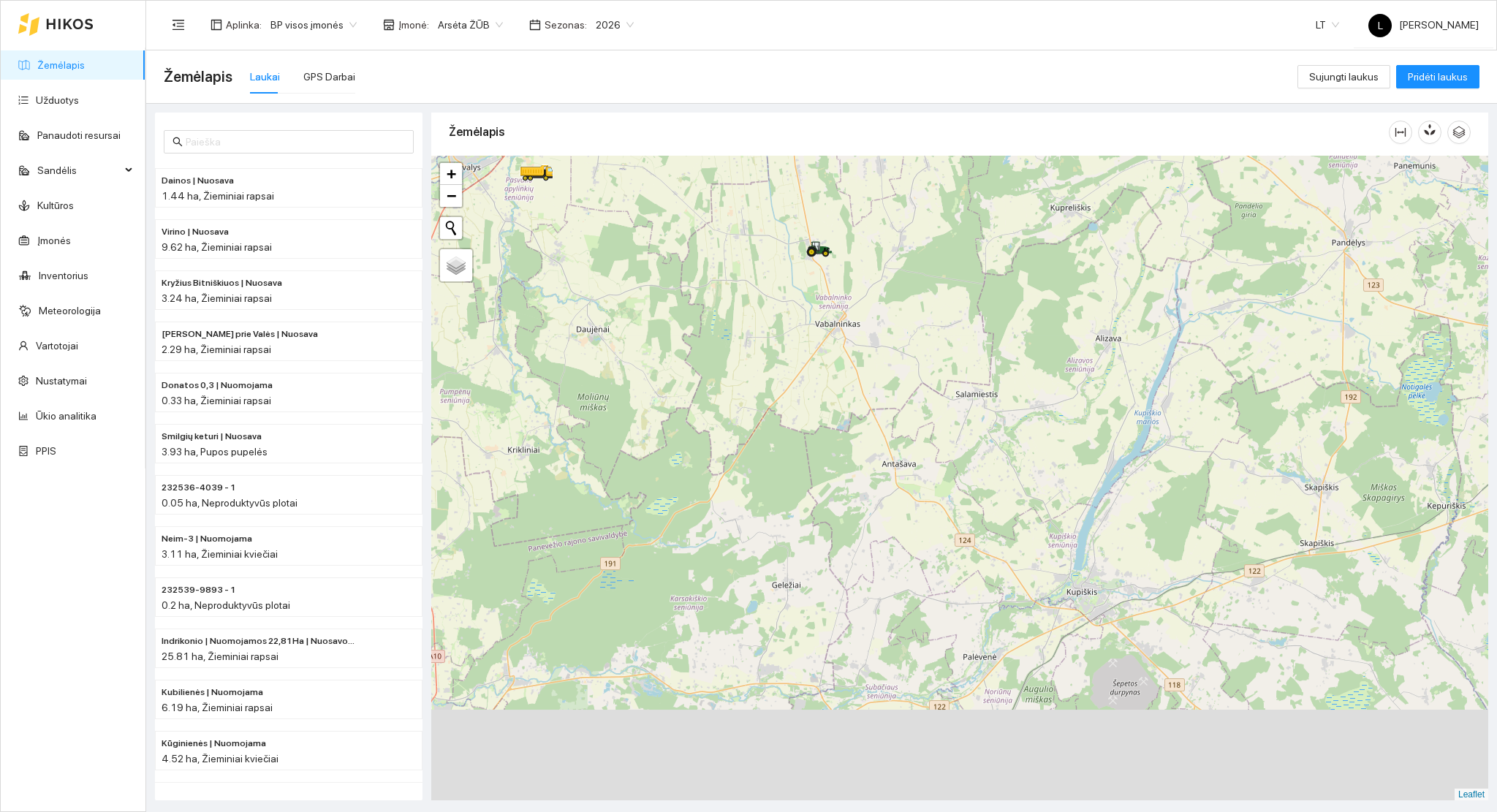
drag, startPoint x: 975, startPoint y: 709, endPoint x: 932, endPoint y: 506, distance: 207.5
click at [932, 506] on div at bounding box center [960, 479] width 1057 height 645
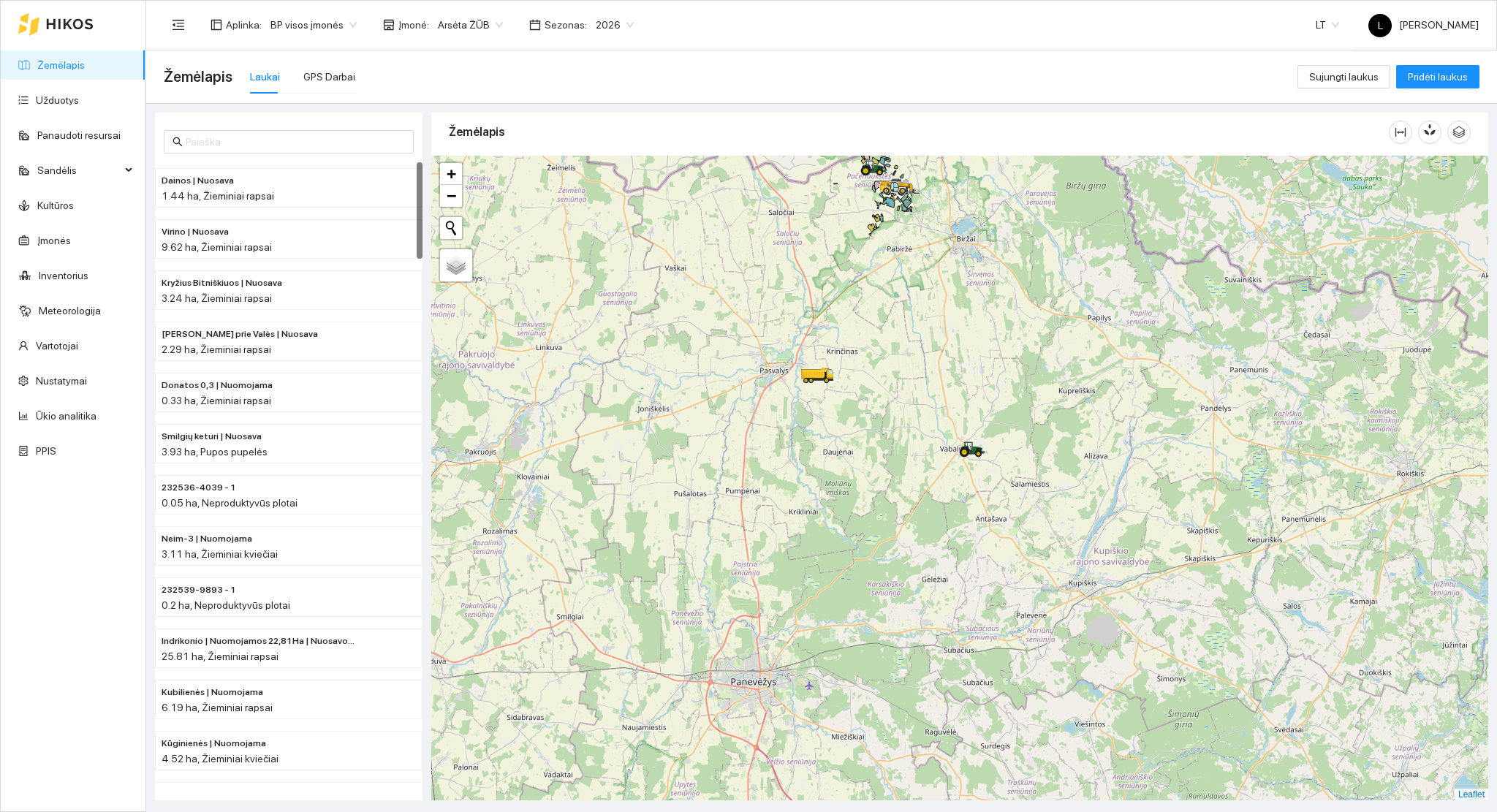
click at [80, 71] on link "Žemėlapis" at bounding box center [60, 65] width 48 height 12
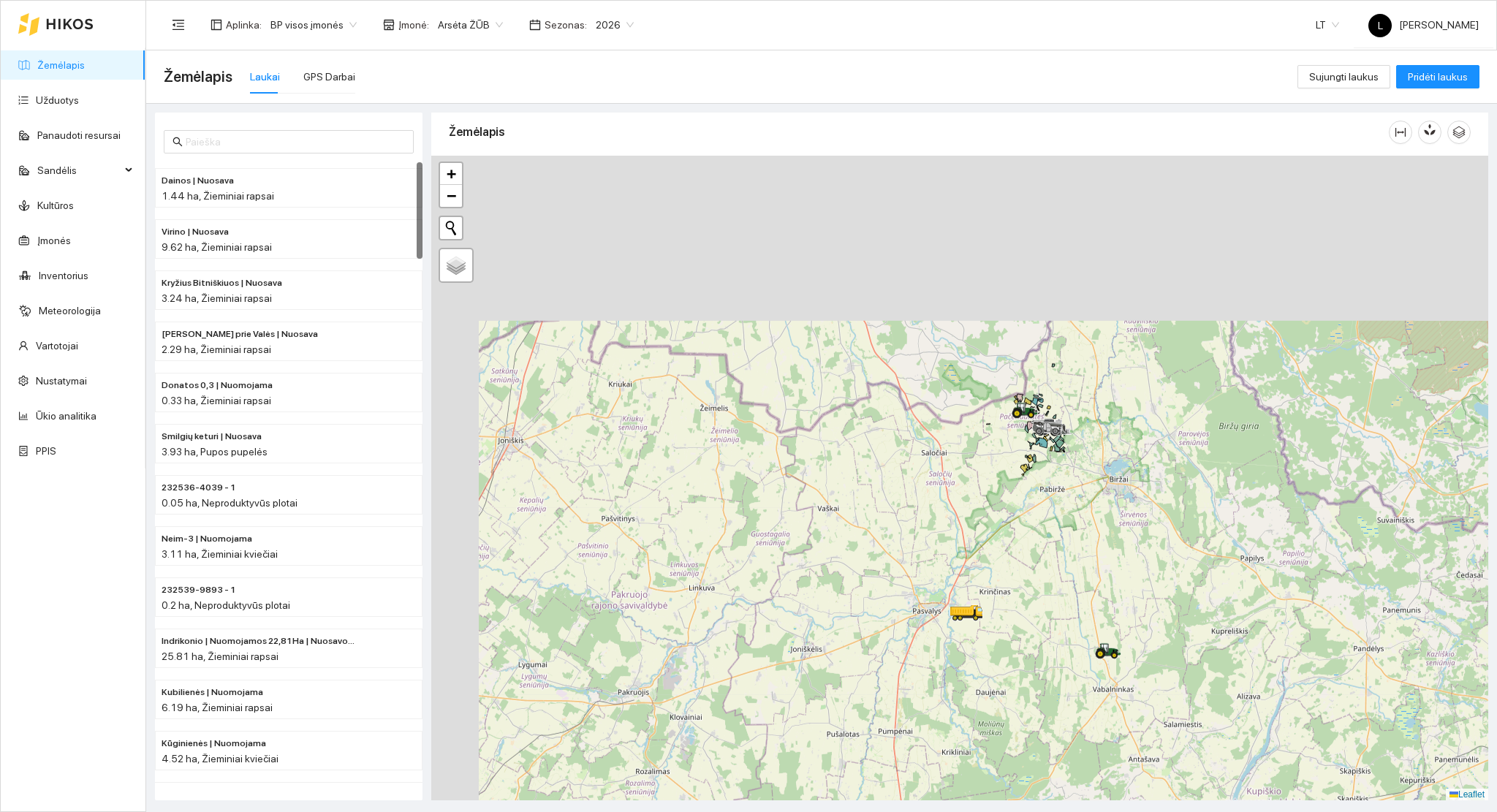
drag, startPoint x: 982, startPoint y: 435, endPoint x: 1069, endPoint y: 580, distance: 169.1
click at [1069, 579] on div at bounding box center [960, 479] width 1057 height 645
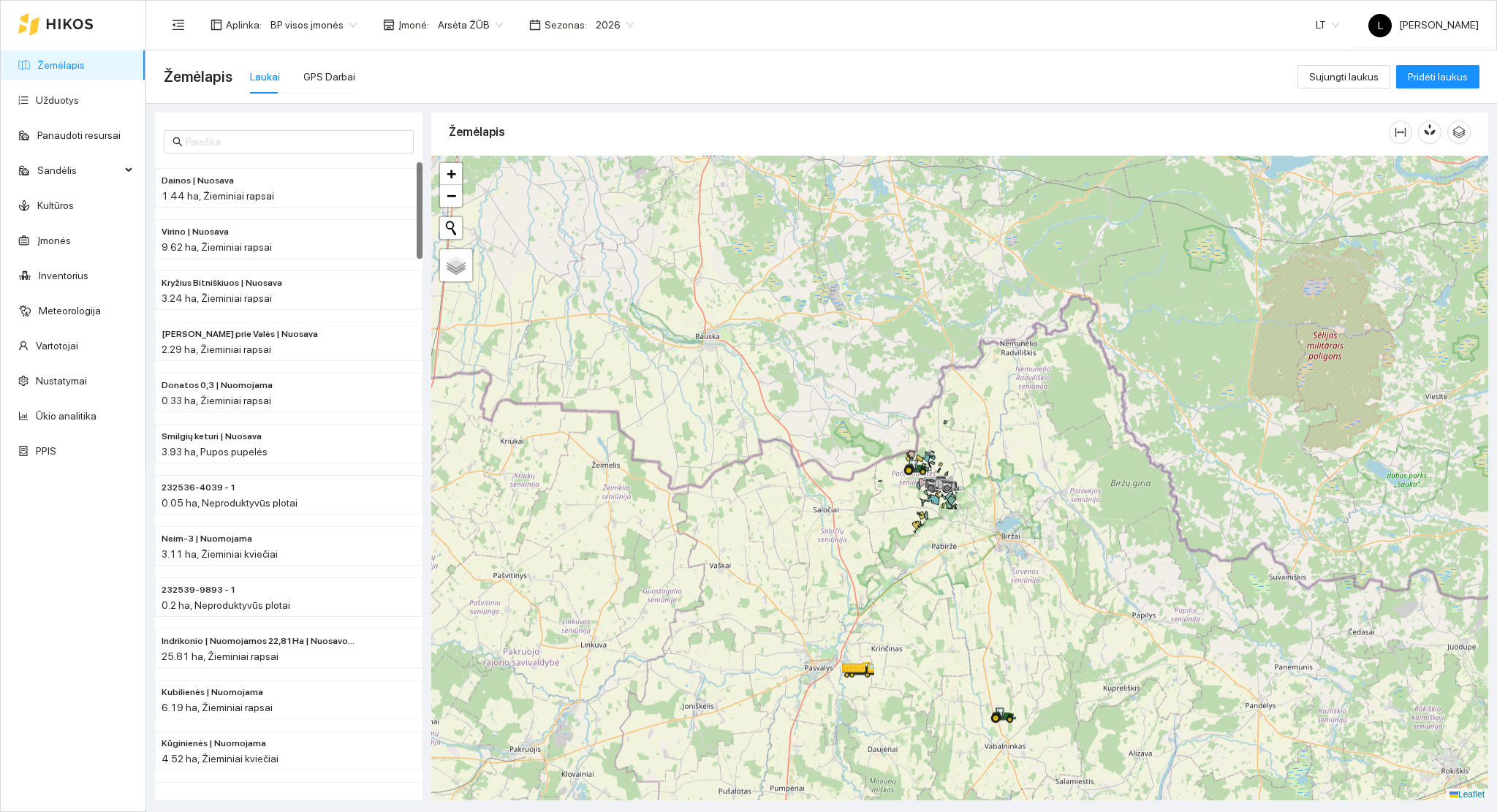
drag, startPoint x: 1005, startPoint y: 523, endPoint x: 908, endPoint y: 550, distance: 100.7
click at [908, 546] on div at bounding box center [960, 479] width 1057 height 645
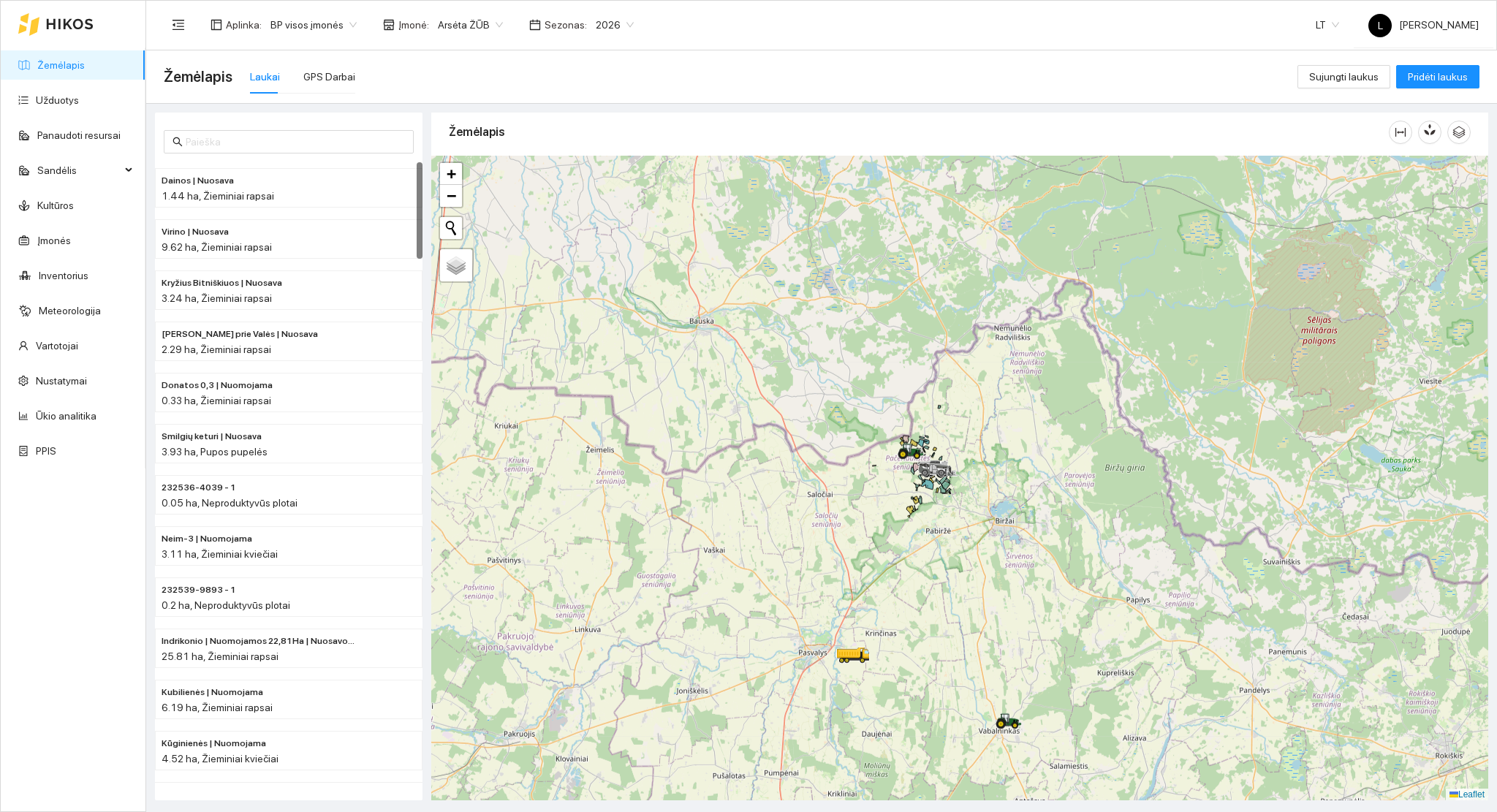
drag, startPoint x: 1047, startPoint y: 678, endPoint x: 961, endPoint y: 457, distance: 237.1
click at [961, 458] on div at bounding box center [960, 479] width 1057 height 645
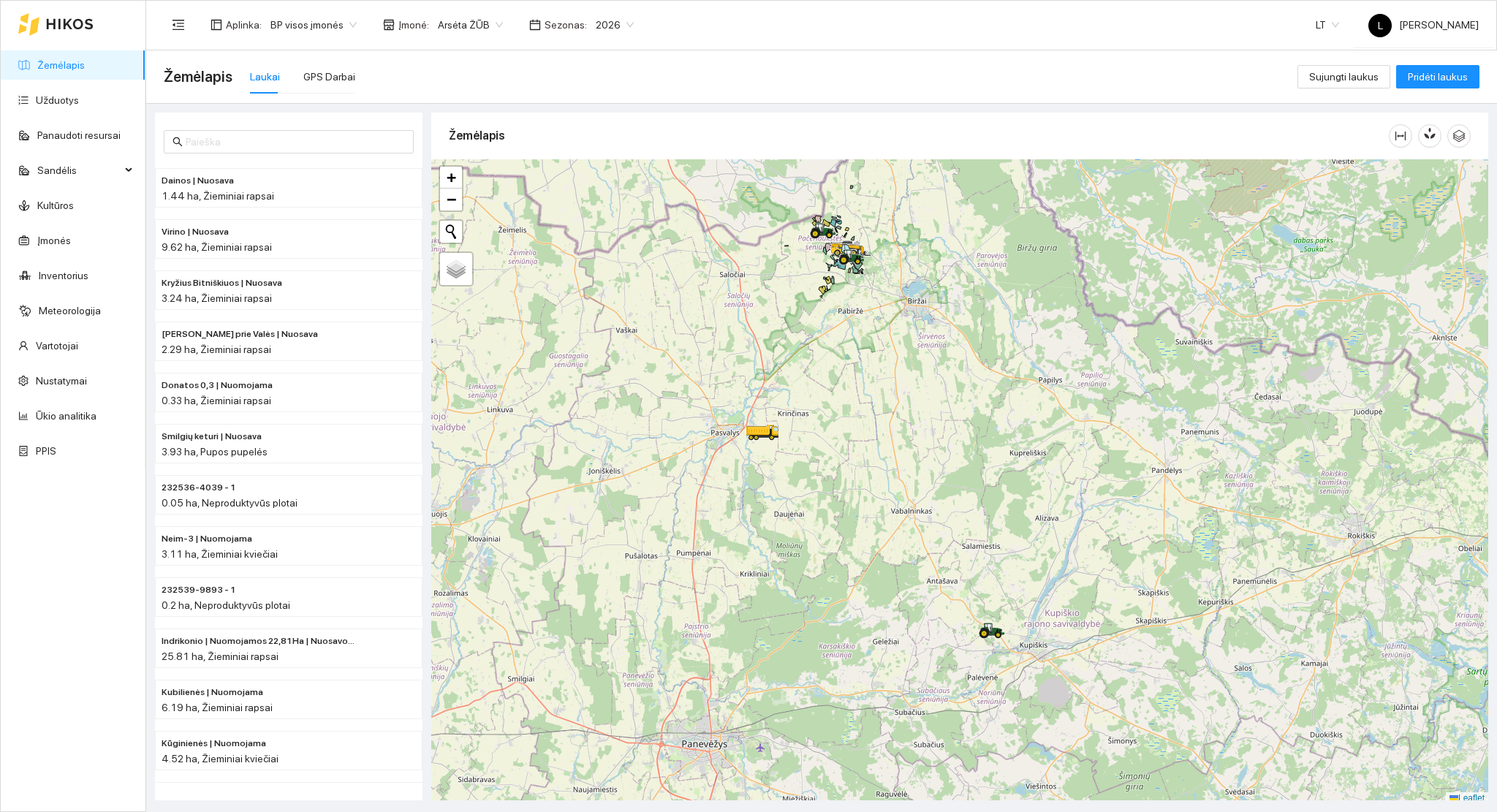
scroll to position [4, 0]
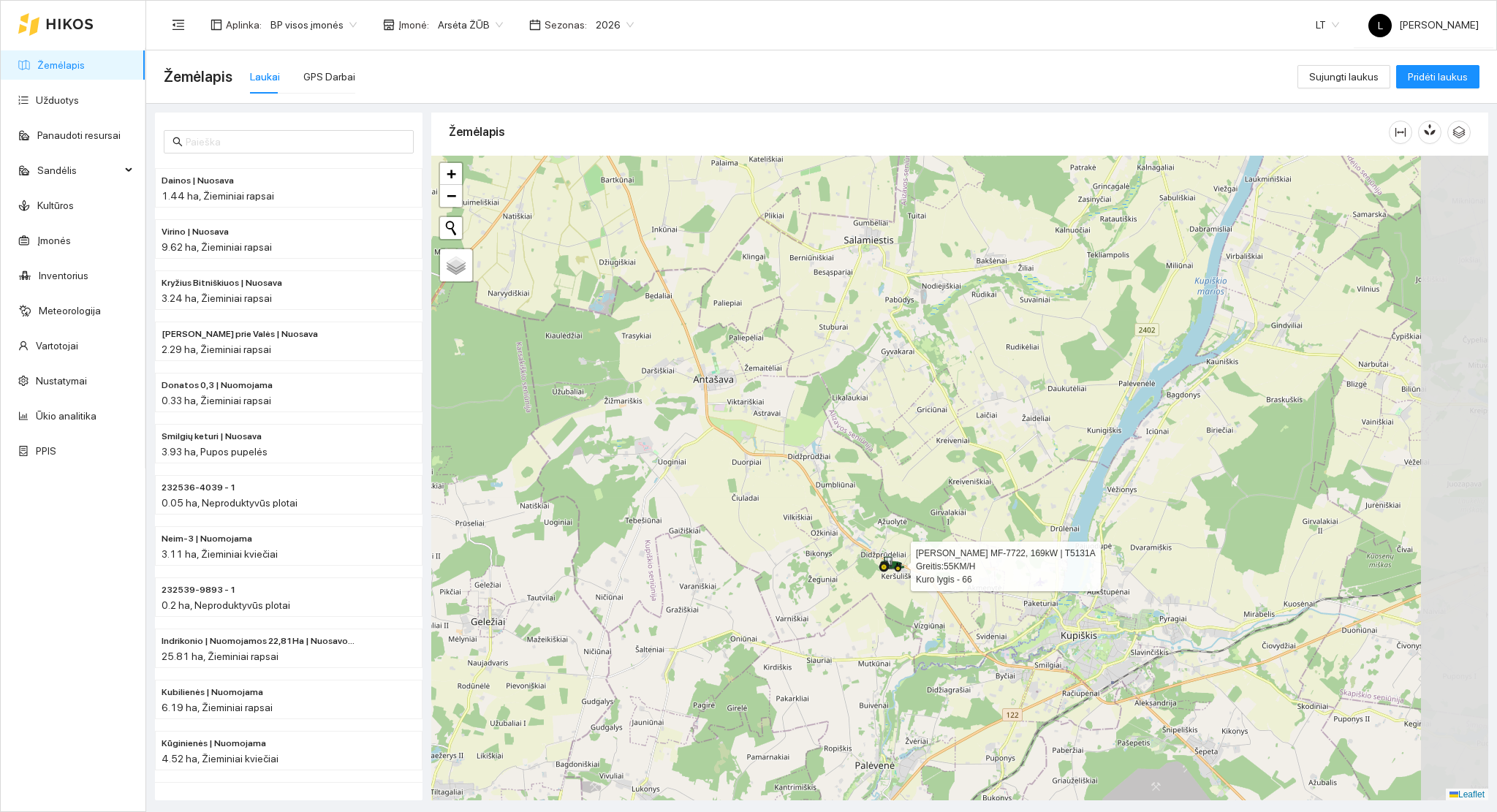
drag, startPoint x: 1037, startPoint y: 696, endPoint x: 982, endPoint y: 666, distance: 62.6
click at [982, 666] on div at bounding box center [960, 479] width 1057 height 645
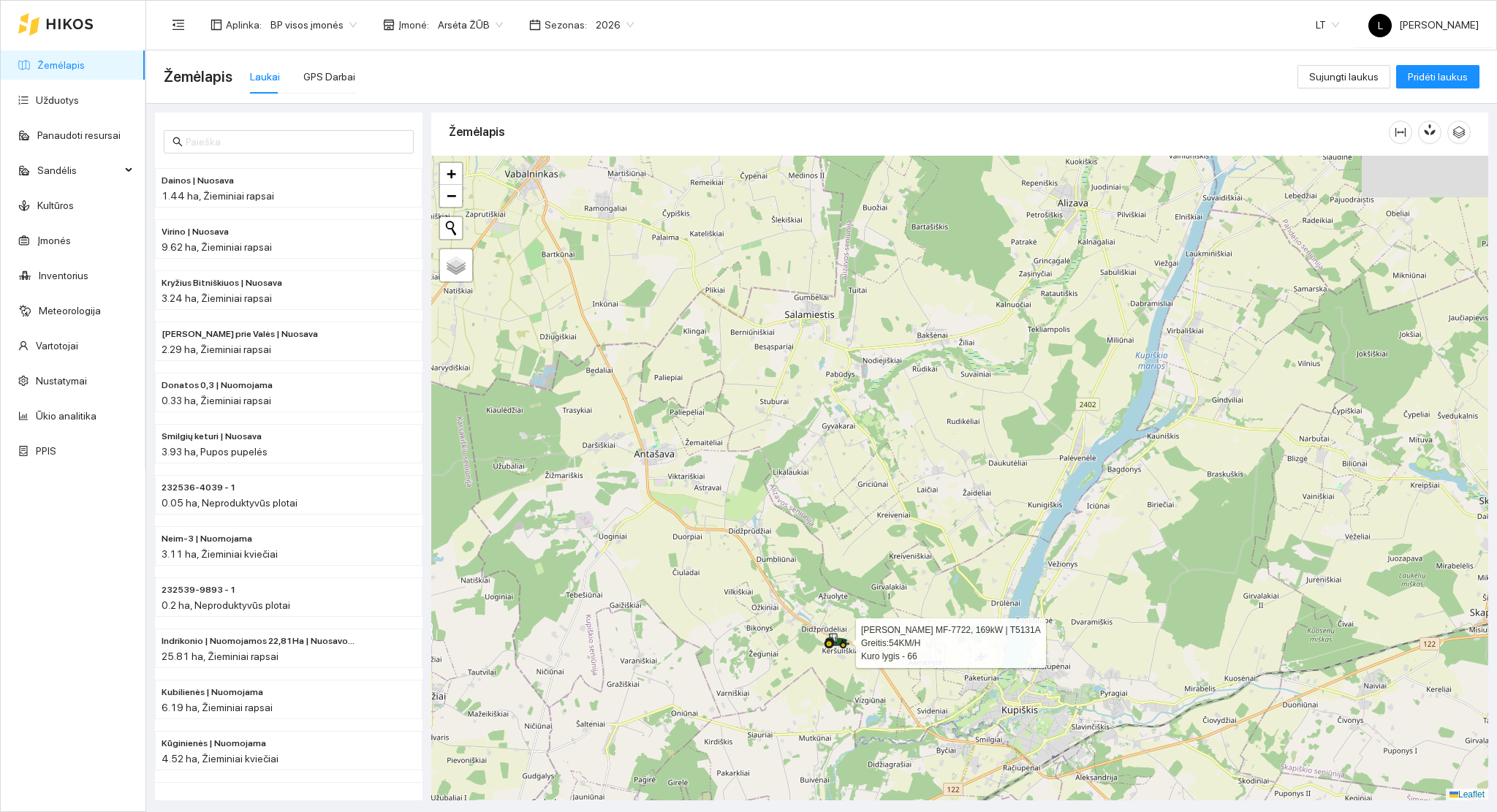
drag, startPoint x: 906, startPoint y: 392, endPoint x: 861, endPoint y: 459, distance: 80.7
click at [862, 459] on div at bounding box center [960, 479] width 1057 height 645
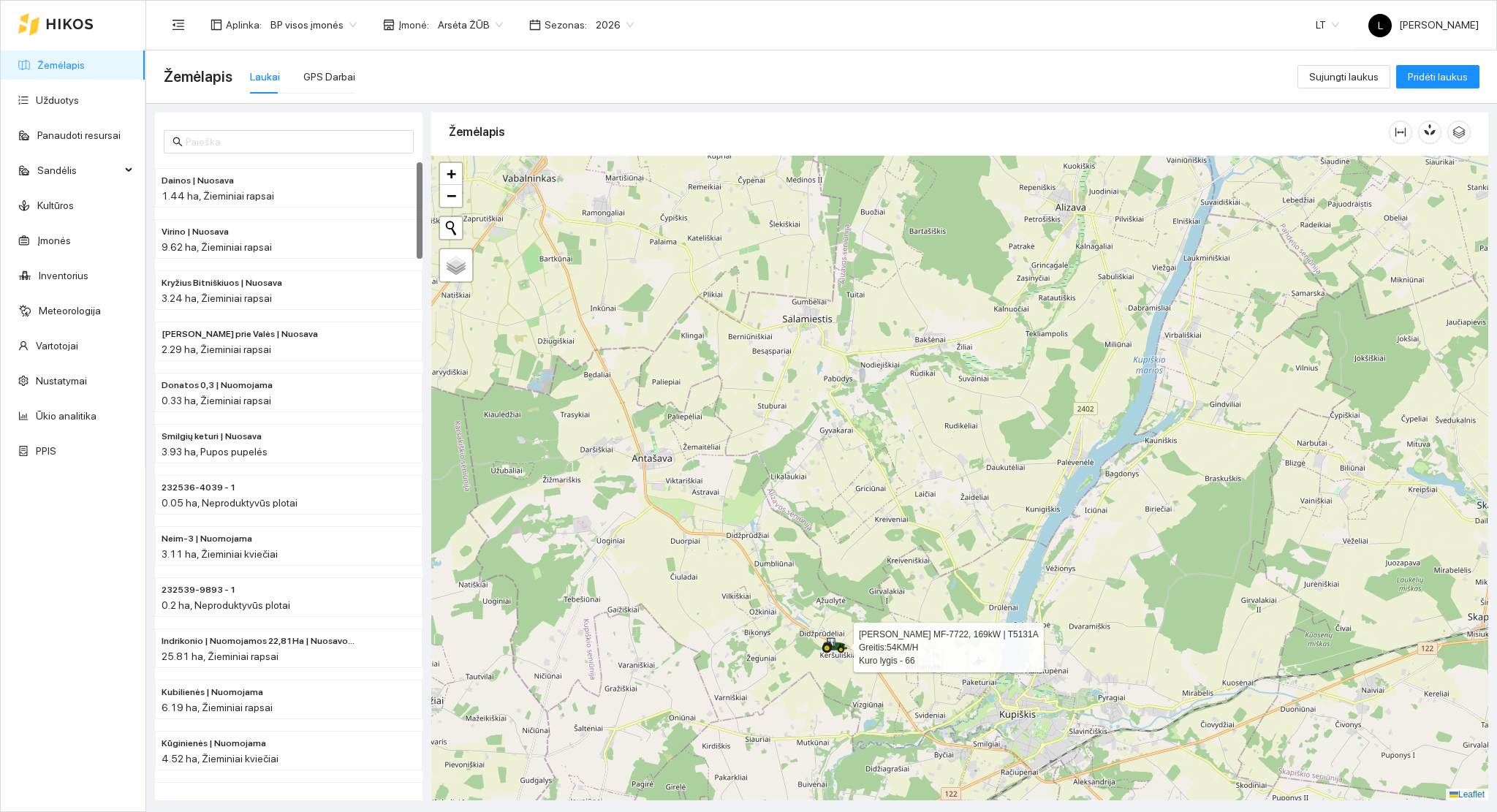
click at [59, 64] on link "Žemėlapis" at bounding box center [60, 65] width 48 height 12
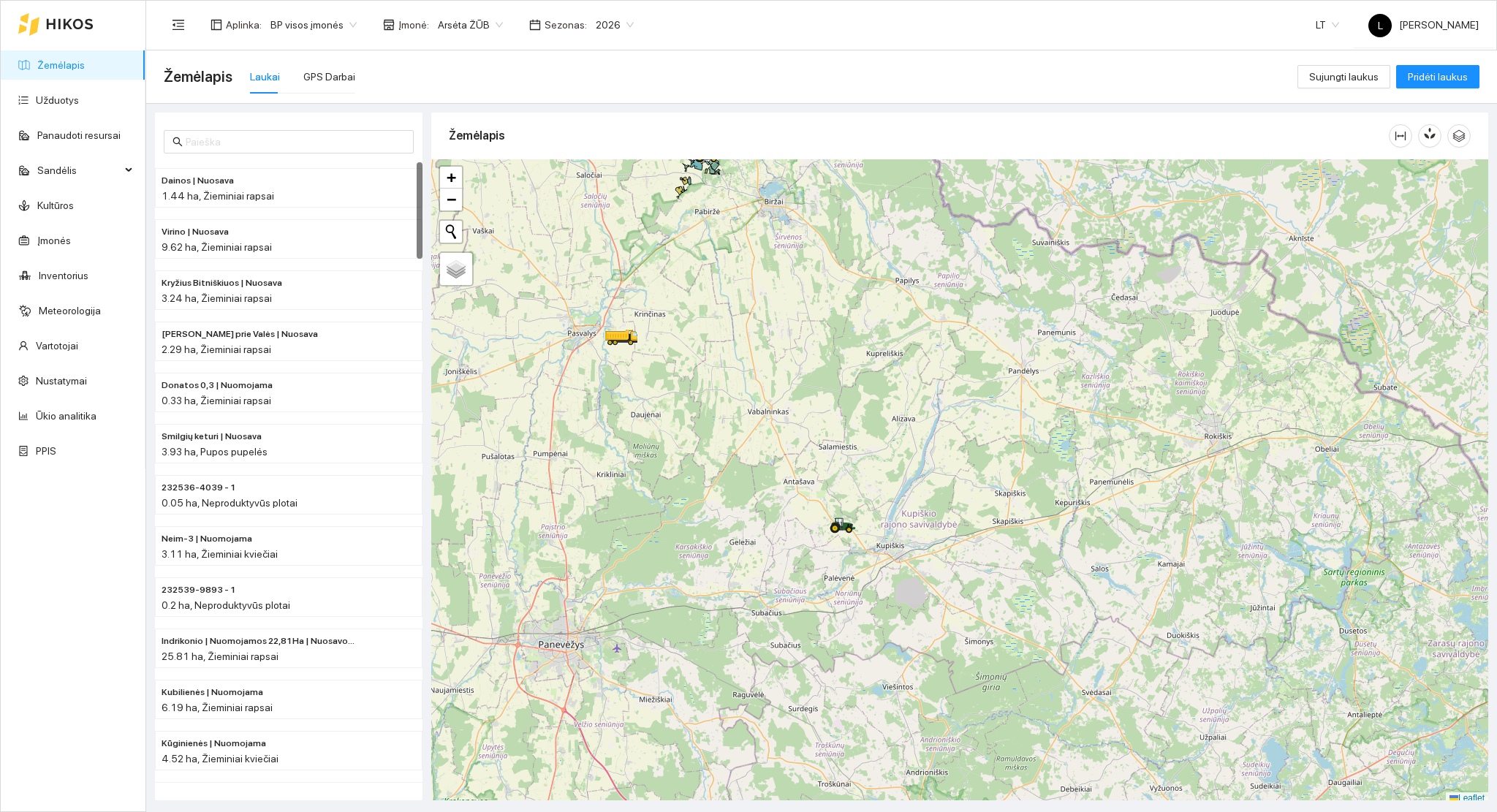
scroll to position [4, 0]
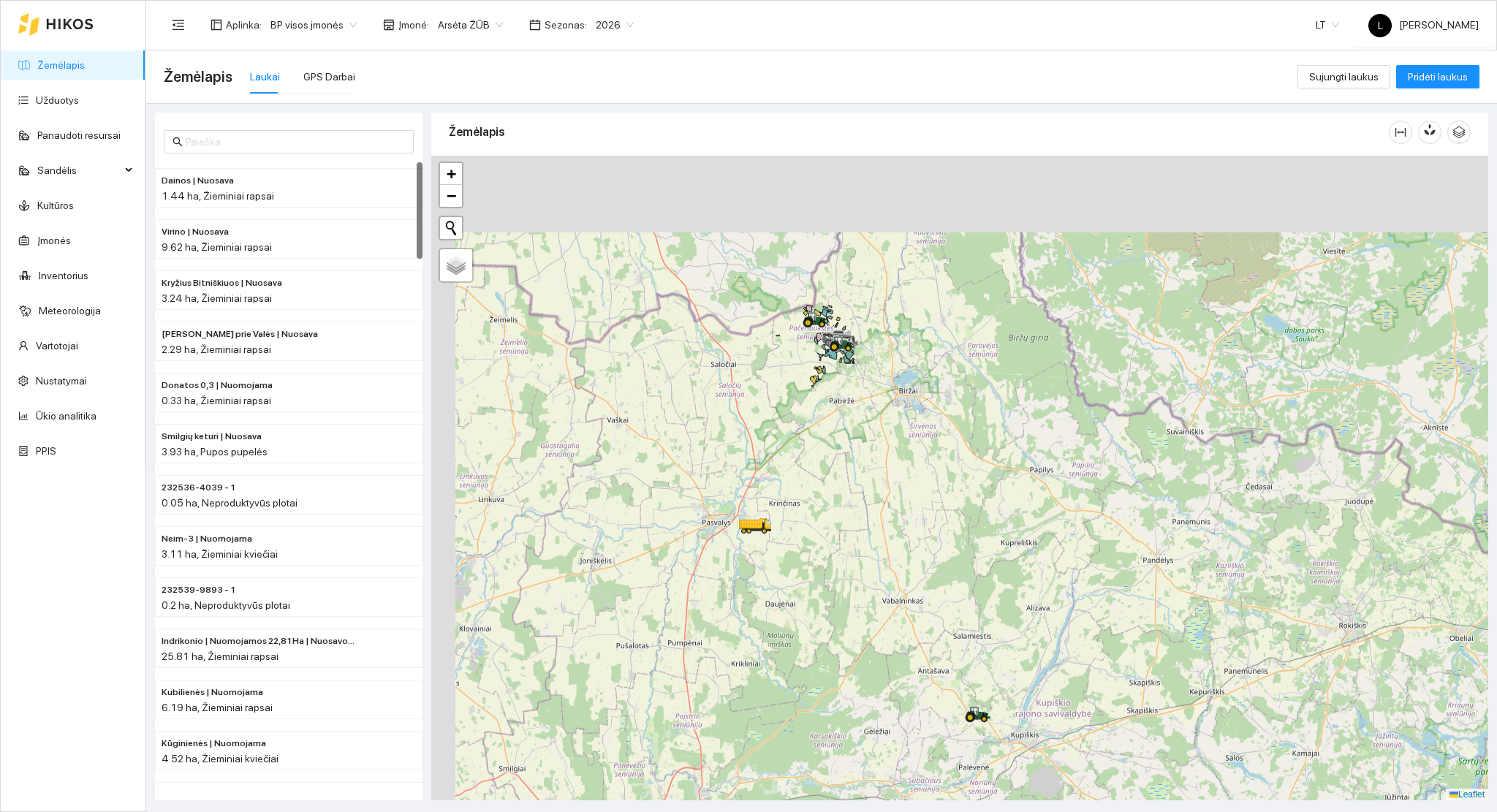
drag, startPoint x: 871, startPoint y: 585, endPoint x: 882, endPoint y: 598, distance: 17.0
click at [885, 610] on div at bounding box center [960, 479] width 1057 height 645
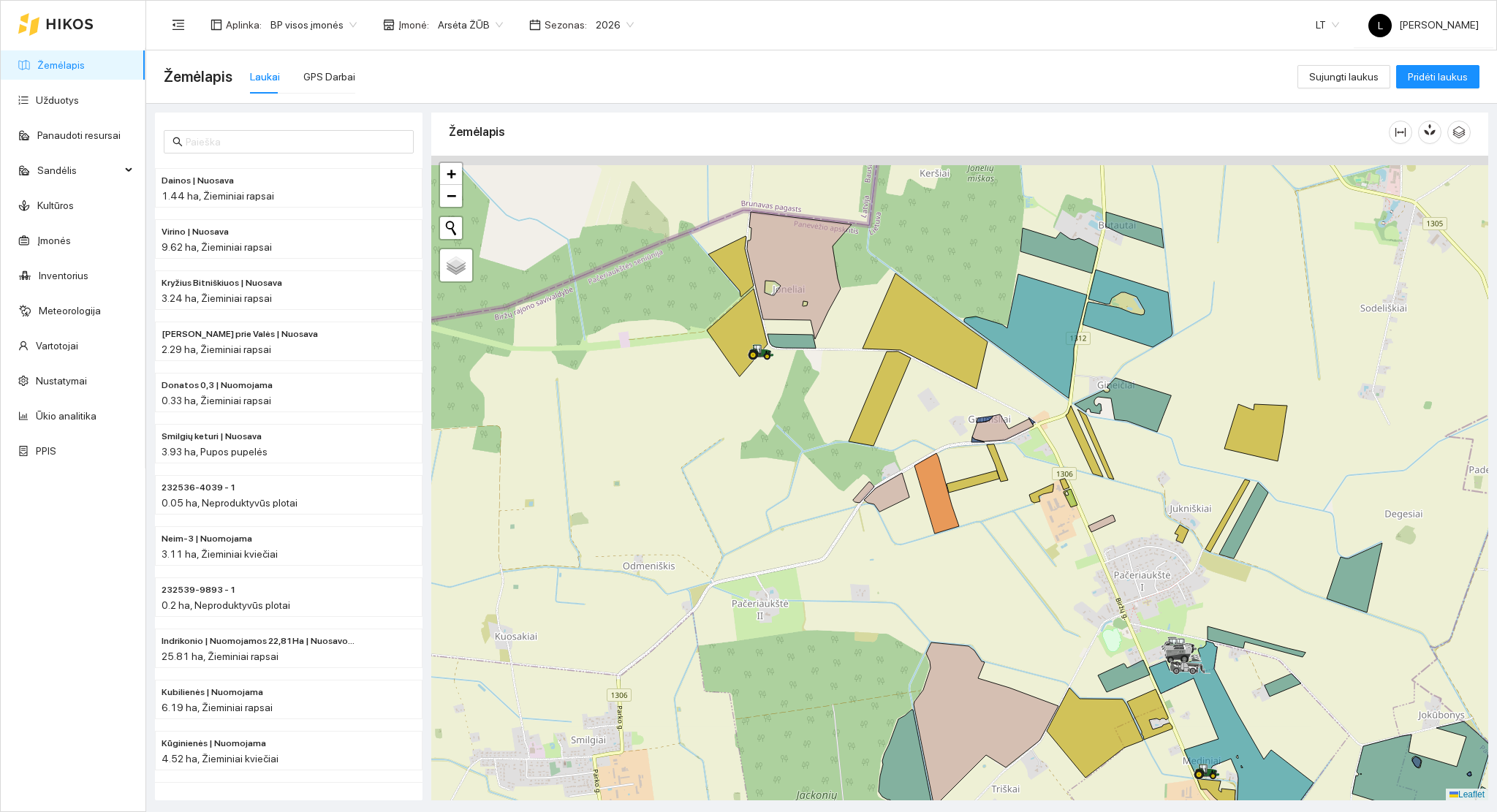
drag, startPoint x: 760, startPoint y: 389, endPoint x: 762, endPoint y: 493, distance: 104.0
click at [768, 509] on div at bounding box center [960, 479] width 1057 height 645
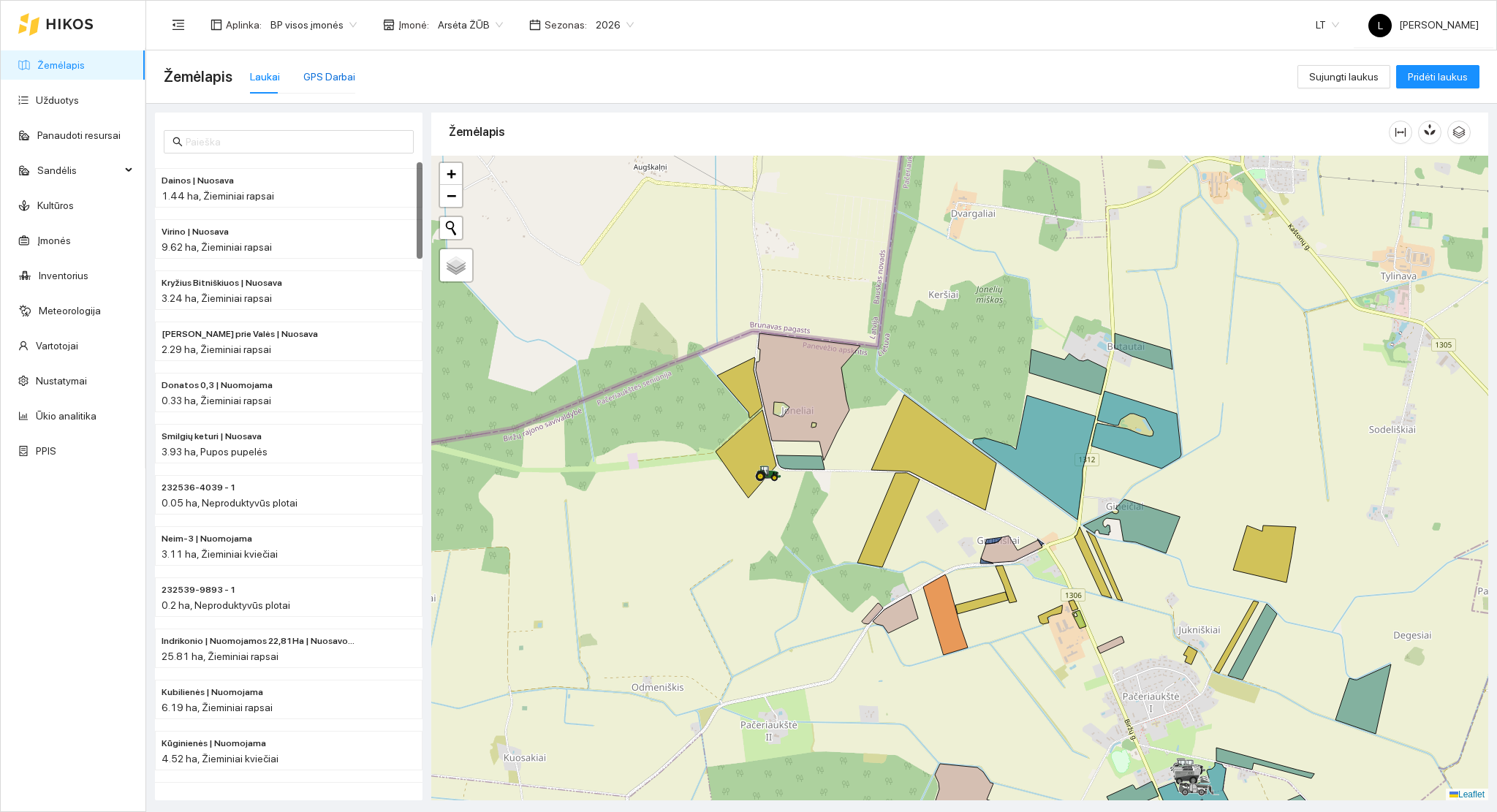
click at [329, 76] on div "GPS Darbai" at bounding box center [329, 76] width 52 height 16
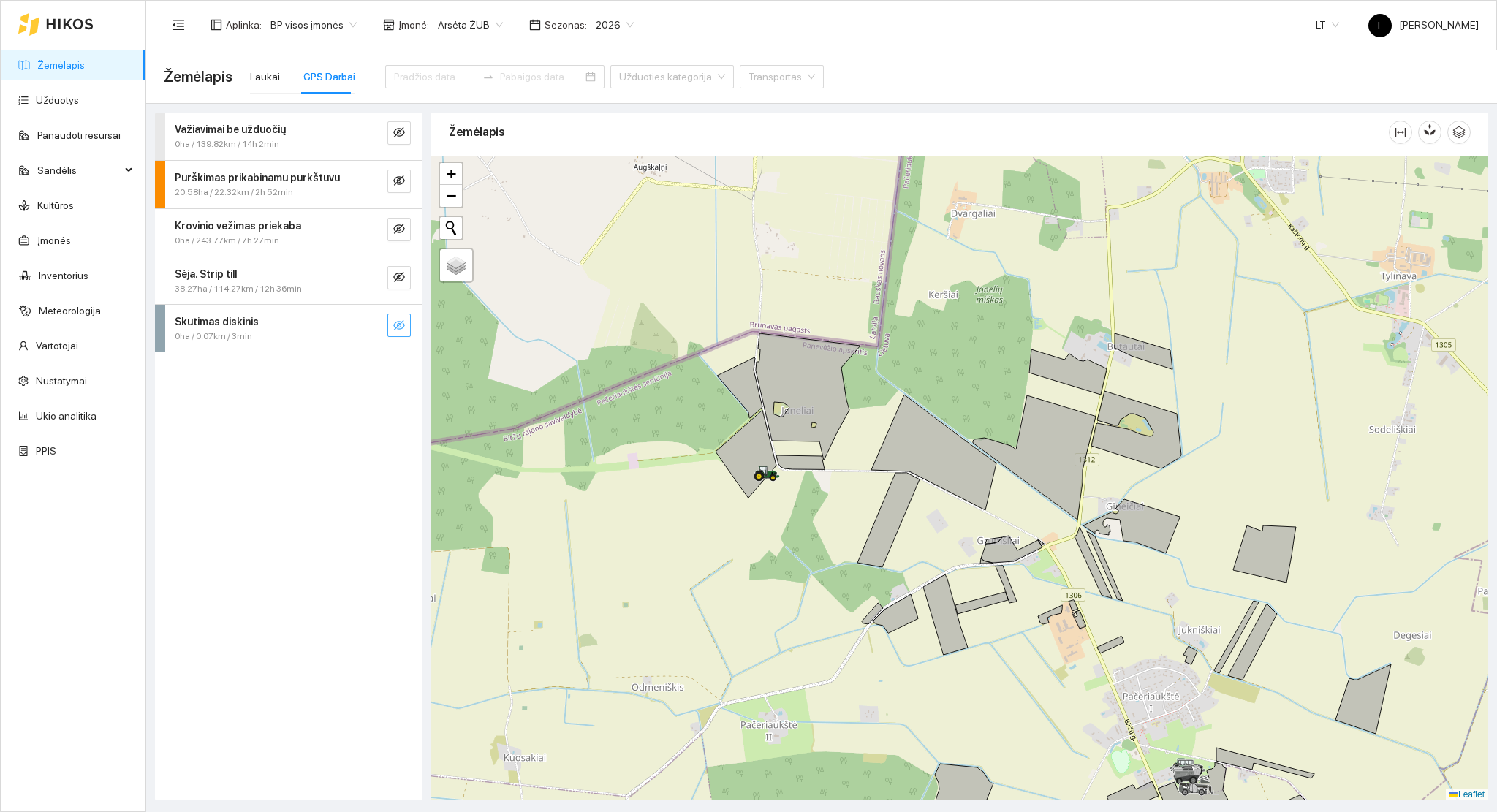
click at [396, 323] on icon "eye-invisible" at bounding box center [399, 325] width 12 height 12
click at [395, 323] on icon "eye" at bounding box center [399, 325] width 12 height 9
click at [401, 276] on icon "eye-invisible" at bounding box center [399, 277] width 3 height 3
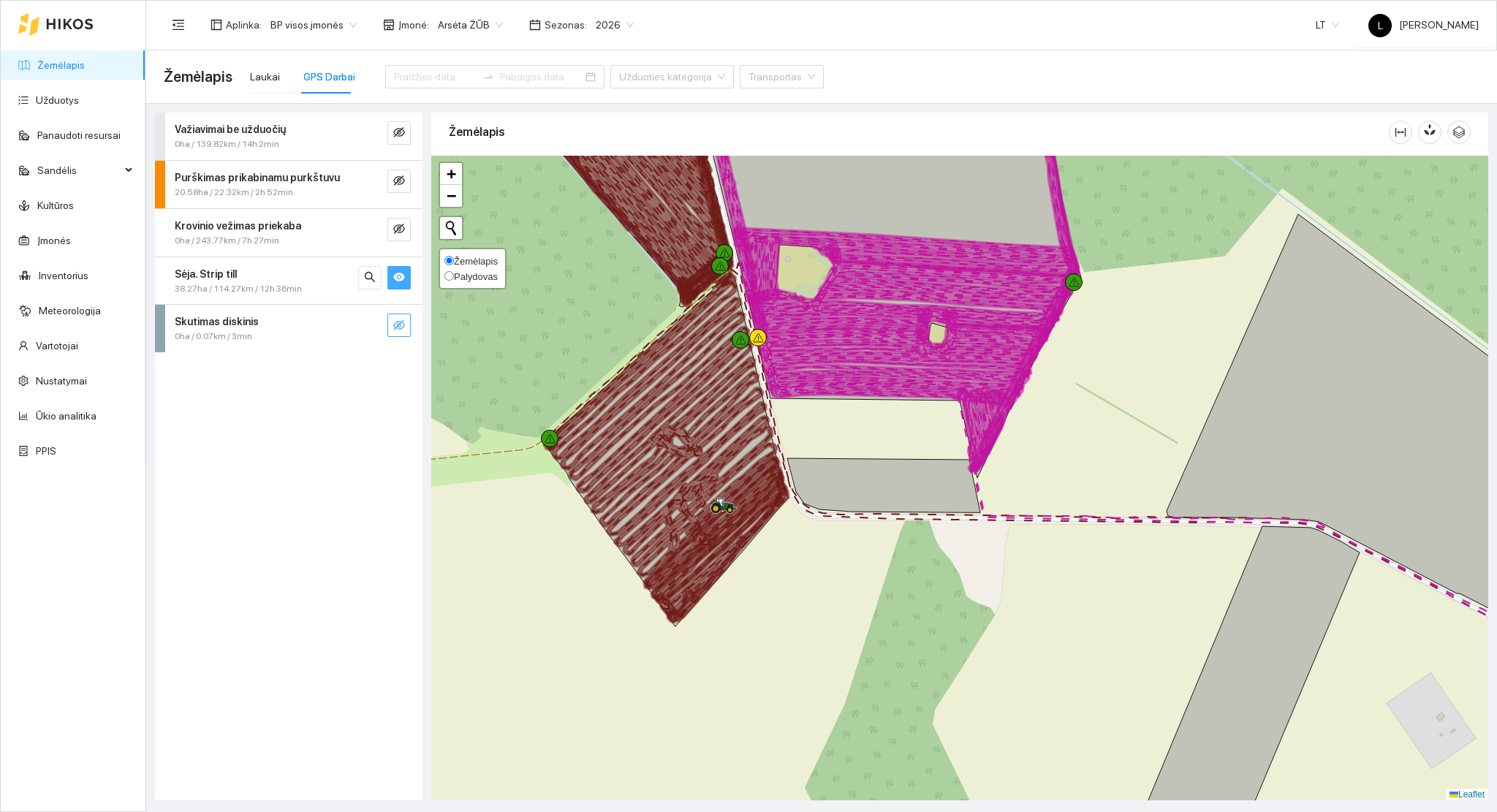
click at [452, 262] on span "Žemėlapis" at bounding box center [471, 260] width 54 height 11
click at [452, 262] on input "Žemėlapis" at bounding box center [450, 260] width 10 height 10
click at [456, 271] on span "Palydovas" at bounding box center [475, 276] width 44 height 11
click at [453, 271] on input "Palydovas" at bounding box center [450, 276] width 10 height 10
radio input "true"
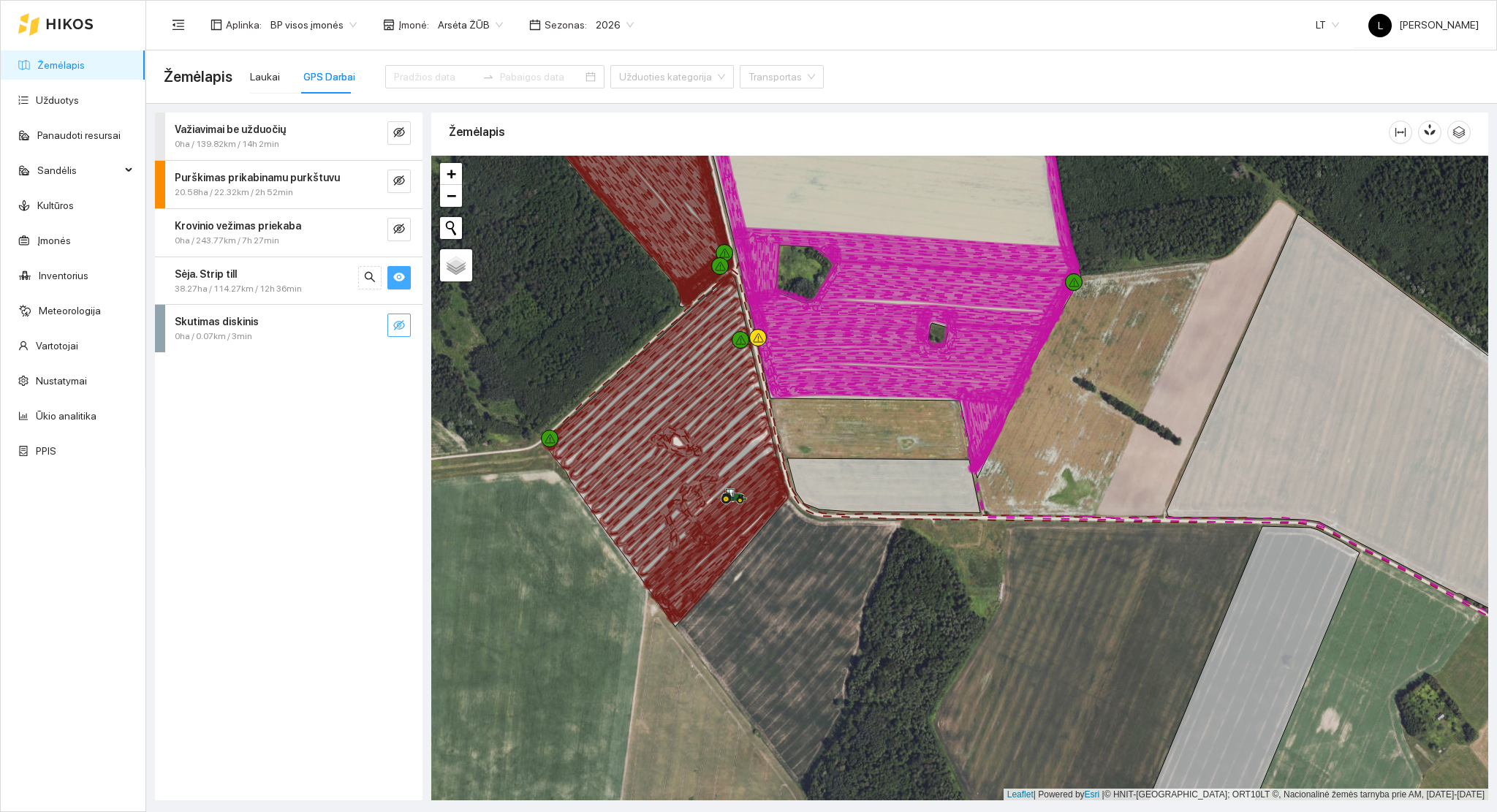
click at [61, 62] on link "Žemėlapis" at bounding box center [60, 65] width 48 height 12
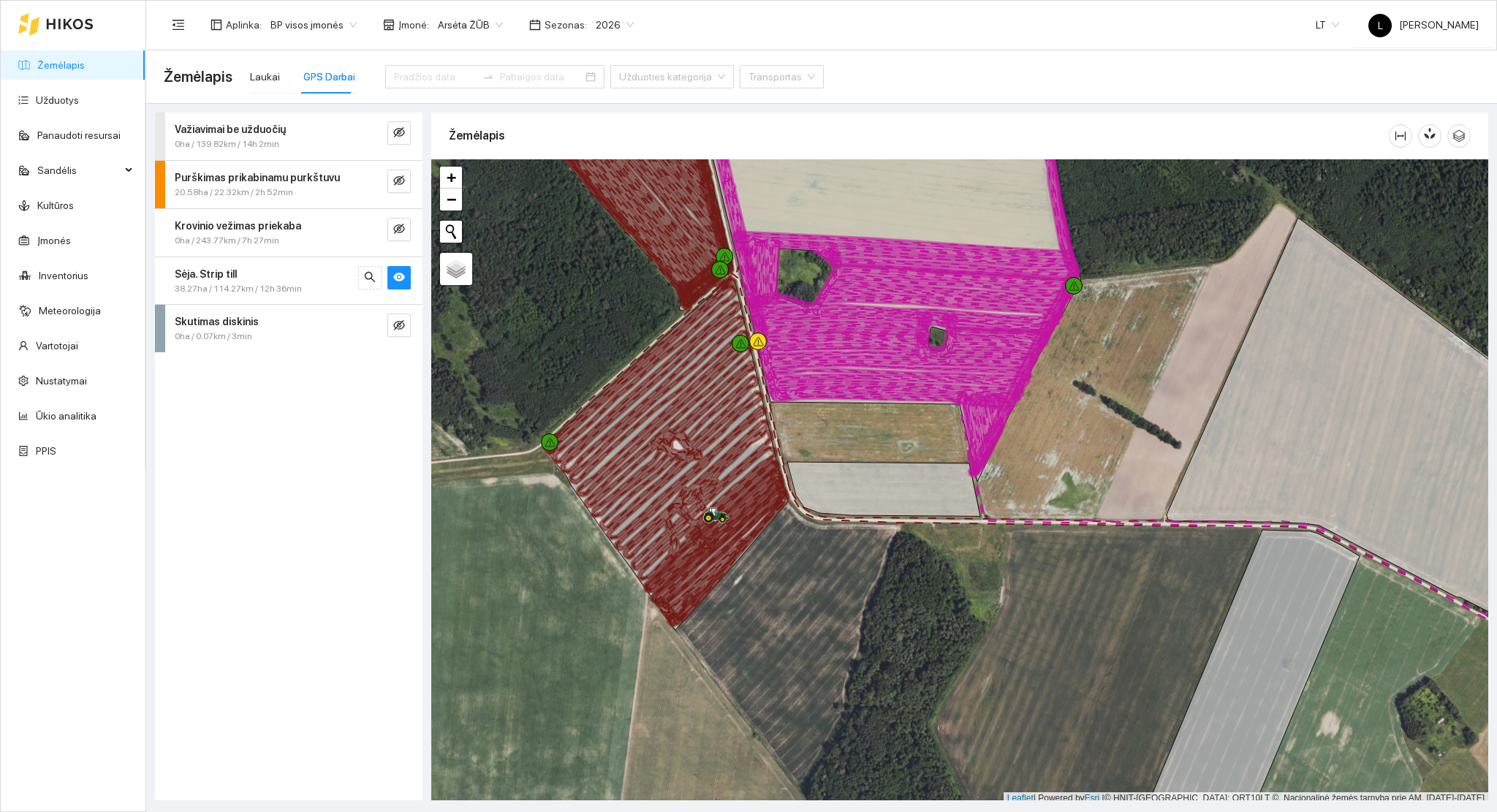
click at [241, 75] on span "Laukai GPS Darbai Užduoties kategorija Transportas" at bounding box center [532, 77] width 582 height 58
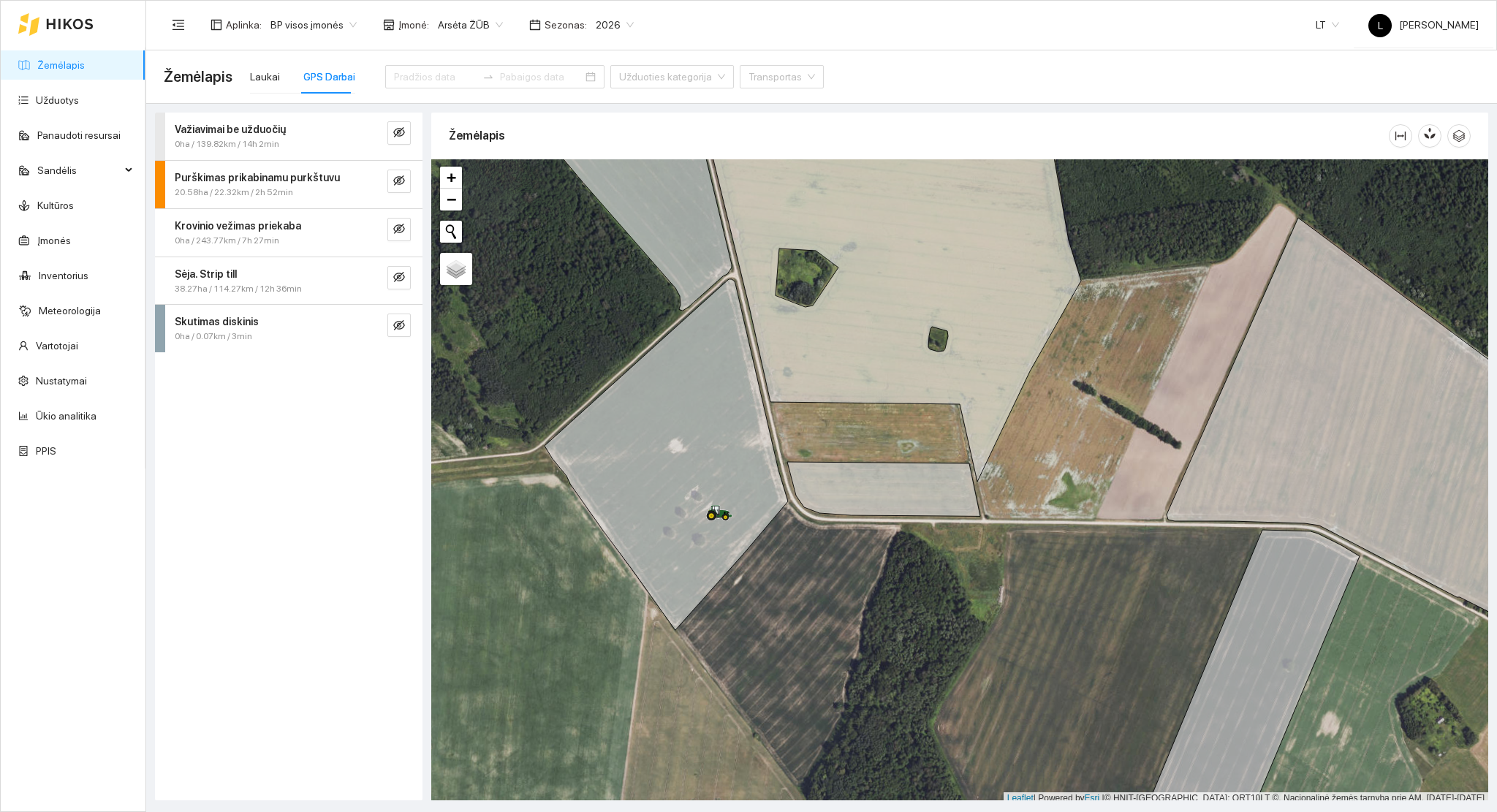
click at [244, 74] on span "Laukai GPS Darbai Užduoties kategorija Transportas" at bounding box center [532, 77] width 582 height 58
click at [259, 76] on div "Laukai" at bounding box center [264, 76] width 30 height 16
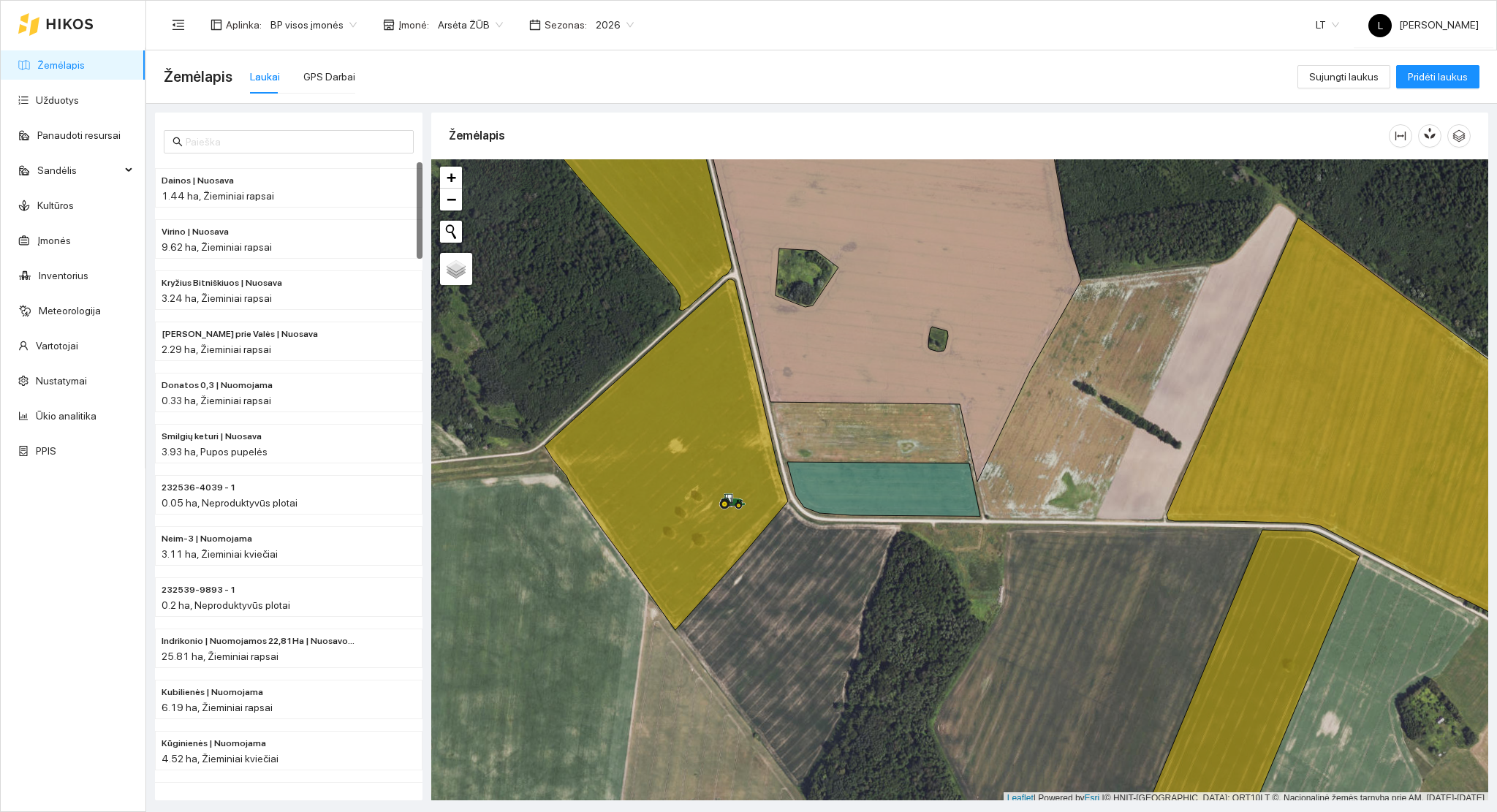
click at [37, 59] on link "Žemėlapis" at bounding box center [60, 65] width 48 height 12
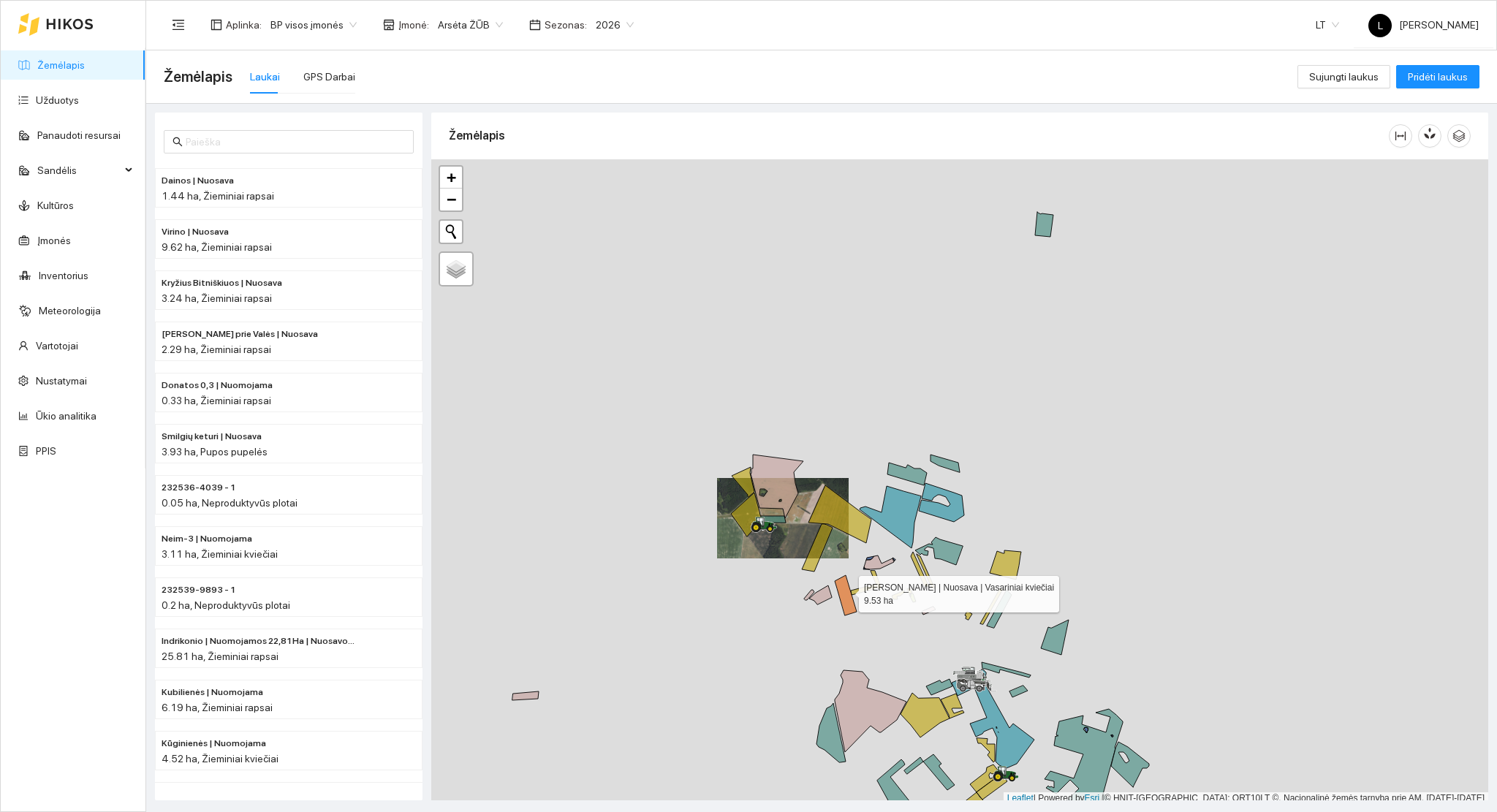
scroll to position [4, 0]
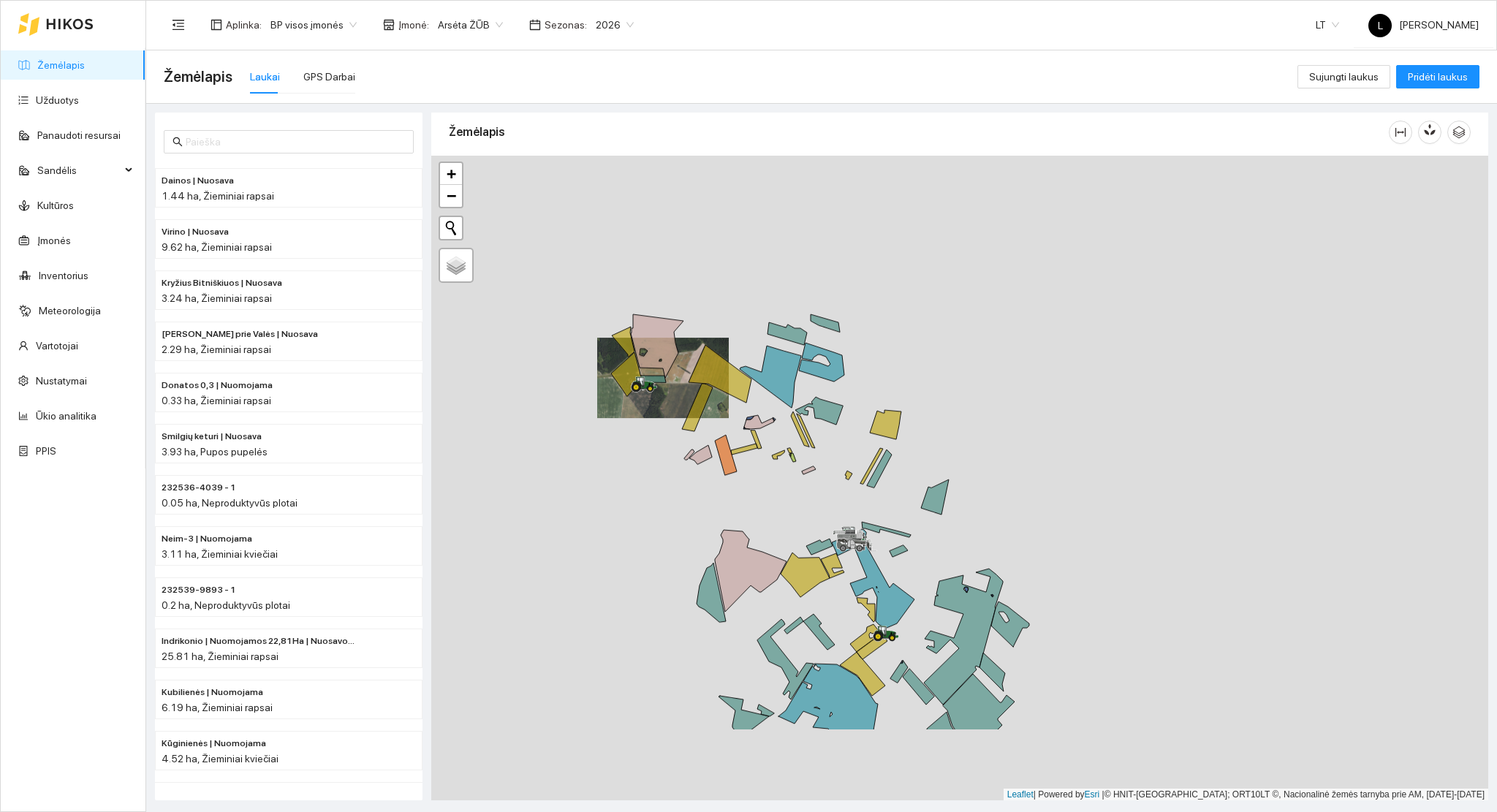
drag, startPoint x: 850, startPoint y: 596, endPoint x: 579, endPoint y: 329, distance: 380.4
click at [715, 435] on icon at bounding box center [726, 454] width 21 height 40
